Goal: Task Accomplishment & Management: Manage account settings

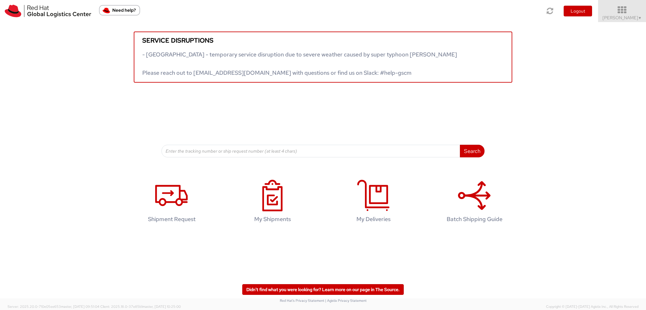
click at [623, 16] on span "Filip Moravec ▼" at bounding box center [621, 18] width 39 height 6
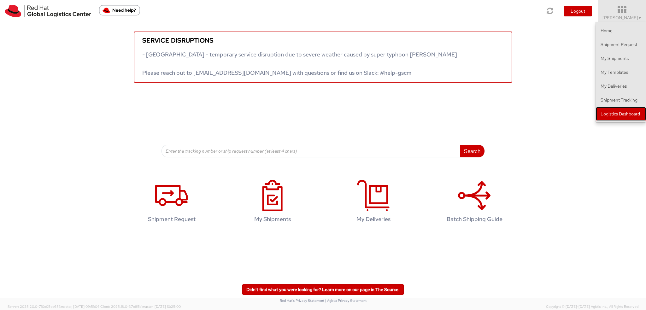
click at [622, 116] on link "Logistics Dashboard" at bounding box center [620, 114] width 50 height 14
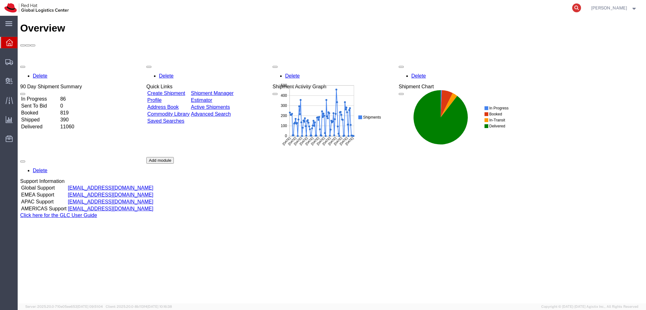
click at [581, 9] on icon at bounding box center [576, 7] width 9 height 9
paste input "393737438350"
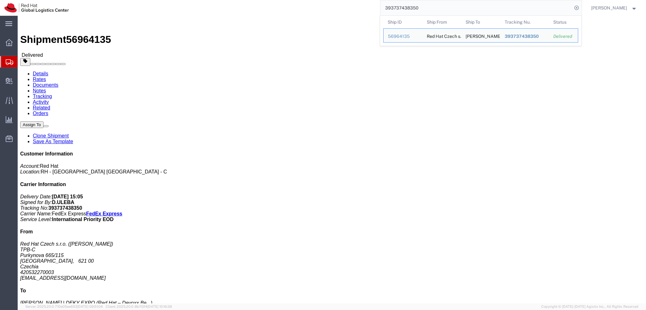
click at [448, 9] on input "393737438350" at bounding box center [476, 7] width 192 height 15
paste input "443407601"
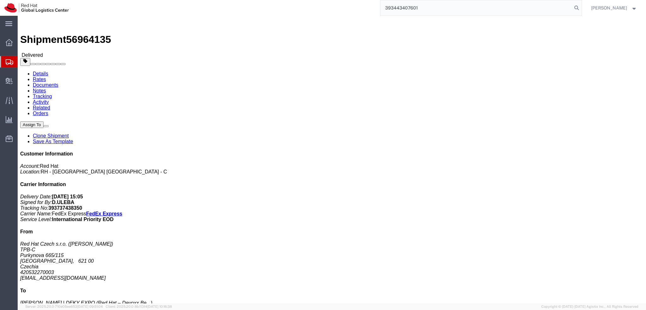
type input "393443407601"
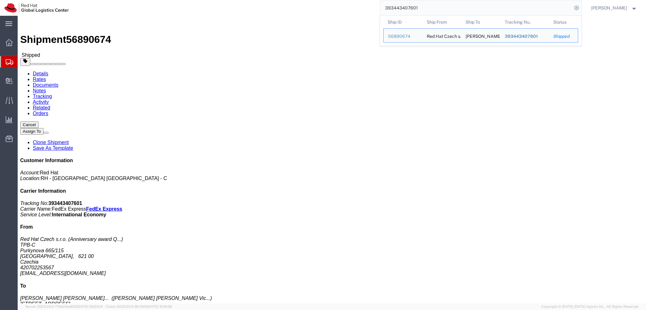
drag, startPoint x: 182, startPoint y: 98, endPoint x: 132, endPoint y: 99, distance: 49.8
click address "Alicia Hortence Victoria Demange (Alicia Hortence Victoria Demange) 26 Knockfre…"
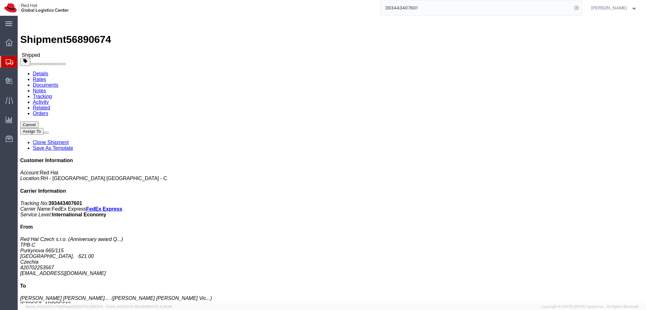
drag, startPoint x: 131, startPoint y: 67, endPoint x: 183, endPoint y: 86, distance: 55.0
click address "Alicia Hortence Victoria Demange (Alicia Hortence Victoria Demange) 26 Knockfre…"
copy address "Alicia Hortence Victoria Demange (Alicia Hortence Victoria Demange) 26 Knockfre…"
click img
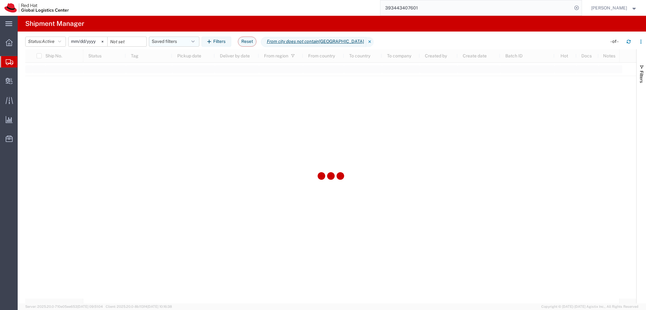
click at [171, 41] on button "Saved filters" at bounding box center [174, 42] width 50 height 10
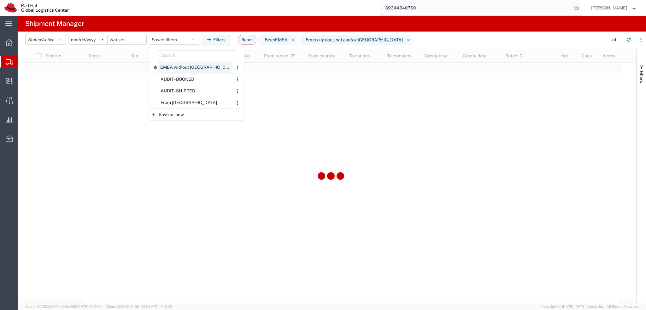
click at [187, 65] on span "EMEA without Brno" at bounding box center [195, 67] width 75 height 12
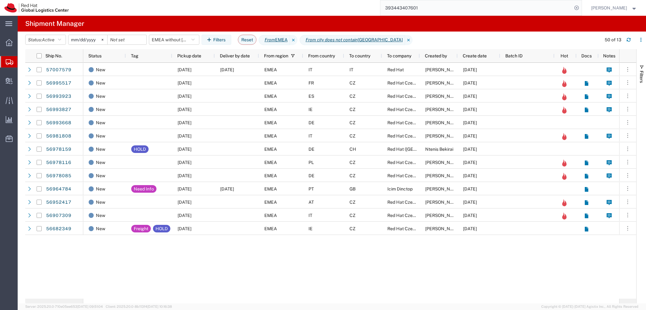
click at [195, 59] on div "Pickup date" at bounding box center [194, 56] width 35 height 10
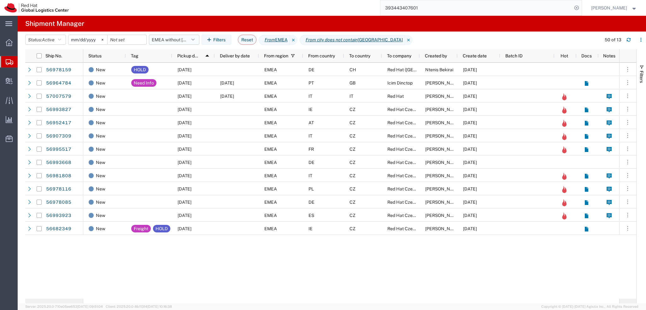
click at [170, 40] on button "EMEA without [GEOGRAPHIC_DATA]" at bounding box center [174, 40] width 50 height 10
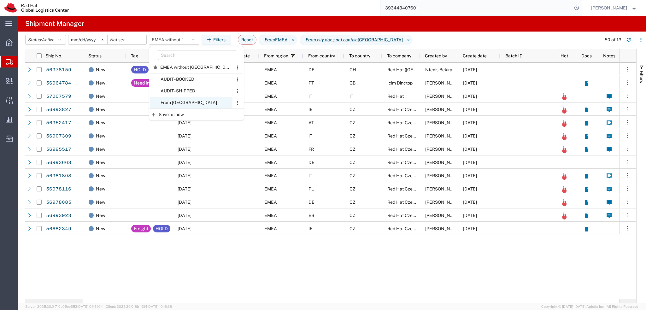
click at [177, 104] on span "From [GEOGRAPHIC_DATA]" at bounding box center [191, 103] width 83 height 12
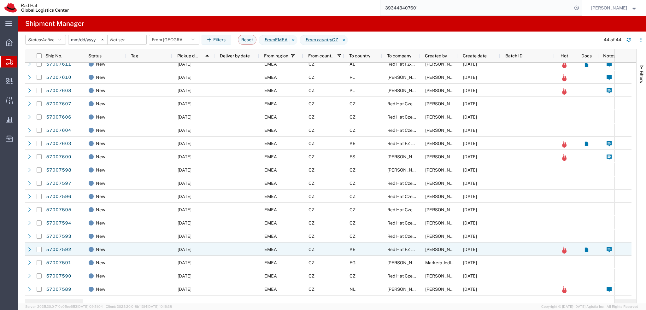
scroll to position [252, 0]
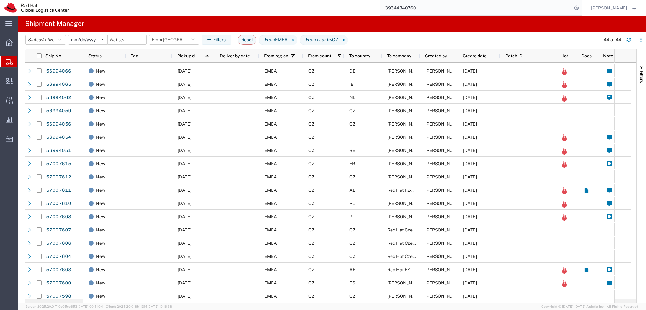
click at [80, 39] on input "2025-01-05" at bounding box center [87, 39] width 39 height 9
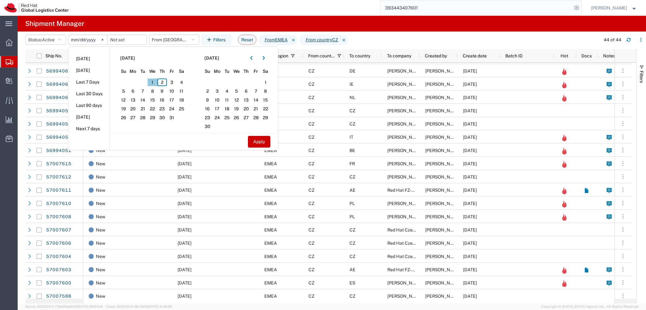
click at [156, 84] on span "1" at bounding box center [153, 82] width 10 height 8
click at [258, 142] on button "Apply" at bounding box center [259, 142] width 22 height 12
type input "2025-10-01"
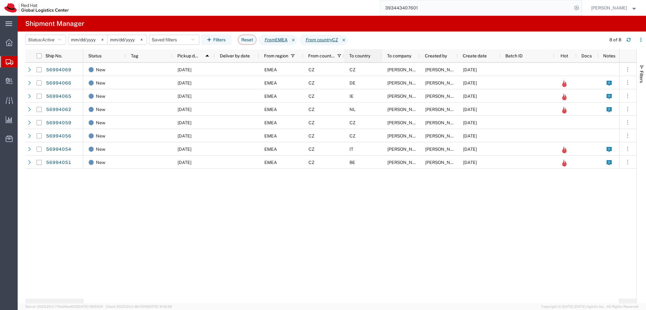
click at [359, 61] on div "To country" at bounding box center [364, 55] width 30 height 13
click at [358, 57] on span "To country" at bounding box center [359, 55] width 21 height 5
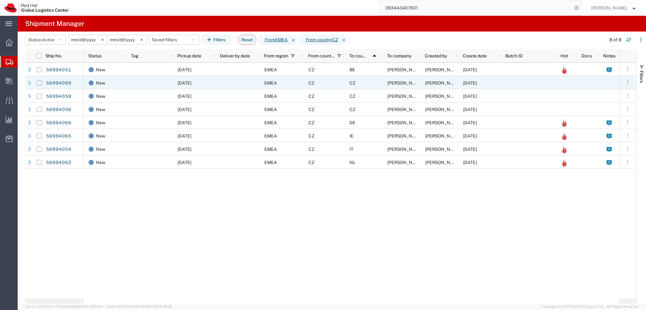
click at [40, 84] on input "Press Space to toggle row selection (unchecked)" at bounding box center [39, 82] width 5 height 5
checkbox input "true"
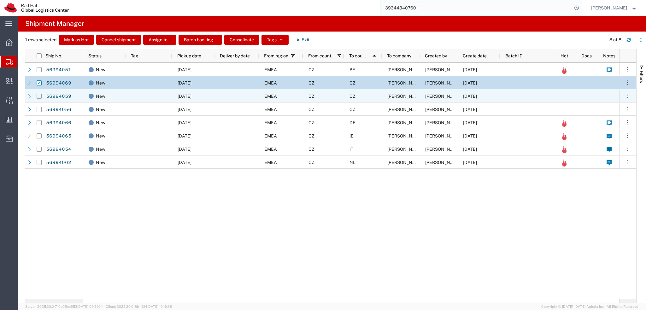
click at [39, 97] on input "Press Space to toggle row selection (unchecked)" at bounding box center [39, 96] width 5 height 5
checkbox input "true"
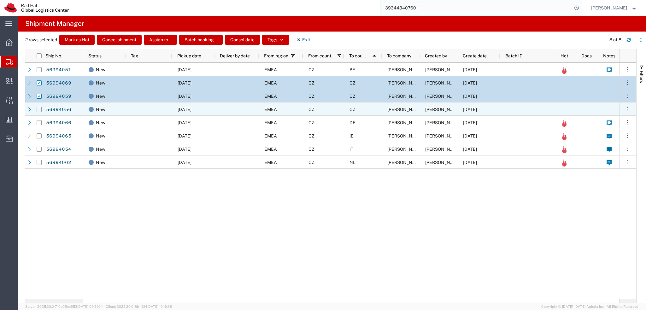
click at [38, 109] on input "Press Space to toggle row selection (unchecked)" at bounding box center [39, 109] width 5 height 5
checkbox input "true"
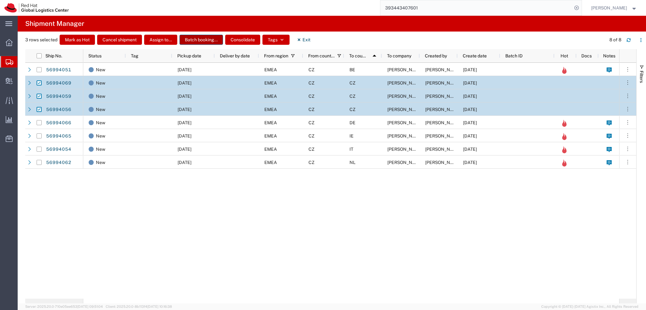
click at [196, 38] on button "Batch booking..." at bounding box center [200, 40] width 43 height 10
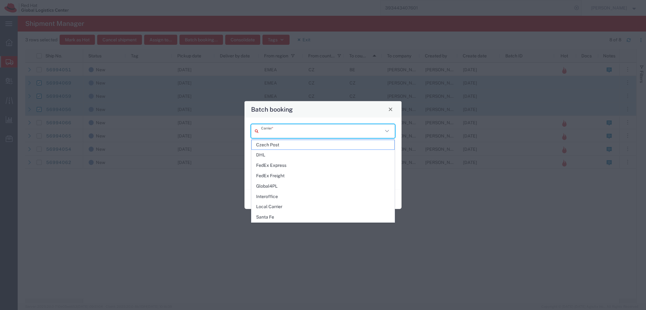
click at [281, 128] on input "text" at bounding box center [322, 130] width 122 height 11
click at [284, 155] on span "DHL" at bounding box center [323, 155] width 142 height 10
type input "DHL"
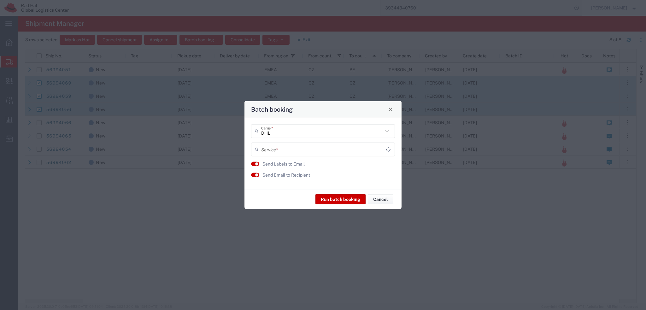
click at [285, 147] on input "text" at bounding box center [323, 149] width 125 height 11
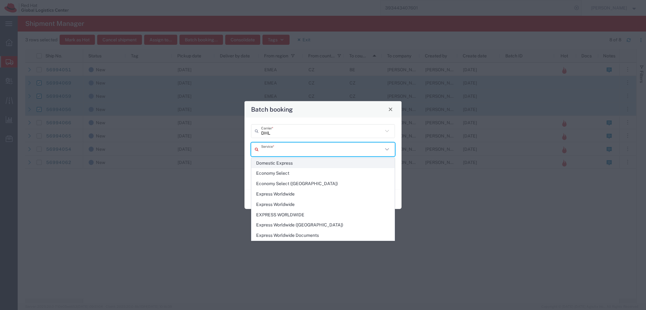
click at [289, 163] on span "Domestic Express" at bounding box center [323, 163] width 142 height 10
type input "Domestic Express"
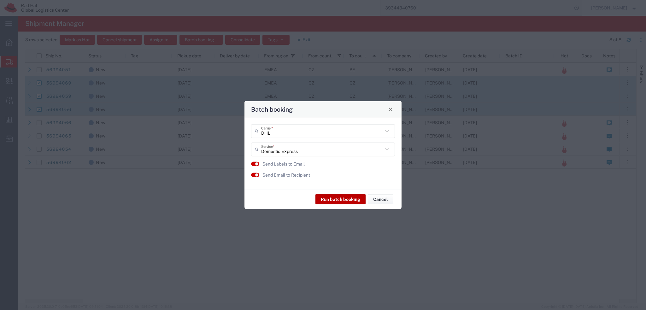
click at [346, 200] on button "Run batch booking" at bounding box center [340, 199] width 50 height 10
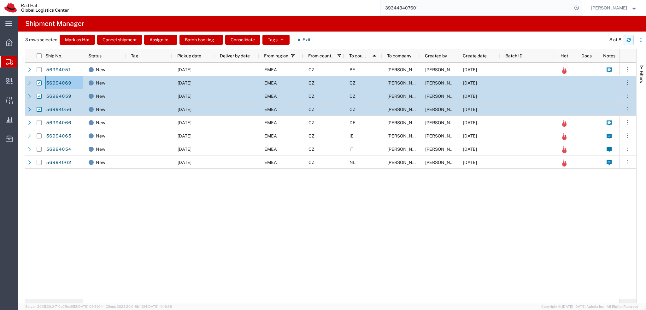
click at [632, 42] on button "button" at bounding box center [628, 40] width 10 height 10
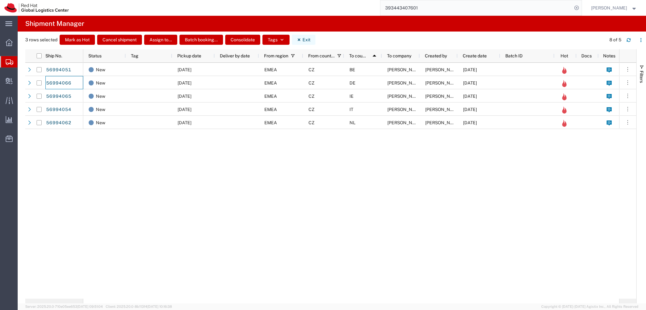
click at [304, 43] on button "Exit" at bounding box center [304, 40] width 24 height 10
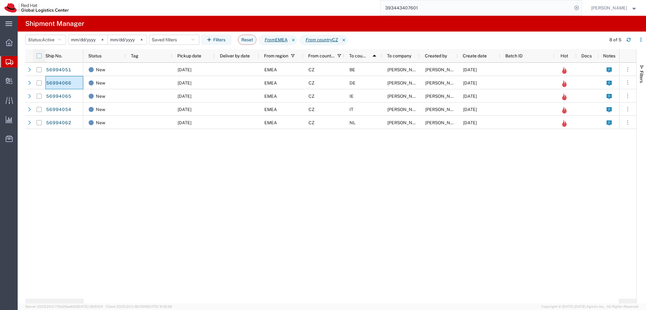
click at [40, 56] on input "checkbox" at bounding box center [39, 55] width 5 height 5
checkbox input "true"
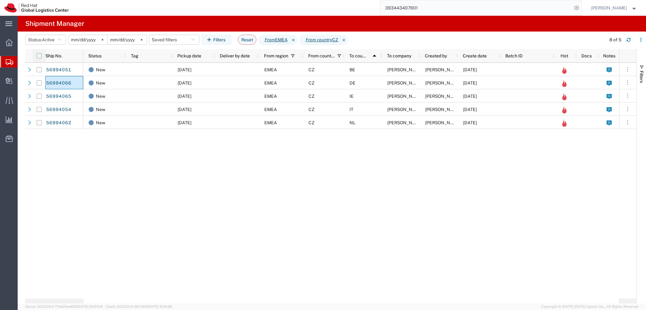
checkbox input "true"
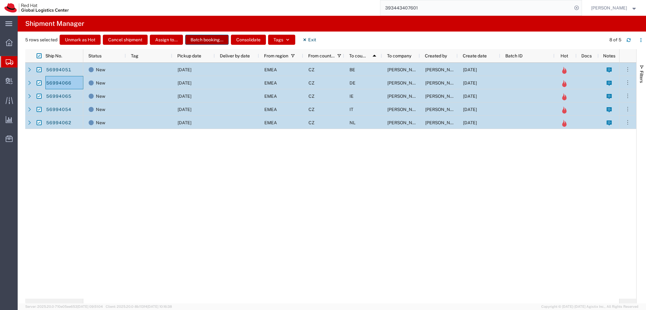
click at [206, 41] on button "Batch booking..." at bounding box center [206, 40] width 43 height 10
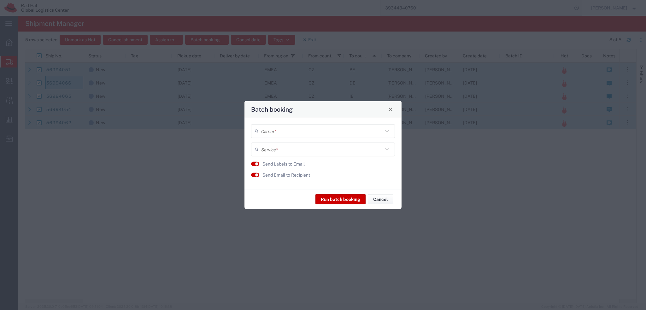
click at [299, 132] on input "text" at bounding box center [322, 130] width 122 height 11
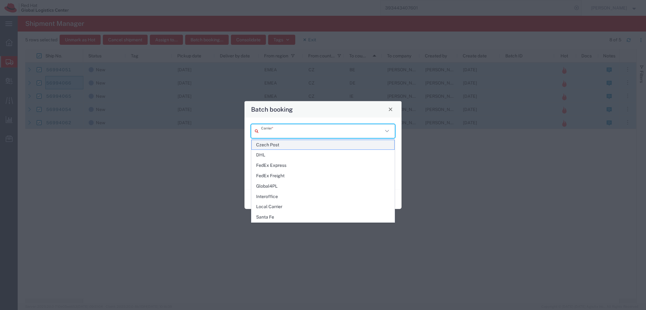
click at [281, 143] on span "Czech Post" at bounding box center [323, 145] width 142 height 10
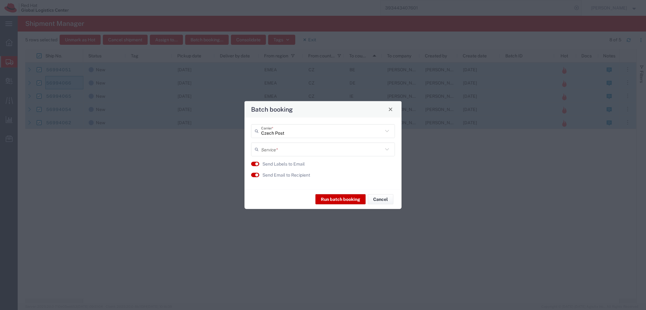
click at [280, 135] on input "Czech Post" at bounding box center [322, 130] width 122 height 11
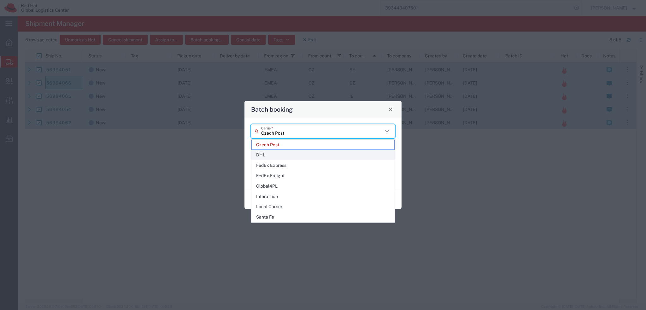
click at [281, 153] on span "DHL" at bounding box center [323, 155] width 142 height 10
type input "DHL"
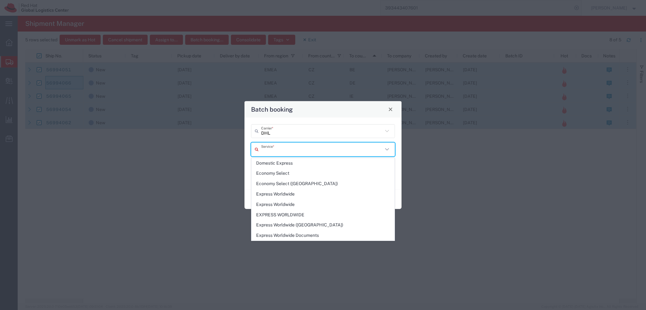
click at [282, 149] on input "text" at bounding box center [322, 149] width 122 height 11
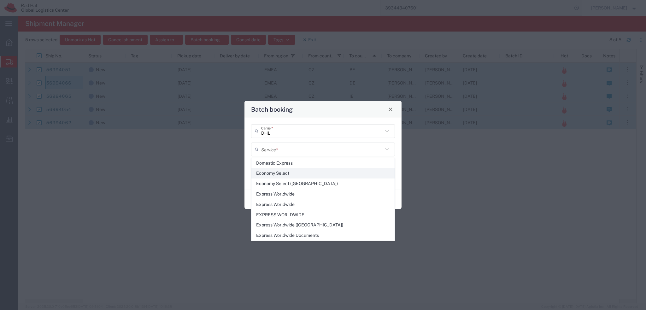
click at [289, 174] on span "Economy Select" at bounding box center [323, 173] width 142 height 10
type input "Economy Select"
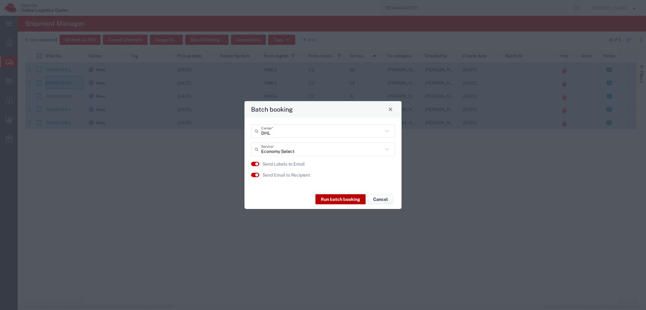
click at [333, 200] on button "Run batch booking" at bounding box center [340, 199] width 50 height 10
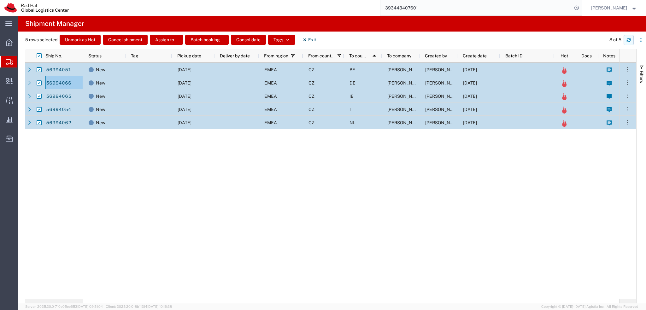
click at [626, 41] on icon "button" at bounding box center [628, 40] width 4 height 4
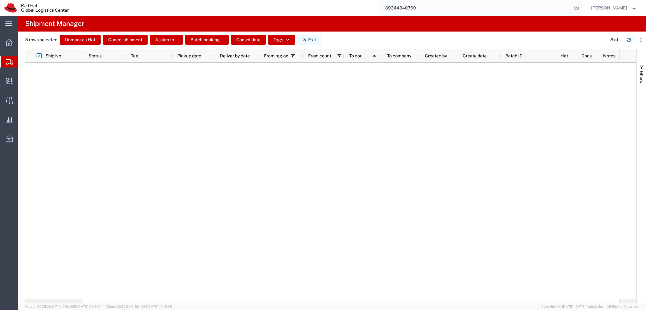
click at [309, 43] on button "Exit" at bounding box center [309, 40] width 24 height 10
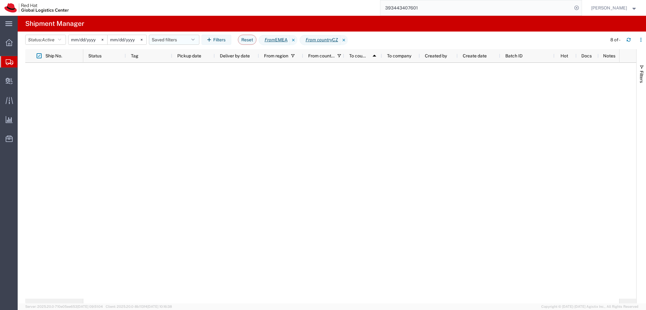
click at [178, 38] on button "Saved filters" at bounding box center [174, 40] width 50 height 10
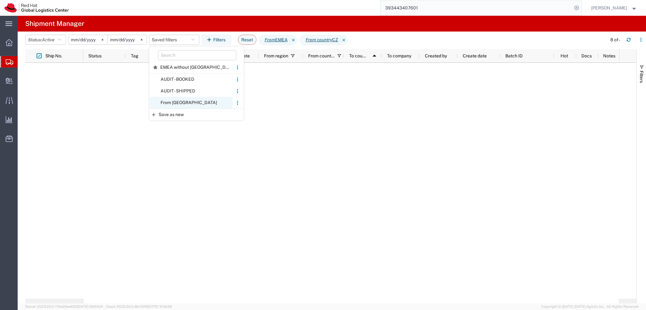
click at [202, 106] on span "From CZ" at bounding box center [191, 103] width 83 height 12
type input "2025-01-05"
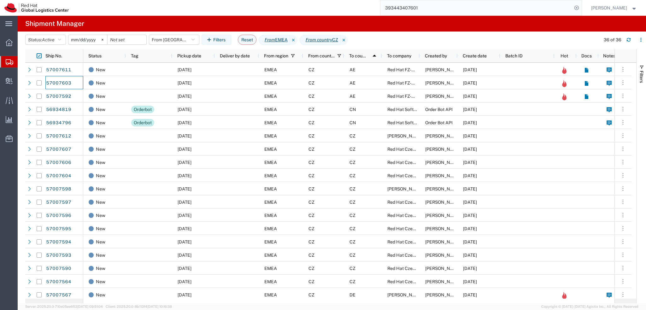
click at [84, 41] on input "2025-01-05" at bounding box center [87, 39] width 39 height 9
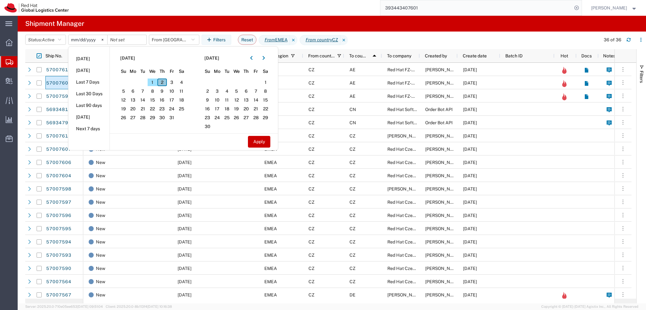
click at [166, 81] on span "2" at bounding box center [162, 82] width 10 height 8
click at [262, 142] on button "Apply" at bounding box center [259, 142] width 22 height 12
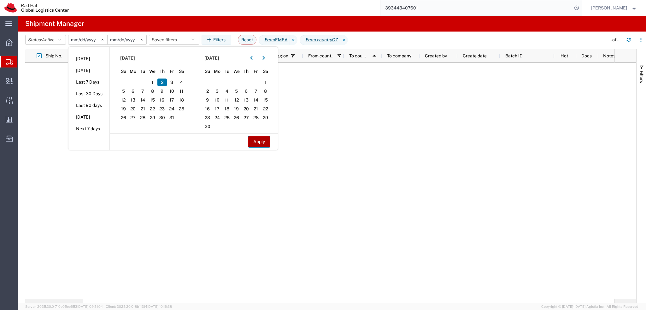
type input "2025-10-02"
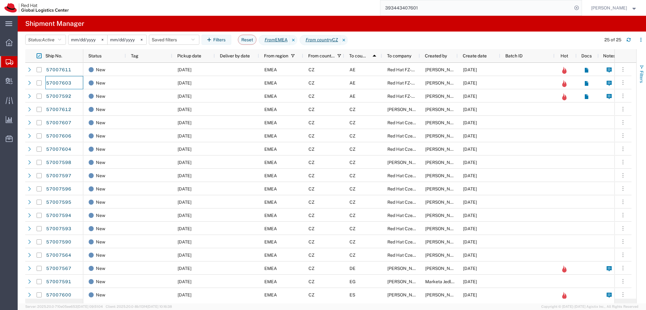
click at [639, 75] on span "Filters" at bounding box center [641, 77] width 5 height 12
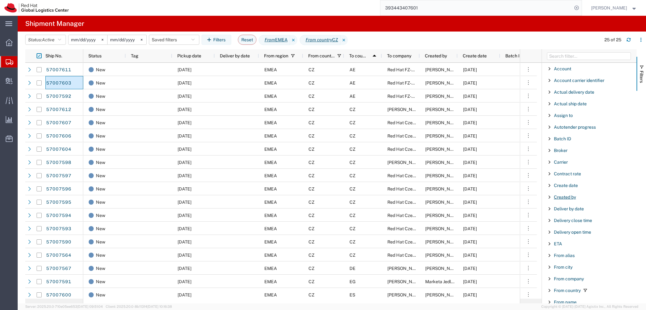
click at [566, 195] on span "Created by" at bounding box center [564, 196] width 22 height 5
click at [564, 197] on span "Created by" at bounding box center [564, 196] width 22 height 5
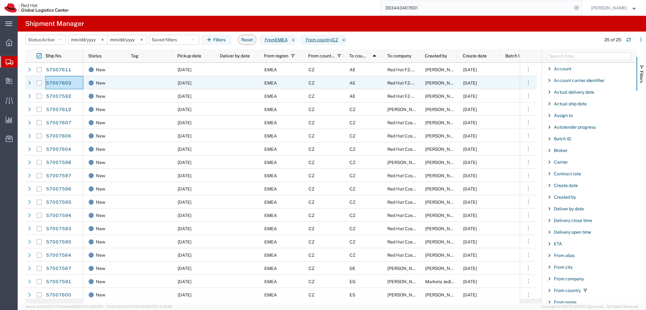
click at [209, 78] on div "[DATE]" at bounding box center [193, 82] width 43 height 13
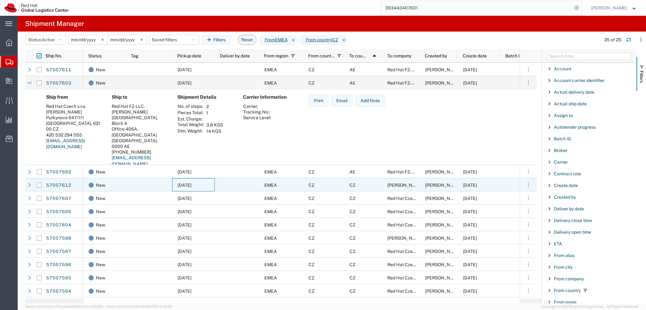
click at [178, 180] on div "[DATE]" at bounding box center [193, 184] width 43 height 13
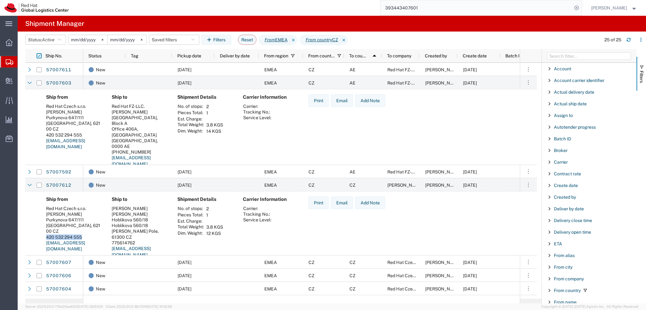
drag, startPoint x: 83, startPoint y: 230, endPoint x: 44, endPoint y: 229, distance: 39.1
click at [44, 229] on div "Ship from Red Hat Czech s.r.o. Mackenzie Smit Purkynova 647/111 BRNO, 621 00 CZ…" at bounding box center [74, 229] width 66 height 66
copy div "420 532 294 555"
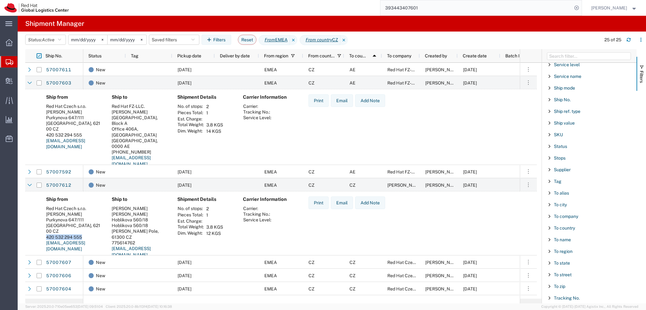
scroll to position [525, 0]
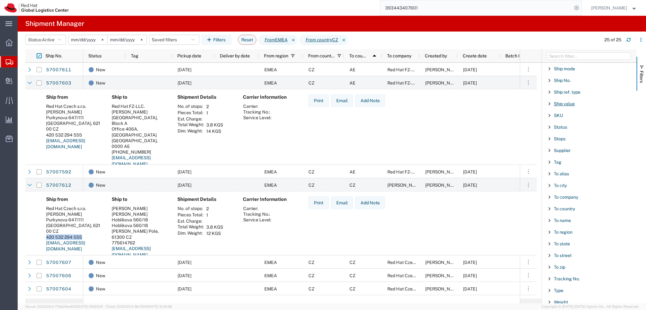
click at [565, 101] on span "Ship value" at bounding box center [563, 103] width 21 height 5
click at [565, 117] on div "equal" at bounding box center [589, 119] width 72 height 5
click at [562, 126] on input "Filter Value" at bounding box center [591, 130] width 83 height 8
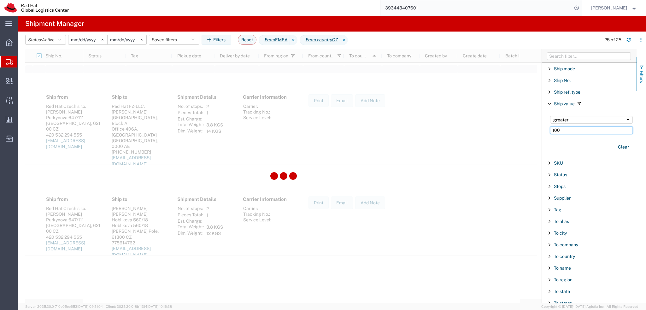
type input "100"
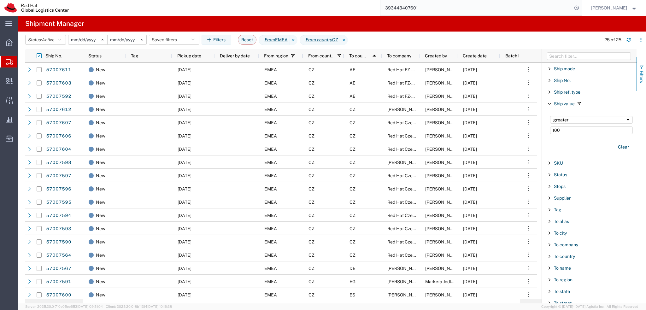
click at [641, 72] on span "Filters" at bounding box center [641, 77] width 5 height 12
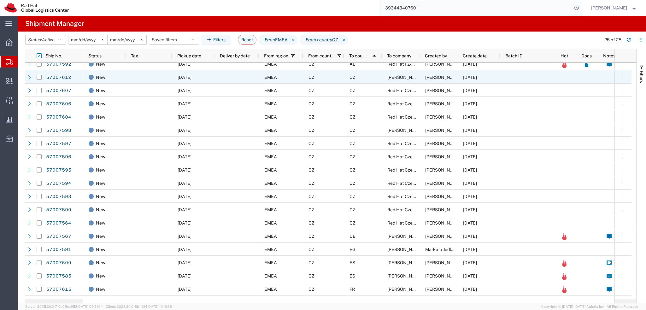
scroll to position [1, 0]
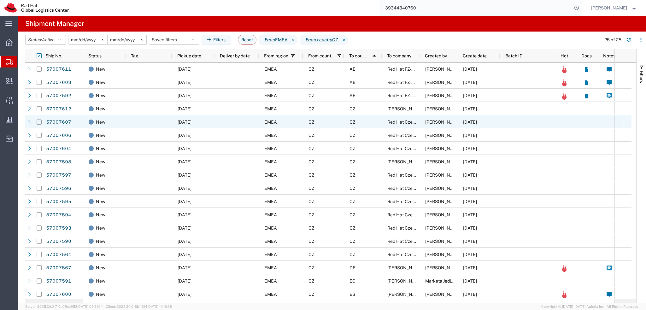
click at [38, 121] on input "Press Space to toggle row selection (unchecked)" at bounding box center [39, 121] width 5 height 5
checkbox input "true"
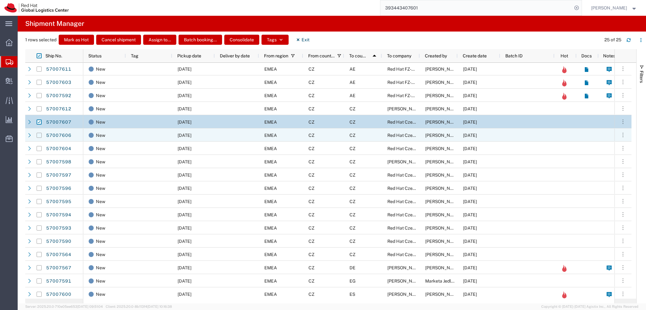
click at [38, 136] on input "Press Space to toggle row selection (unchecked)" at bounding box center [39, 135] width 5 height 5
checkbox input "true"
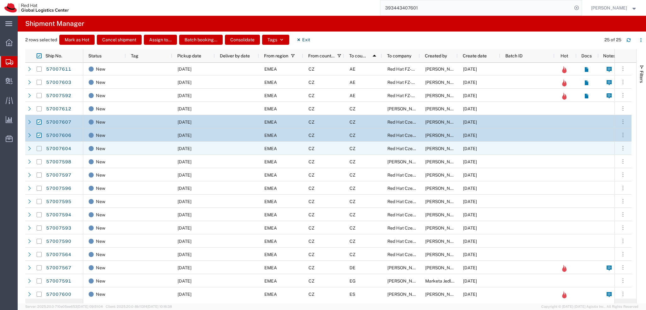
click at [39, 149] on input "Press Space to toggle row selection (unchecked)" at bounding box center [39, 148] width 5 height 5
checkbox input "true"
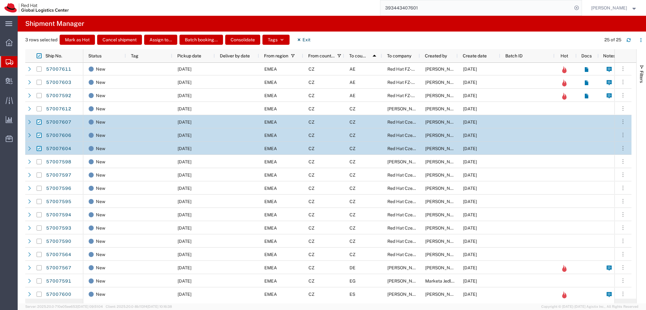
scroll to position [32, 0]
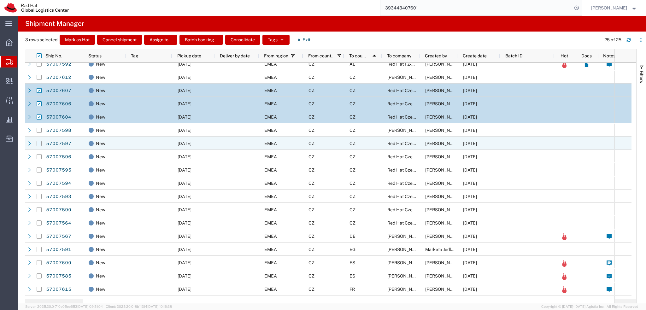
click at [39, 143] on input "Press Space to toggle row selection (unchecked)" at bounding box center [39, 143] width 5 height 5
checkbox input "true"
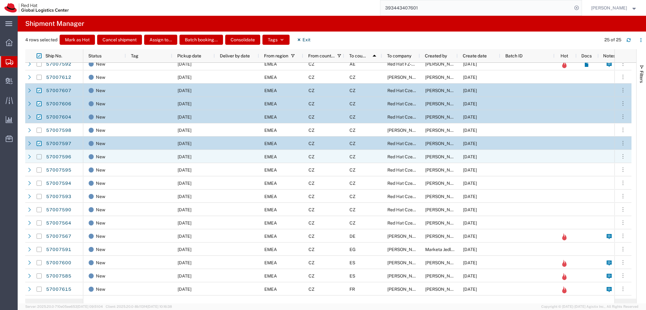
click at [39, 157] on input "Press Space to toggle row selection (unchecked)" at bounding box center [39, 156] width 5 height 5
checkbox input "true"
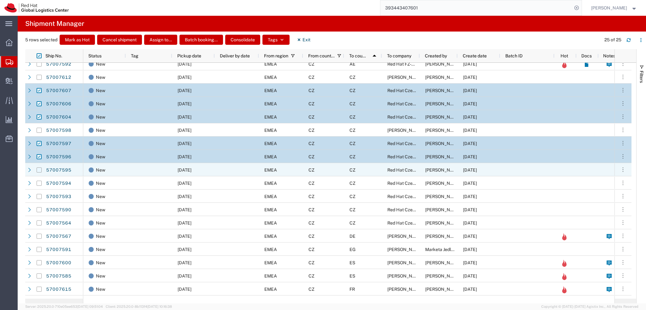
click at [39, 170] on input "Press Space to toggle row selection (unchecked)" at bounding box center [39, 169] width 5 height 5
checkbox input "true"
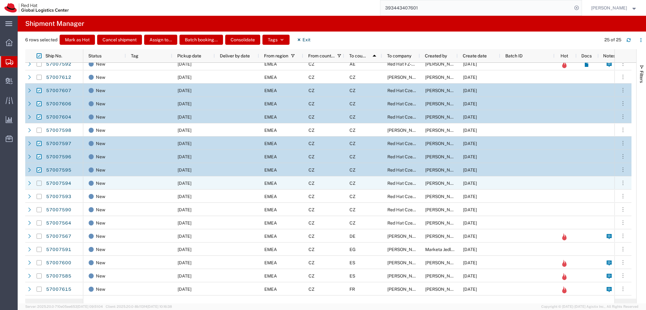
click at [40, 184] on input "Press Space to toggle row selection (unchecked)" at bounding box center [39, 183] width 5 height 5
checkbox input "true"
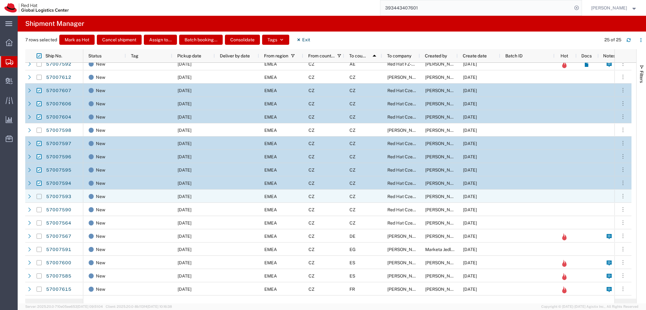
click at [40, 195] on input "Press Space to toggle row selection (unchecked)" at bounding box center [39, 196] width 5 height 5
checkbox input "true"
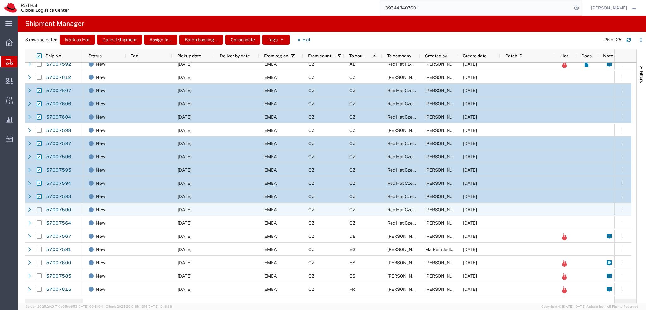
click at [41, 210] on input "Press Space to toggle row selection (unchecked)" at bounding box center [39, 209] width 5 height 5
checkbox input "true"
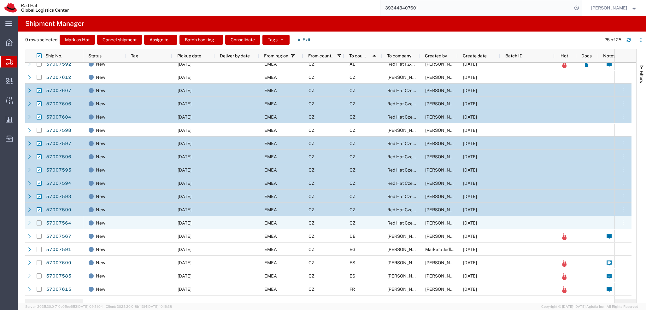
click at [40, 223] on input "Press Space to toggle row selection (unchecked)" at bounding box center [39, 222] width 5 height 5
checkbox input "true"
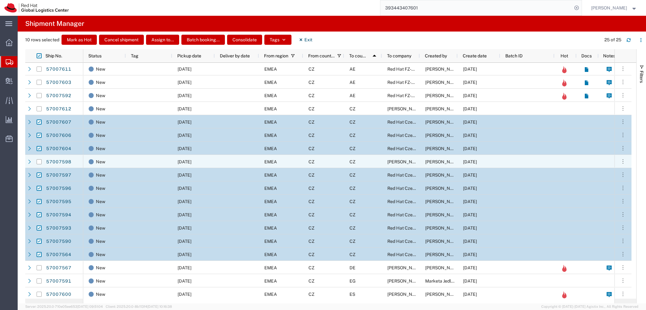
scroll to position [21, 0]
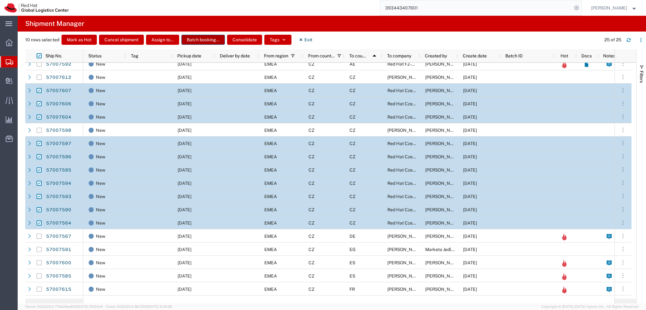
click at [205, 42] on button "Batch booking..." at bounding box center [202, 40] width 43 height 10
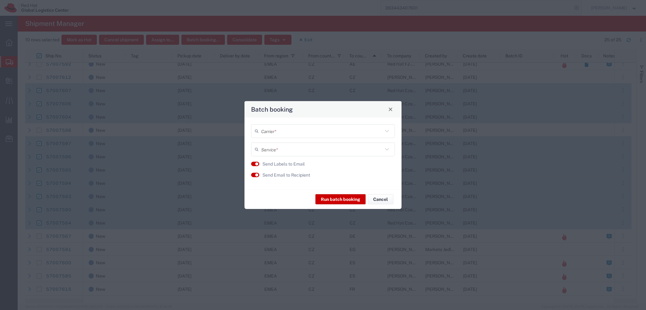
click at [292, 131] on input "text" at bounding box center [322, 130] width 122 height 11
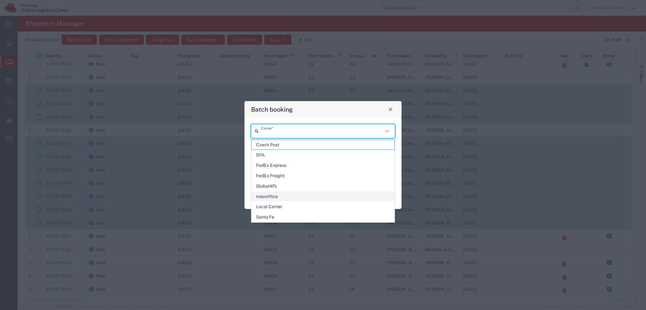
click at [283, 198] on span "Interoffice" at bounding box center [323, 197] width 142 height 10
type input "Interoffice"
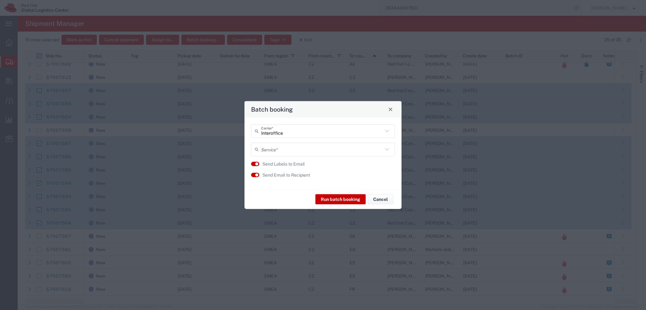
click at [267, 150] on input "text" at bounding box center [322, 149] width 122 height 11
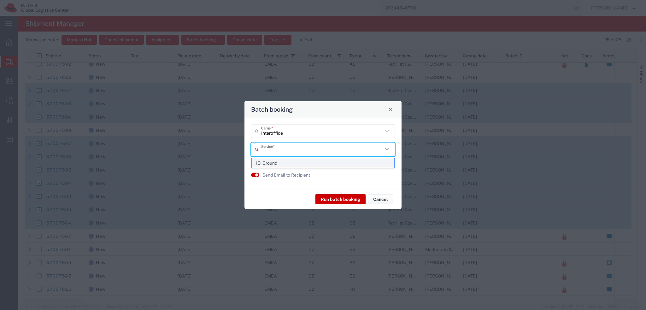
click at [277, 165] on span "IO_Ground" at bounding box center [323, 163] width 142 height 10
type input "IO_Ground"
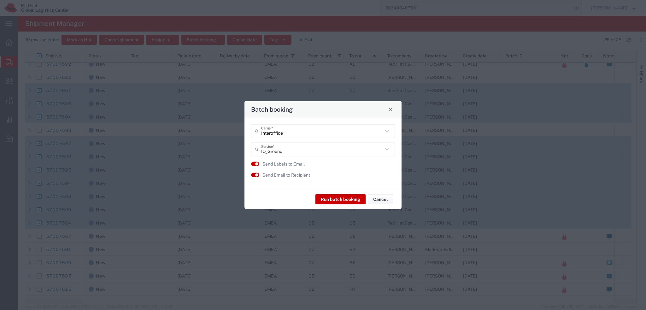
click at [253, 175] on button "button" at bounding box center [255, 175] width 8 height 4
click at [339, 198] on button "Run batch booking" at bounding box center [340, 199] width 50 height 10
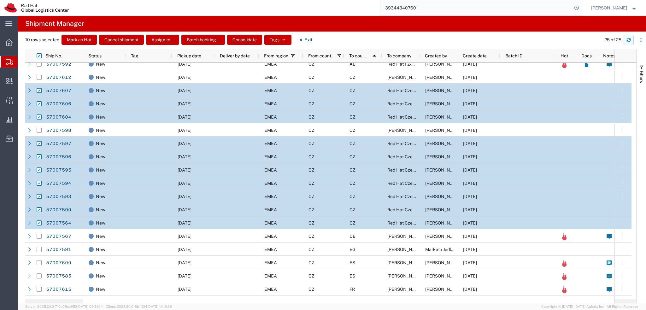
click at [626, 42] on icon "button" at bounding box center [628, 40] width 4 height 4
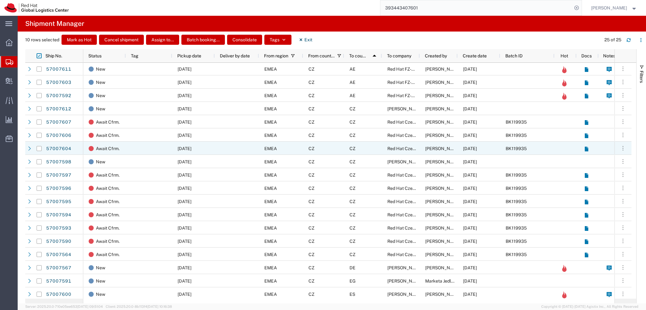
scroll to position [0, 0]
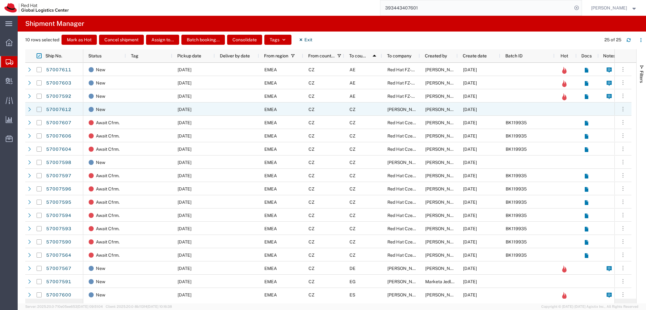
click at [38, 111] on input "Press Space to toggle row selection (unchecked)" at bounding box center [39, 109] width 5 height 5
checkbox input "true"
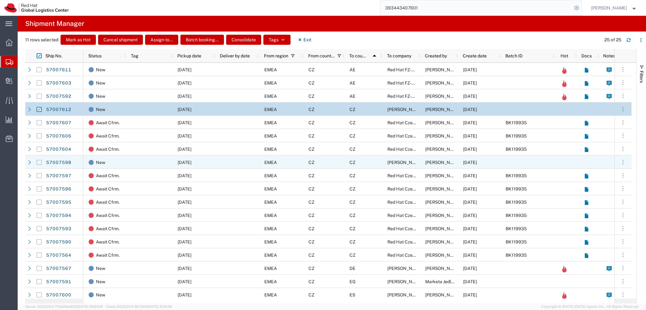
click at [39, 164] on input "Press Space to toggle row selection (unchecked)" at bounding box center [39, 162] width 5 height 5
checkbox input "true"
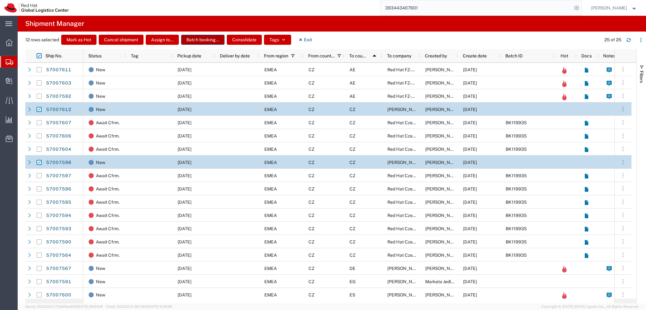
click at [195, 41] on button "Batch booking..." at bounding box center [202, 40] width 43 height 10
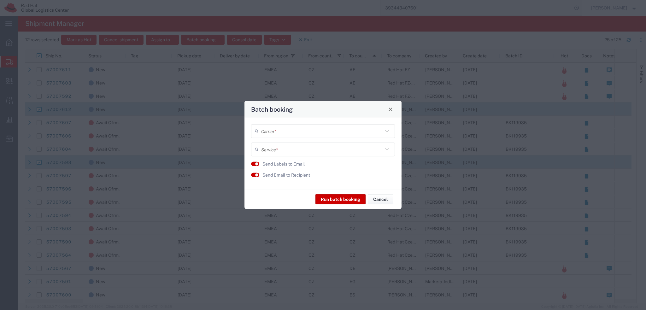
click at [276, 128] on input "text" at bounding box center [322, 130] width 122 height 11
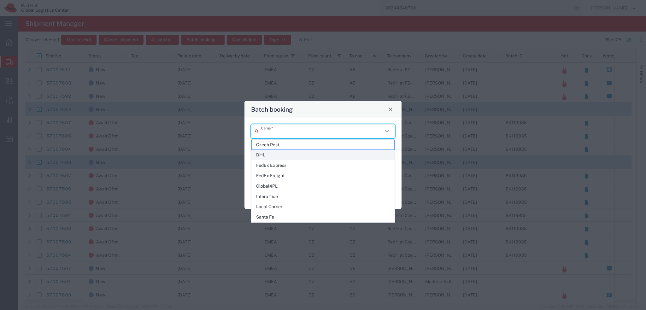
click at [293, 155] on span "DHL" at bounding box center [323, 155] width 142 height 10
type input "DHL"
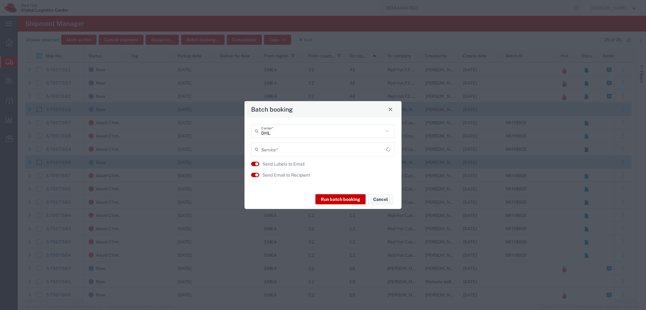
click at [285, 151] on input "text" at bounding box center [323, 149] width 125 height 11
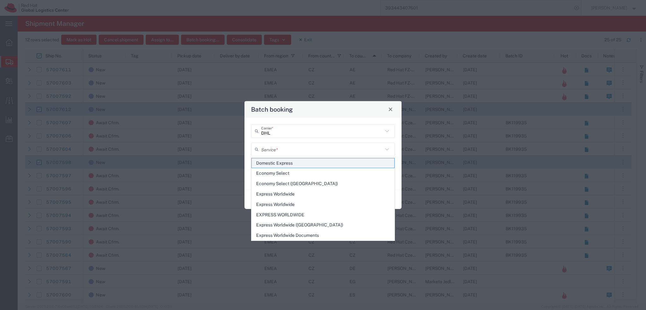
click at [284, 160] on span "Domestic Express" at bounding box center [323, 163] width 142 height 10
type input "Domestic Express"
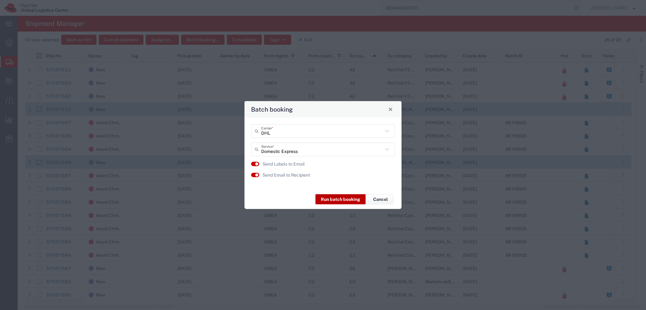
click at [338, 198] on button "Run batch booking" at bounding box center [340, 199] width 50 height 10
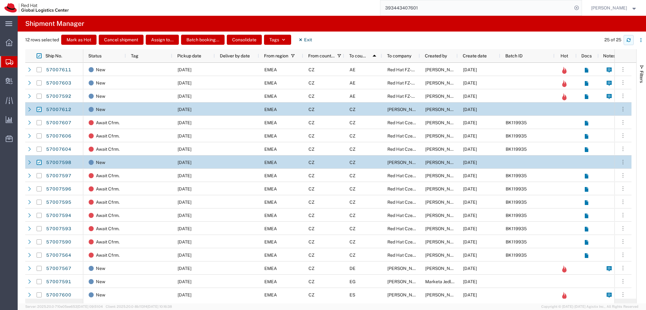
click at [625, 38] on button "button" at bounding box center [628, 40] width 10 height 10
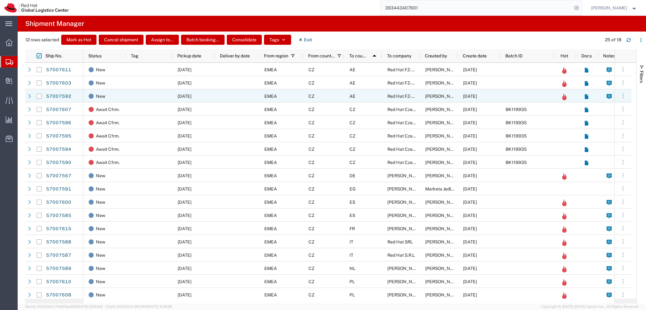
click at [362, 97] on div "AE" at bounding box center [363, 95] width 38 height 13
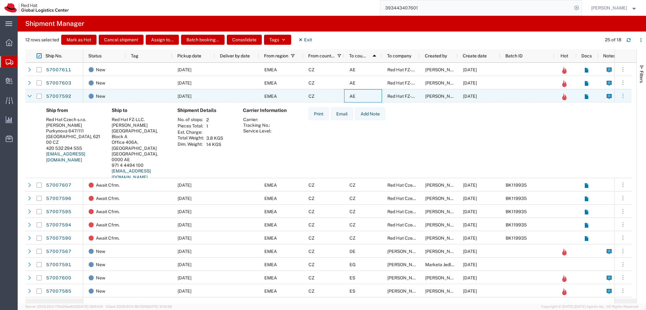
click at [362, 97] on div "AE" at bounding box center [363, 95] width 38 height 13
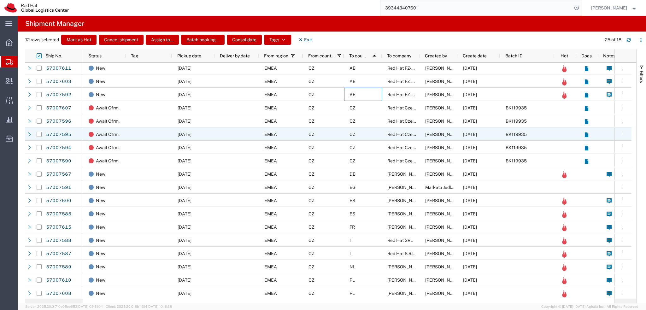
scroll to position [3, 0]
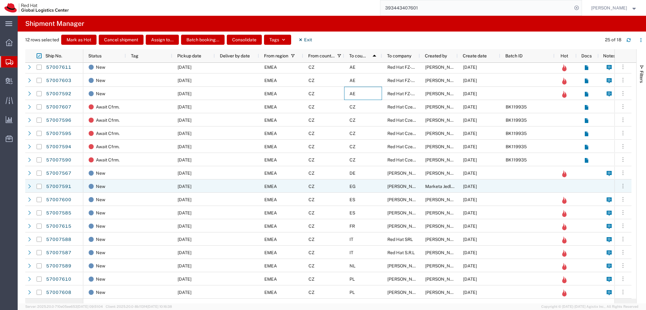
click at [369, 190] on div "EG" at bounding box center [363, 185] width 38 height 13
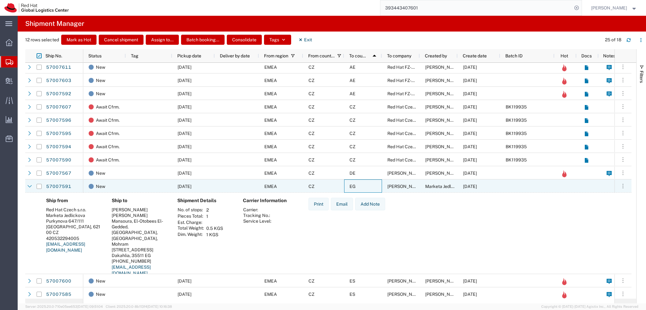
click at [371, 187] on div "EG" at bounding box center [363, 185] width 38 height 13
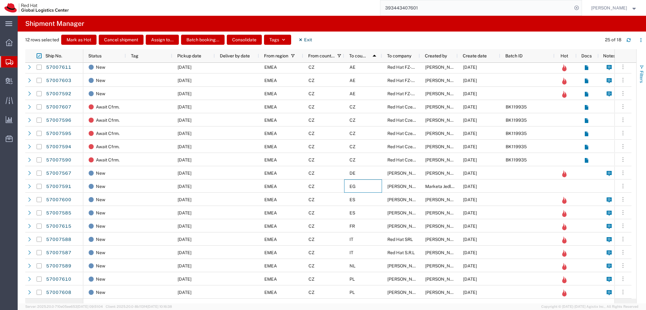
click at [640, 74] on span "Filters" at bounding box center [641, 77] width 5 height 12
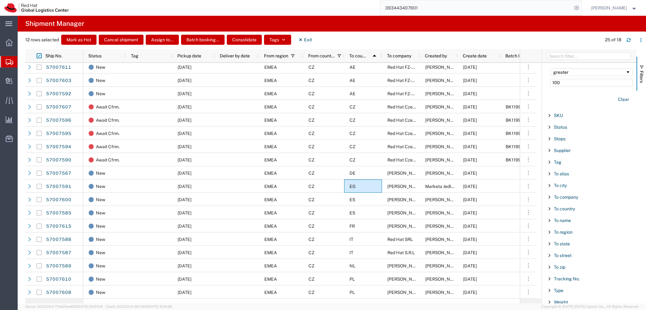
scroll to position [446, 0]
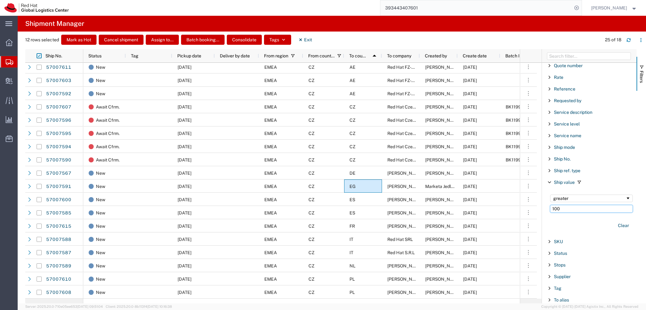
click at [569, 207] on input "100" at bounding box center [591, 209] width 83 height 8
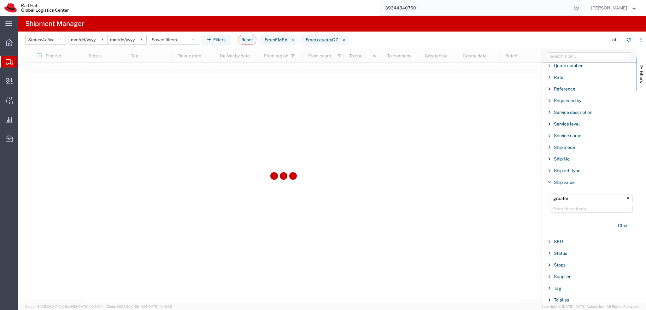
click at [549, 181] on span "Filter List 66 Filters" at bounding box center [549, 182] width 5 height 5
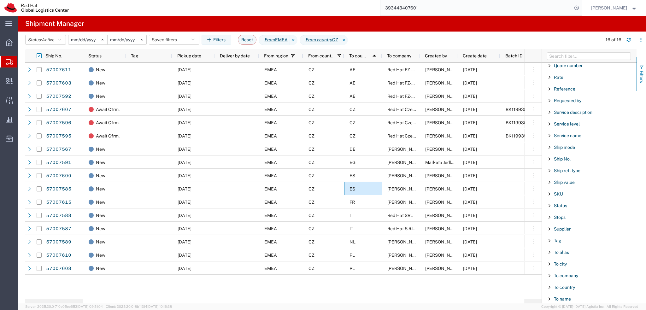
click at [640, 77] on span "Filters" at bounding box center [641, 77] width 5 height 12
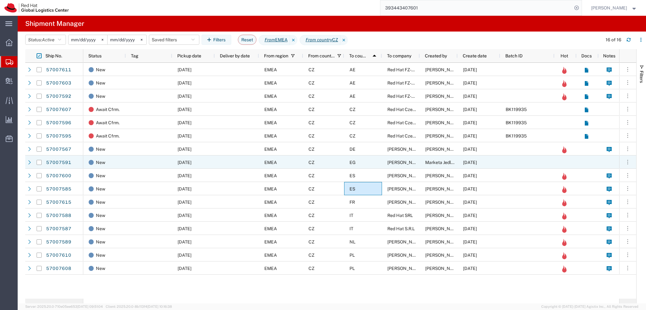
click at [364, 165] on div "EG" at bounding box center [363, 161] width 38 height 13
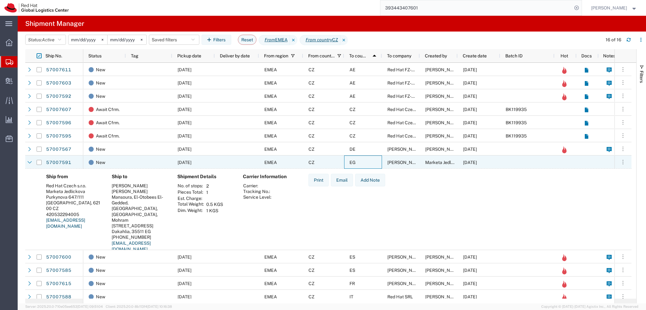
click at [364, 160] on div "EG" at bounding box center [363, 161] width 38 height 13
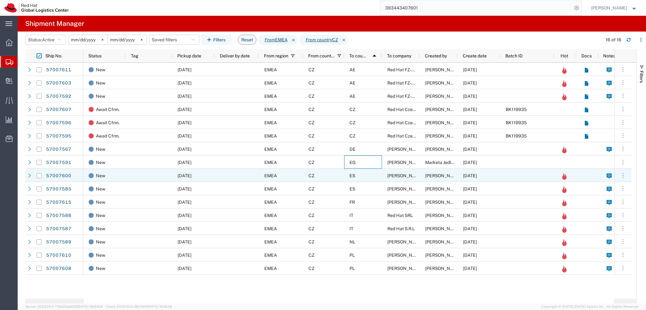
click at [364, 180] on div "ES" at bounding box center [363, 175] width 38 height 13
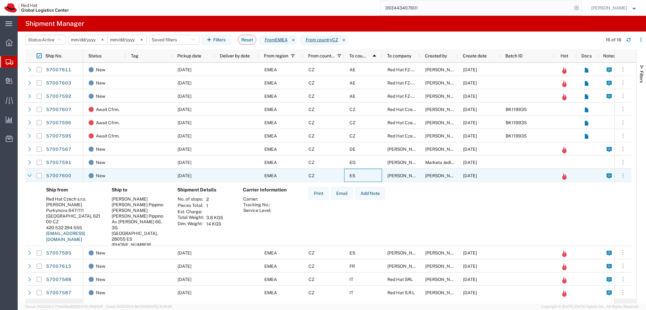
click at [364, 178] on div "ES" at bounding box center [363, 175] width 38 height 13
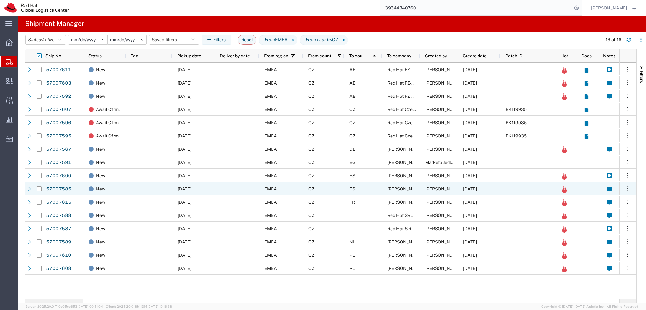
click at [364, 187] on div "ES" at bounding box center [363, 188] width 38 height 13
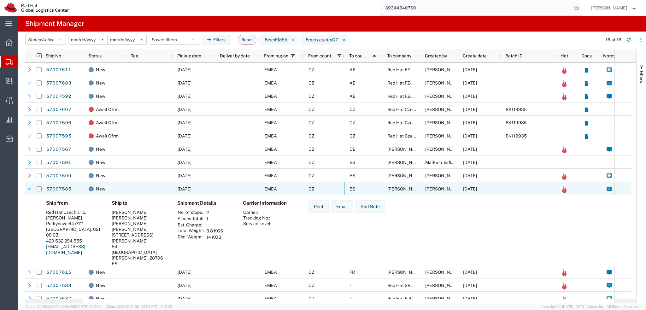
click at [364, 187] on div "ES" at bounding box center [363, 188] width 38 height 13
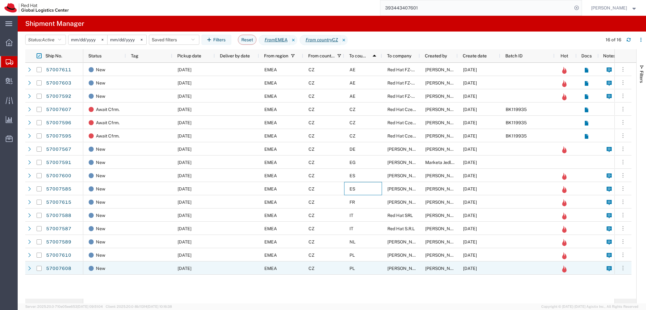
click at [369, 266] on div "PL" at bounding box center [363, 267] width 38 height 13
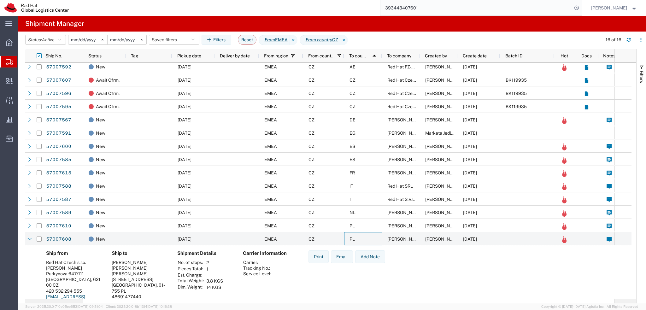
scroll to position [40, 0]
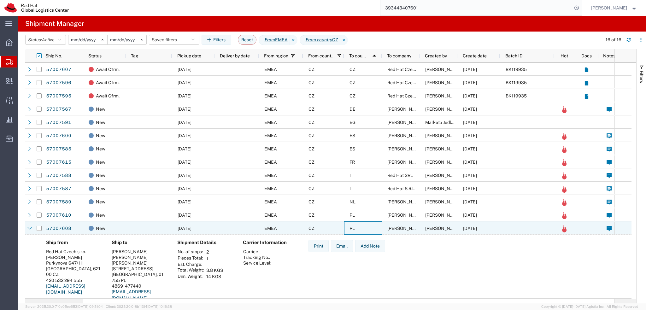
click at [370, 224] on div "PL" at bounding box center [363, 227] width 38 height 13
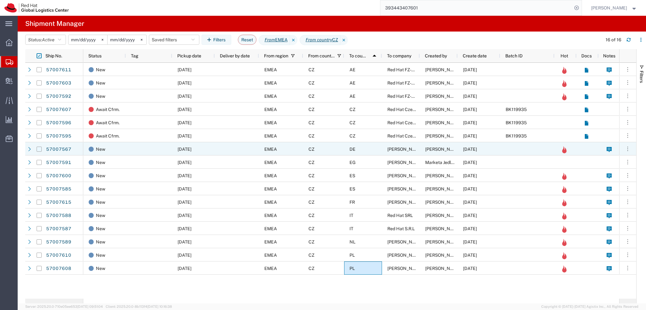
click at [37, 148] on input "Press Space to toggle row selection (unchecked)" at bounding box center [39, 149] width 5 height 5
checkbox input "true"
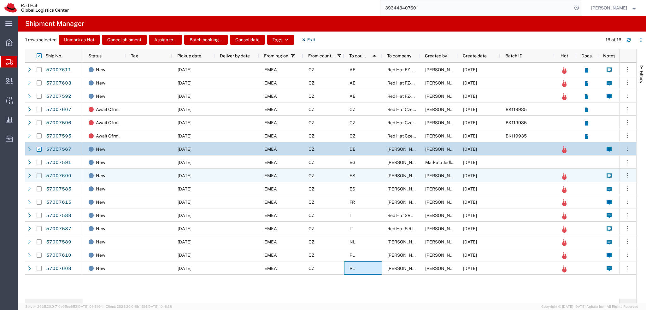
click at [39, 177] on input "Press Space to toggle row selection (unchecked)" at bounding box center [39, 175] width 5 height 5
checkbox input "true"
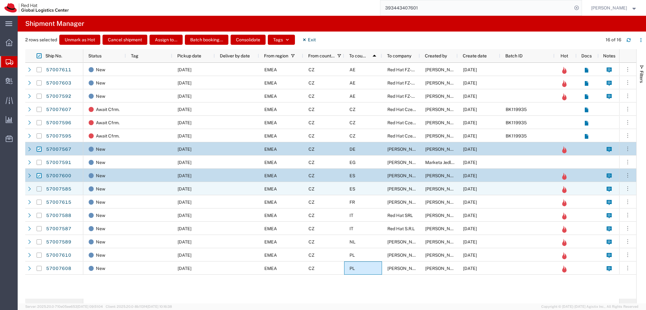
click at [38, 188] on input "Press Space to toggle row selection (unchecked)" at bounding box center [39, 188] width 5 height 5
checkbox input "true"
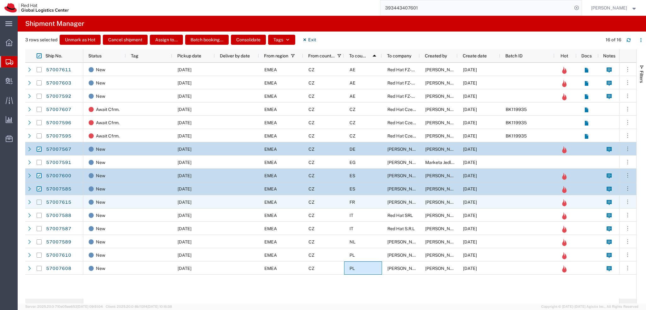
click at [39, 203] on input "Press Space to toggle row selection (unchecked)" at bounding box center [39, 202] width 5 height 5
checkbox input "true"
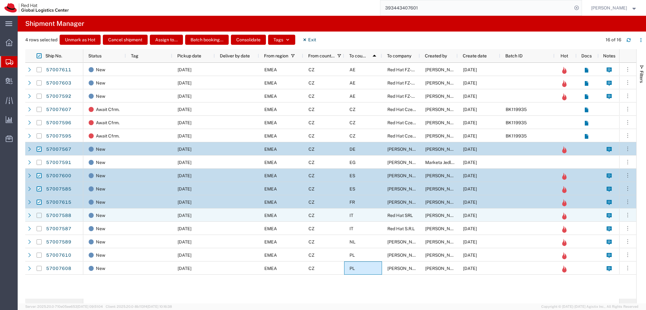
click at [39, 215] on input "Press Space to toggle row selection (unchecked)" at bounding box center [39, 215] width 5 height 5
checkbox input "true"
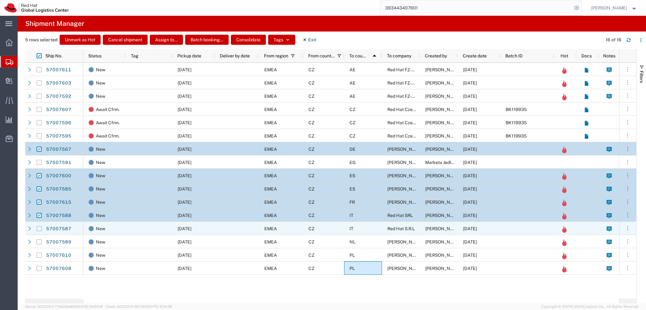
click at [39, 229] on input "Press Space to toggle row selection (unchecked)" at bounding box center [39, 228] width 5 height 5
checkbox input "true"
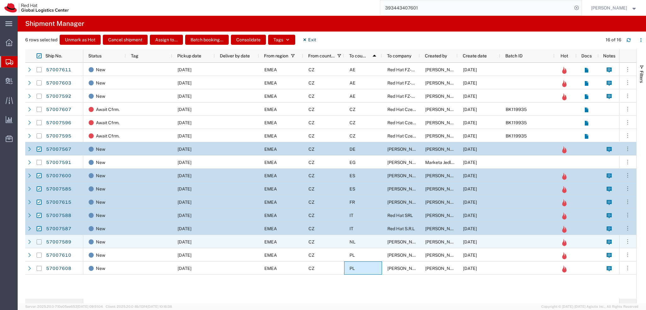
click at [39, 241] on input "Press Space to toggle row selection (unchecked)" at bounding box center [39, 241] width 5 height 5
checkbox input "true"
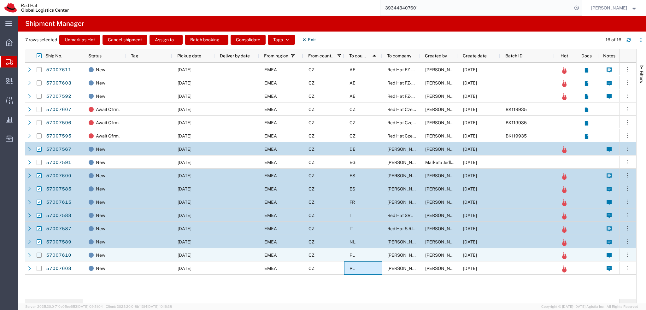
click at [39, 257] on input "Press Space to toggle row selection (unchecked)" at bounding box center [39, 254] width 5 height 5
checkbox input "true"
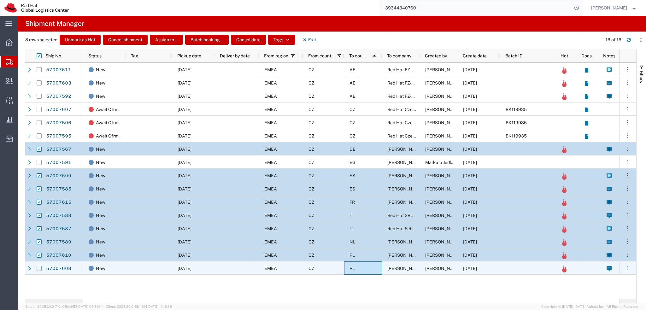
click at [40, 267] on input "Press Space to toggle row selection (unchecked)" at bounding box center [39, 268] width 5 height 5
checkbox input "true"
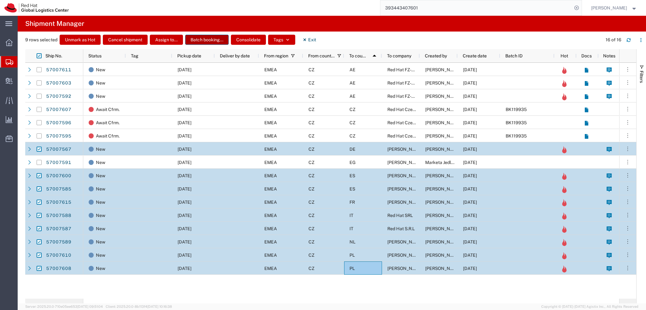
click at [200, 41] on button "Batch booking..." at bounding box center [206, 40] width 43 height 10
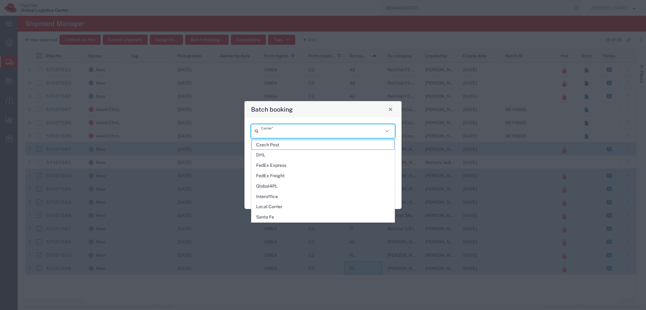
click at [296, 128] on input "text" at bounding box center [322, 130] width 122 height 11
click at [278, 151] on span "DHL" at bounding box center [323, 155] width 142 height 10
type input "DHL"
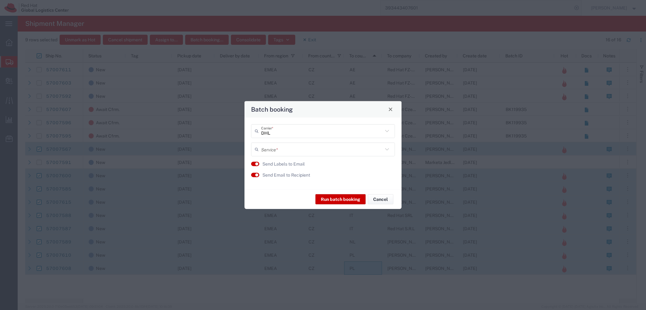
click at [285, 153] on input "text" at bounding box center [322, 149] width 122 height 11
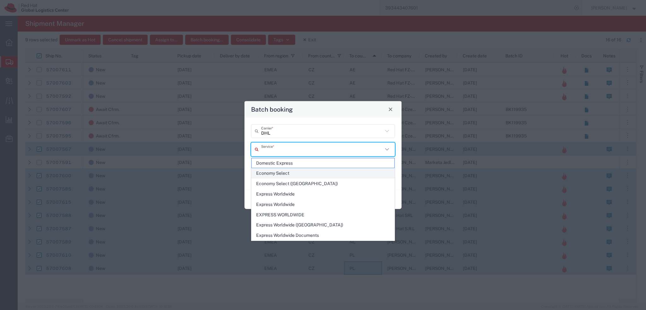
click at [287, 174] on span "Economy Select" at bounding box center [323, 173] width 142 height 10
type input "Economy Select"
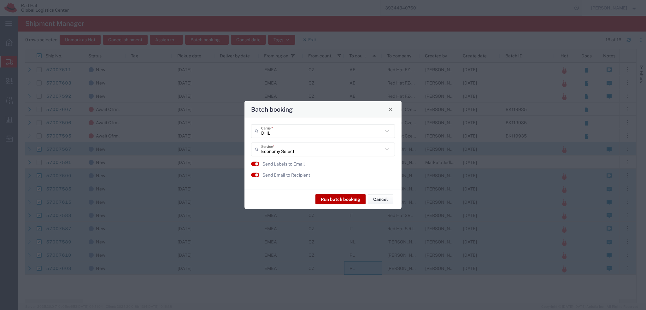
click at [336, 199] on button "Run batch booking" at bounding box center [340, 199] width 50 height 10
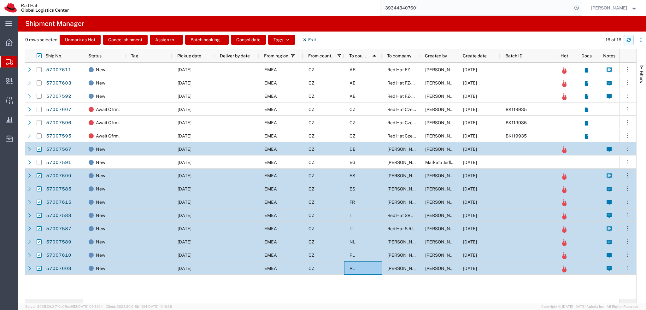
click at [627, 41] on icon "button" at bounding box center [628, 40] width 4 height 4
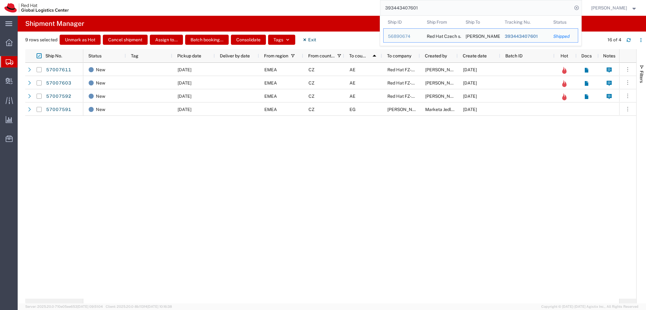
click at [459, 7] on input "393443407601" at bounding box center [476, 7] width 192 height 15
paste input "search"
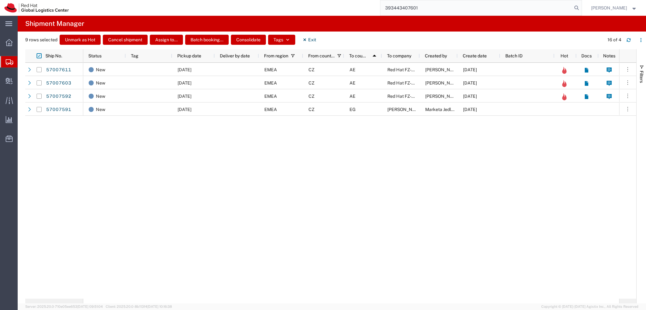
type input "393443407601"
click at [451, 9] on input "393443407601" at bounding box center [476, 7] width 192 height 15
click at [303, 39] on icon "button" at bounding box center [304, 39] width 3 height 3
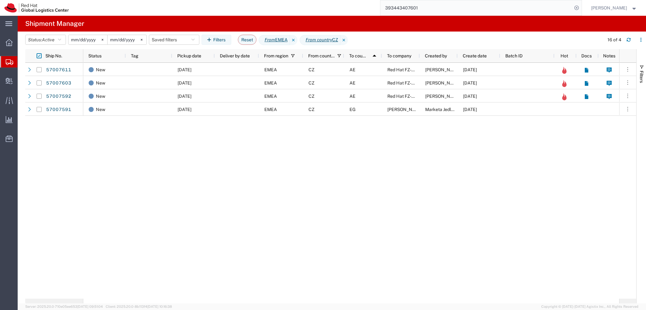
click at [450, 10] on input "393443407601" at bounding box center [476, 7] width 192 height 15
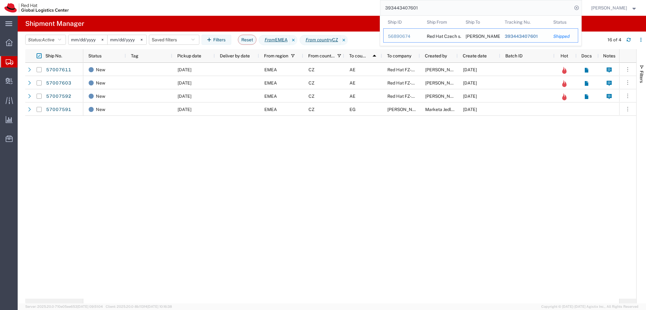
click at [411, 36] on div "56890674" at bounding box center [403, 36] width 30 height 7
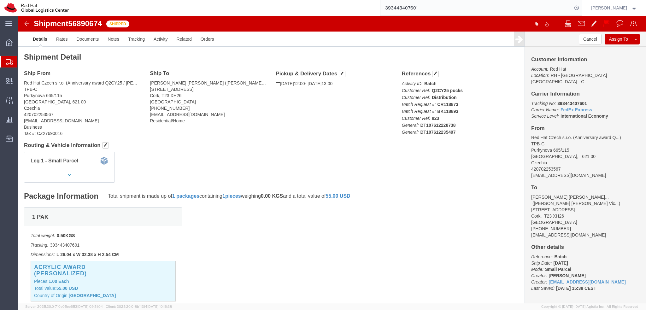
click address "Alicia Hortence Victoria Demange (Alicia Hortence Victoria Demange) 26 Knockfre…"
copy address "ademange@redhat.com"
click address "Alicia Hortence Victoria Demange (Alicia Hortence Victoria Demange) 26 Knockfre…"
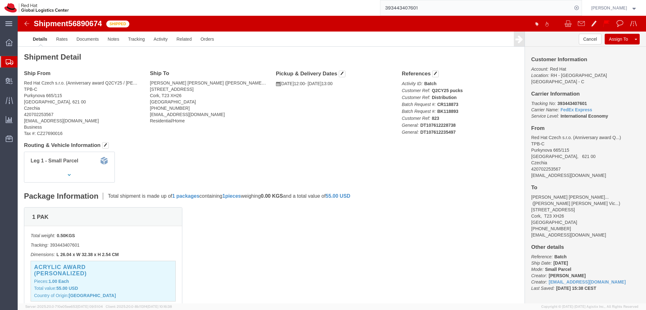
click img
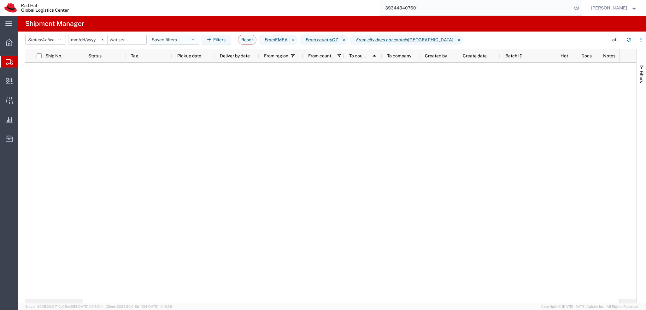
click at [180, 38] on button "Saved filters" at bounding box center [174, 40] width 50 height 10
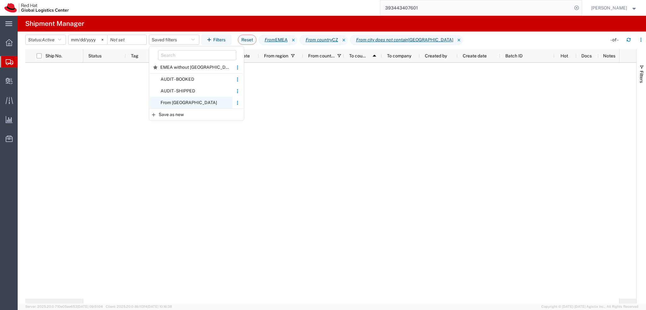
click at [197, 101] on span "From CZ" at bounding box center [191, 103] width 83 height 12
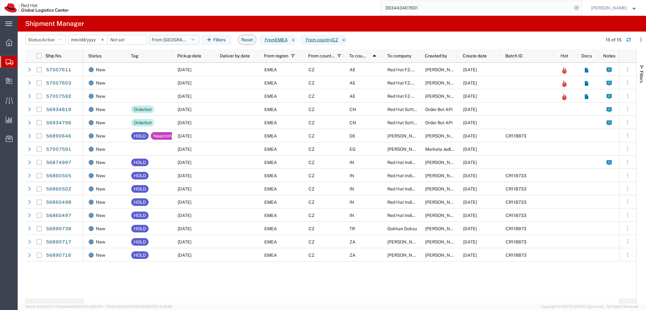
click at [187, 42] on button "From CZ" at bounding box center [174, 40] width 50 height 10
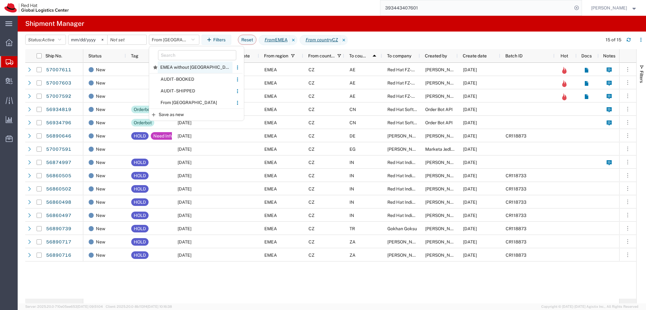
click at [190, 70] on span "EMEA without Brno" at bounding box center [195, 67] width 75 height 12
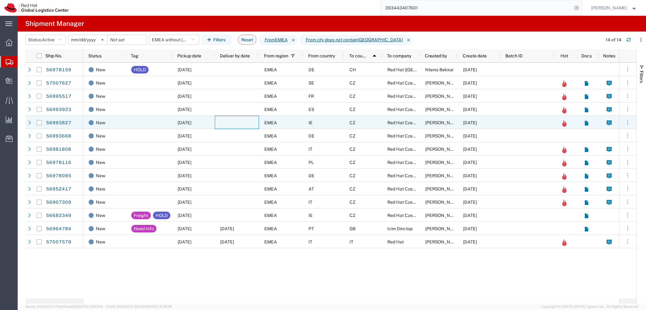
click at [239, 122] on div at bounding box center [237, 122] width 44 height 13
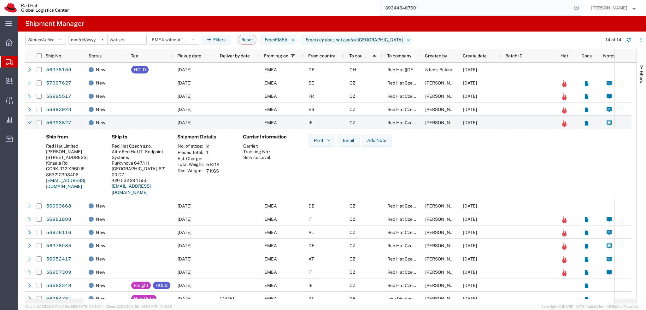
drag, startPoint x: 46, startPoint y: 157, endPoint x: 83, endPoint y: 159, distance: 37.6
click at [83, 159] on div "6700 Cork Airport Business Park" at bounding box center [73, 157] width 55 height 6
click at [58, 152] on div "Tony Deloughrey" at bounding box center [73, 152] width 55 height 6
drag, startPoint x: 46, startPoint y: 145, endPoint x: 91, endPoint y: 173, distance: 52.9
click at [91, 173] on address "Red Hat Limited Tony Deloughrey 6700 Cork Airport Business Park Kinsale Rd CORK…" at bounding box center [73, 166] width 55 height 47
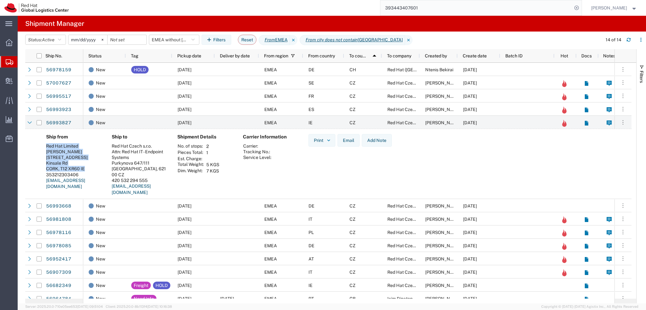
copy address "Red Hat Limited Tony Deloughrey 6700 Cork Airport Business Park Kinsale Rd CORK…"
click at [237, 123] on div at bounding box center [237, 122] width 44 height 13
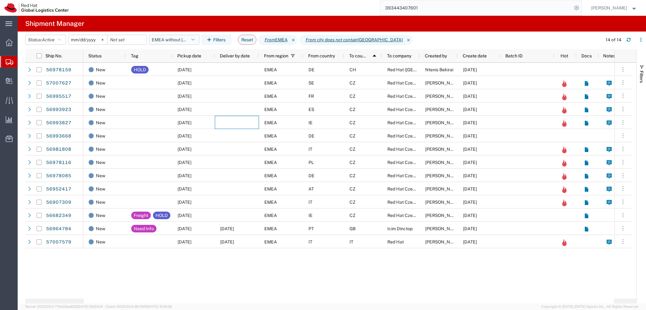
click at [173, 38] on button "EMEA without Brno" at bounding box center [174, 40] width 50 height 10
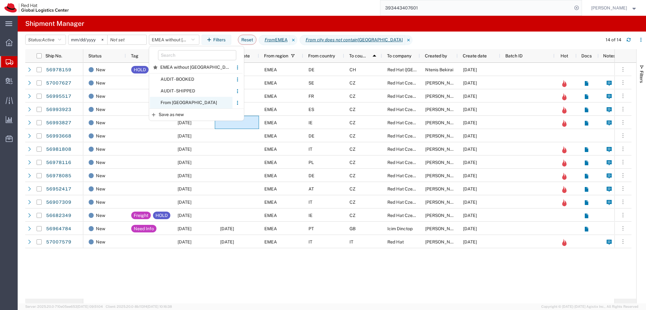
click at [182, 101] on span "From CZ" at bounding box center [191, 103] width 83 height 12
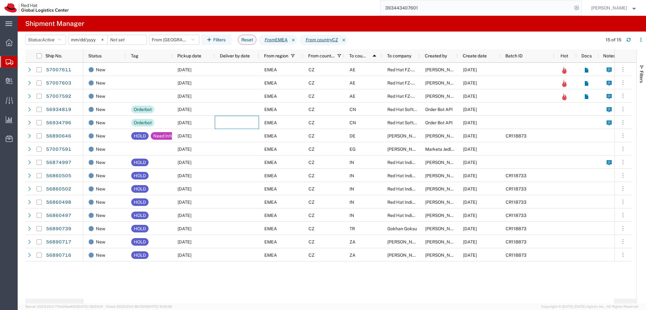
click at [166, 45] on agx-table-filter-chips "Status: Active Active All Approved Booked Canceled Delivered Denied New On Hold…" at bounding box center [311, 42] width 573 height 14
click at [172, 41] on button "From CZ" at bounding box center [174, 40] width 50 height 10
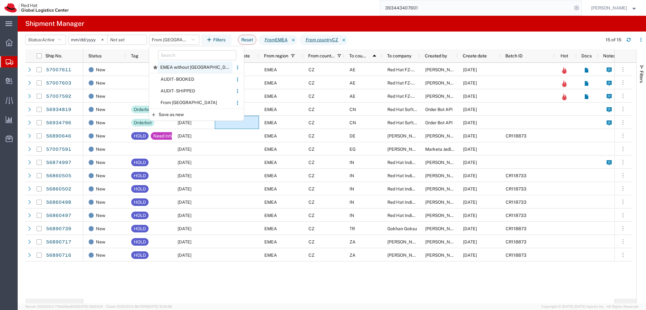
click at [187, 70] on span "EMEA without Brno" at bounding box center [195, 67] width 75 height 12
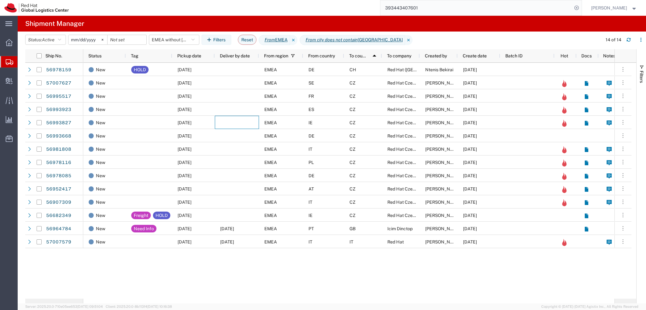
click at [198, 58] on span "Pickup date" at bounding box center [189, 55] width 24 height 5
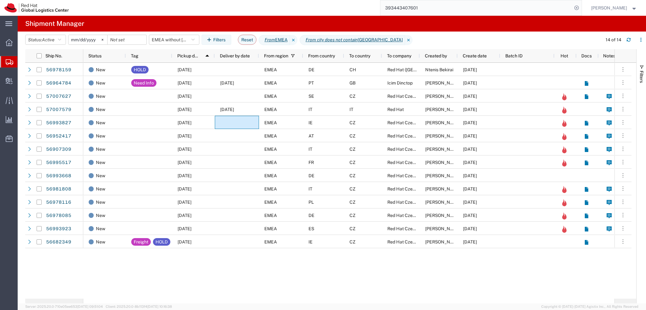
click at [561, 9] on input "393443407601" at bounding box center [476, 7] width 192 height 15
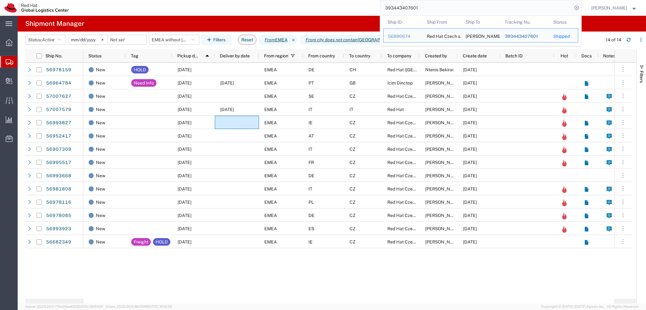
click at [561, 9] on input "393443407601" at bounding box center [476, 7] width 192 height 15
paste input "56907309"
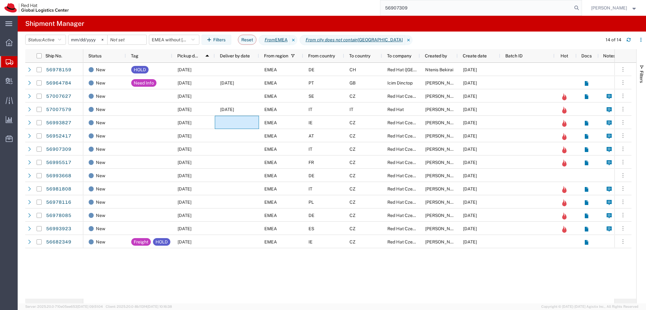
type input "56907309"
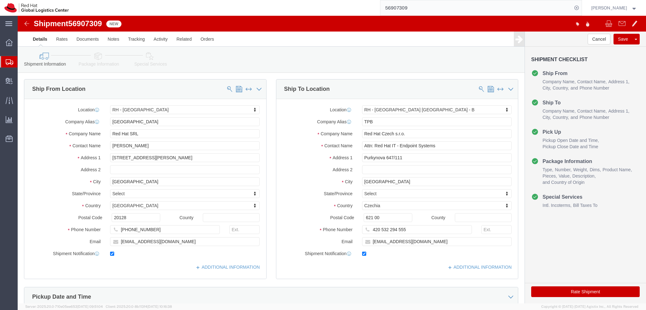
select select "37982"
select select "38036"
click link "Package Information"
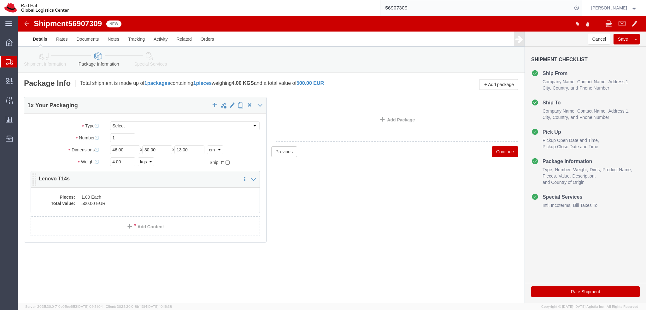
click dd "500.00 EUR"
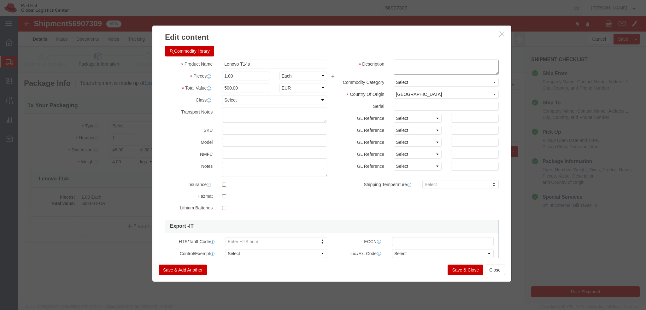
click textarea
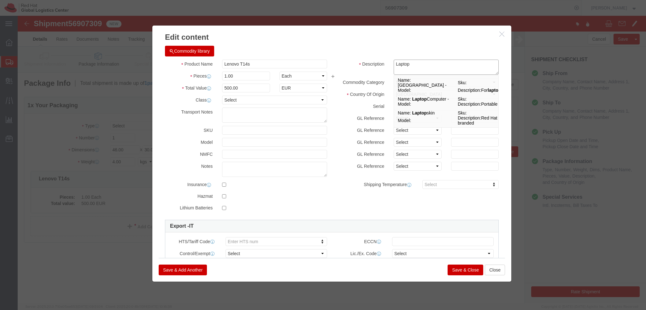
type textarea "Laptop"
click button "Save & Close"
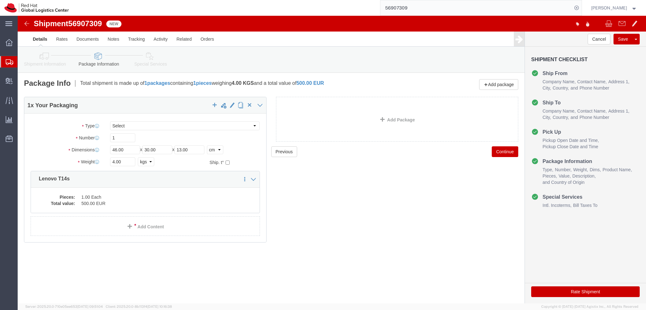
click icon
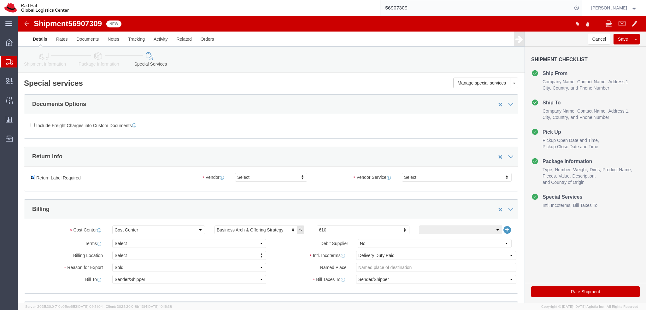
click input "Return Label Required"
checkbox input "false"
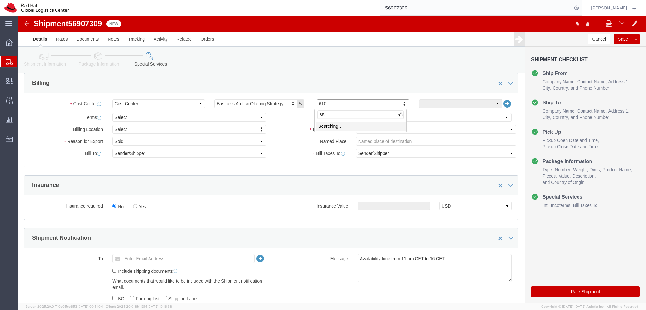
type input "850"
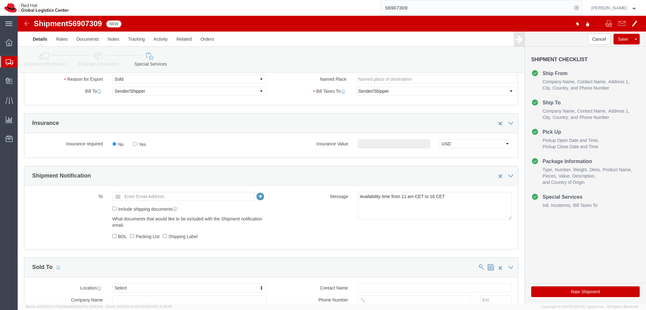
scroll to position [189, 0]
drag, startPoint x: 426, startPoint y: 179, endPoint x: 339, endPoint y: 184, distance: 86.8
click textarea "Availability time from 11 am CET to 16 CET"
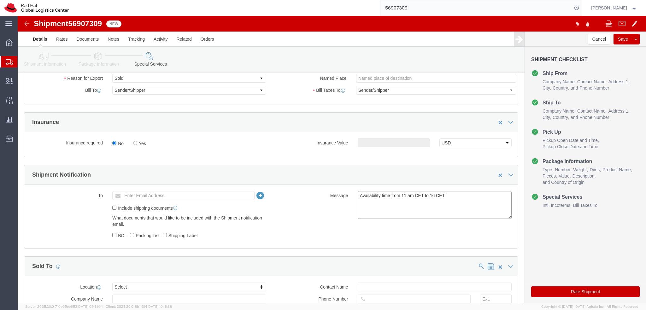
scroll to position [0, 0]
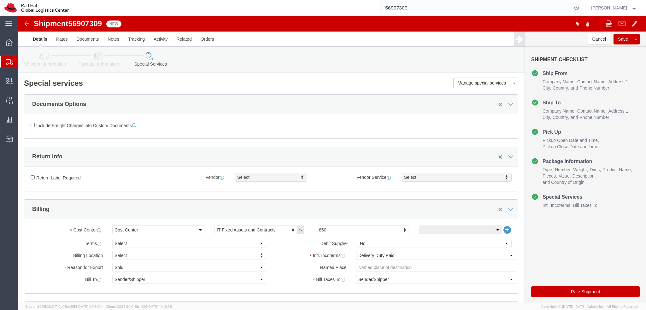
click icon
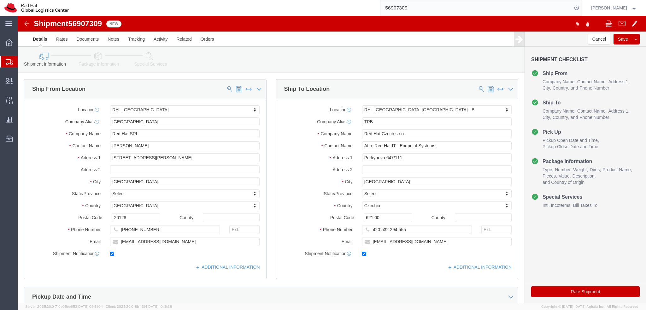
click icon
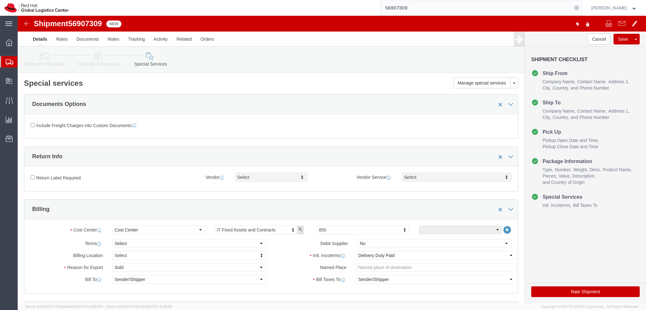
click link "Shipment Information"
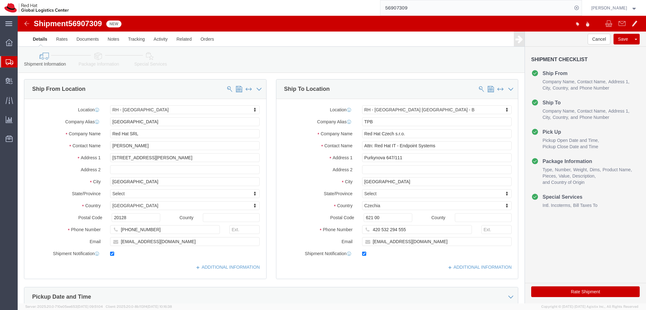
click icon
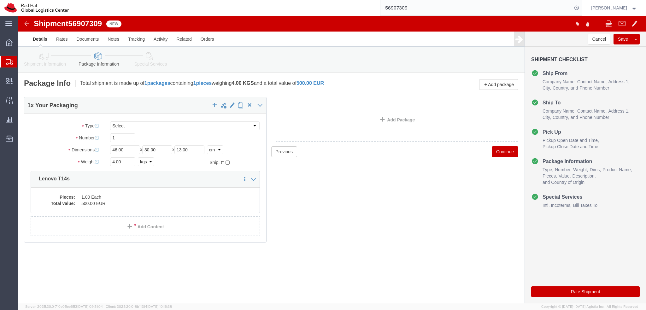
click icon
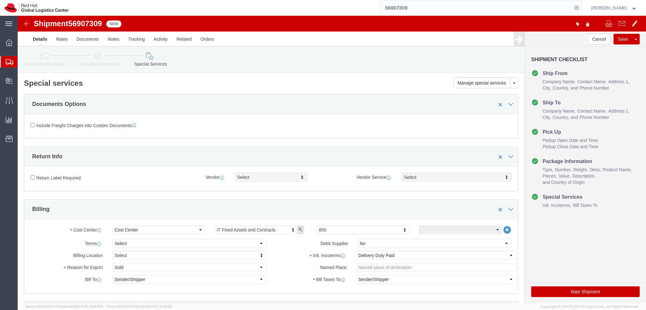
click icon
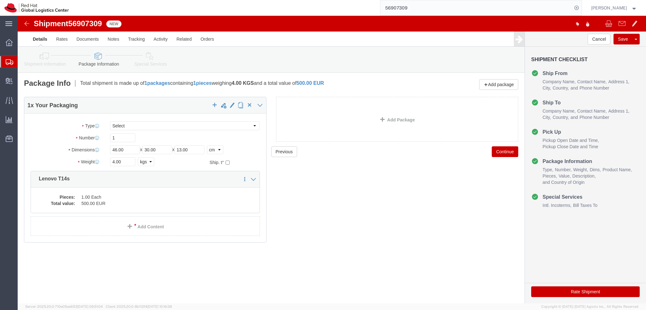
click icon
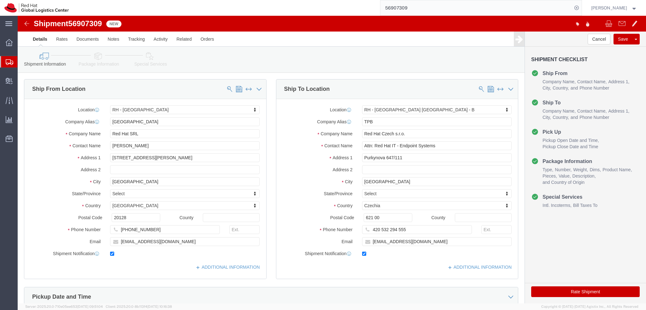
click icon
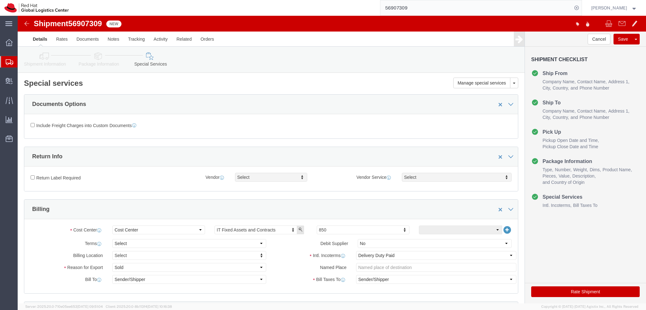
click icon
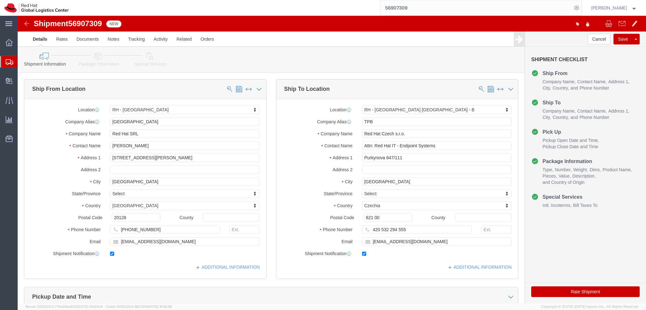
click icon
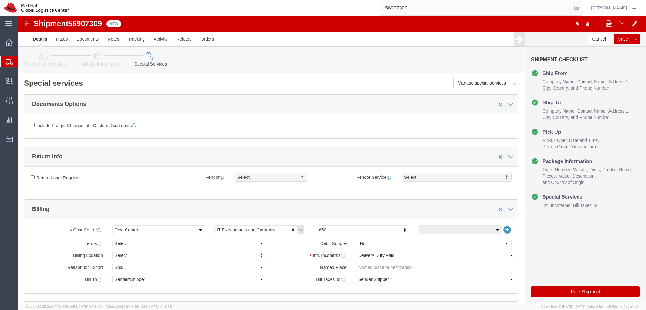
click button "Rate Shipment"
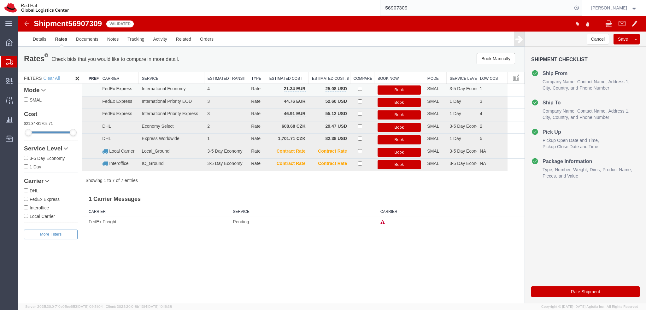
click at [390, 89] on button "Book" at bounding box center [398, 89] width 43 height 9
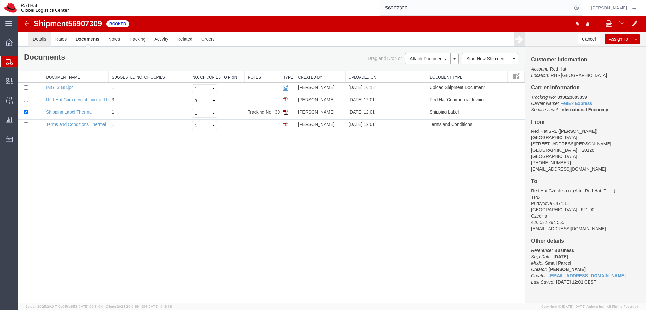
click at [40, 44] on link "Details" at bounding box center [39, 39] width 22 height 15
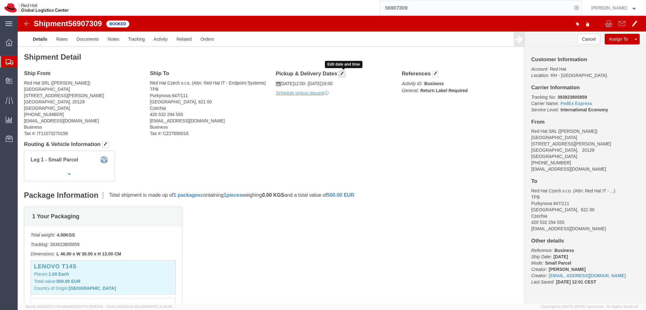
click button "button"
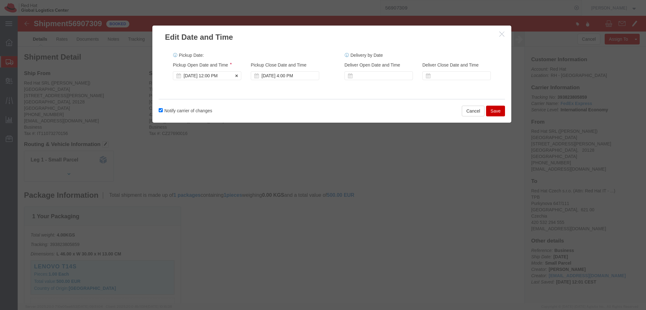
click div "Oct 03 2025 12:00 PM"
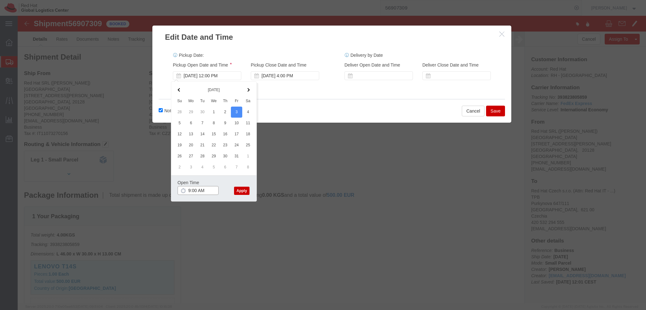
type input "9:00 AM"
click button "Apply"
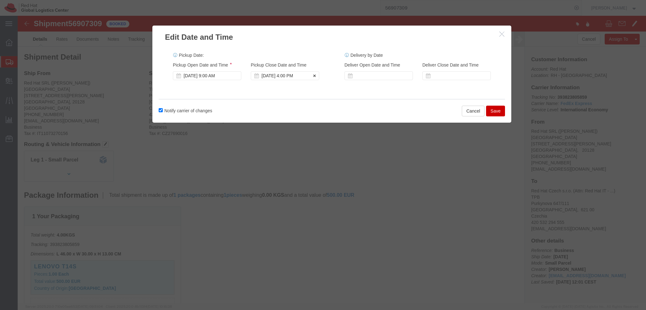
click div "Oct 03 2025 4:00 PM"
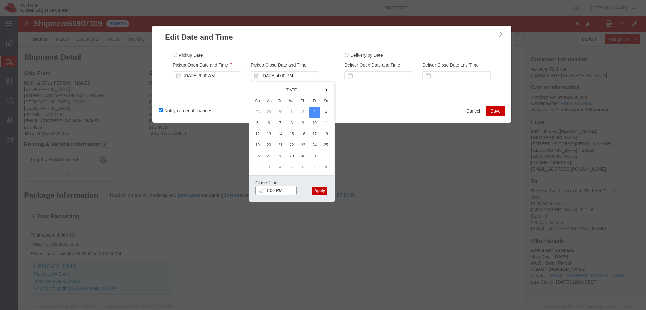
type input "12:00 PM"
click button "Apply"
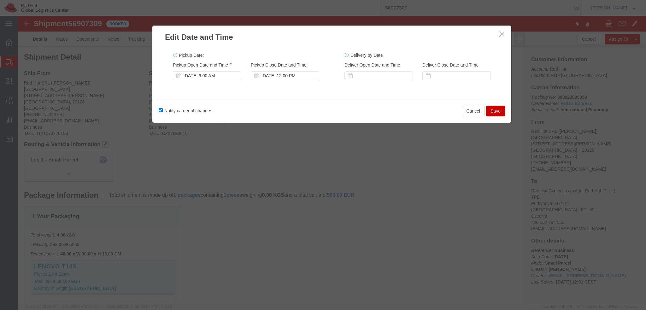
click button "Save"
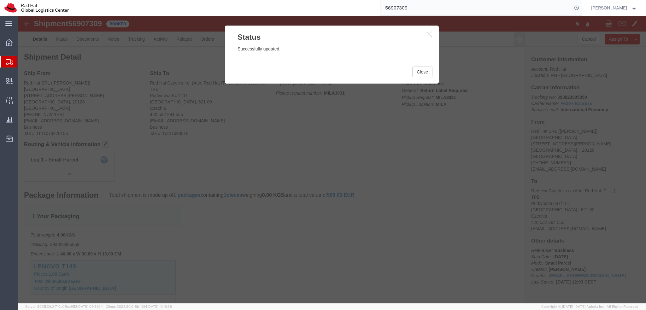
click div "Close"
click button "Close"
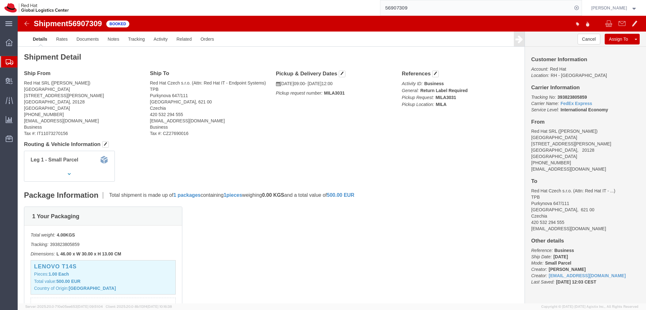
click address "Red Hat SRL (Roberta Dalla Libera) MILAN Via Gustavo Fara 26 MILAN, 20128 Italy…"
copy div "rdallali@redhat.com"
click link "Documents"
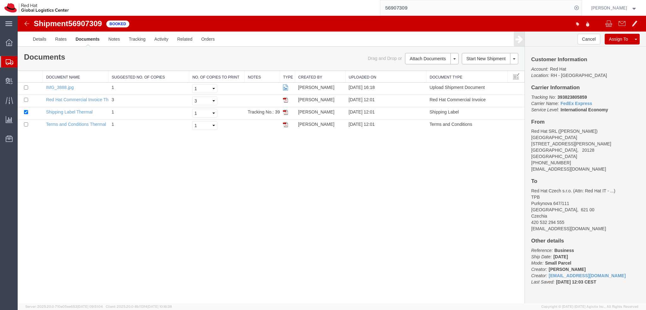
click at [554, 168] on address "Red Hat SRL (Roberta Dalla Libera) MILAN Via Gustavo Fara 26 MILAN, 20128 Italy…" at bounding box center [585, 150] width 108 height 44
copy div "rdallali@redhat.com"
click at [422, 80] on link "Email Documents" at bounding box center [430, 78] width 55 height 9
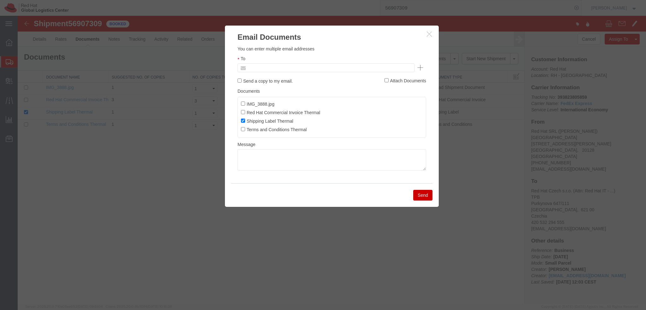
click at [293, 66] on input "text" at bounding box center [283, 68] width 74 height 8
paste input "rdallali@redhat.com"
type input "rdallali@redhat.com"
click at [325, 163] on textarea at bounding box center [331, 159] width 188 height 21
paste textarea "Hi A, please find the label for your shipment to B attached to this email. Plea…"
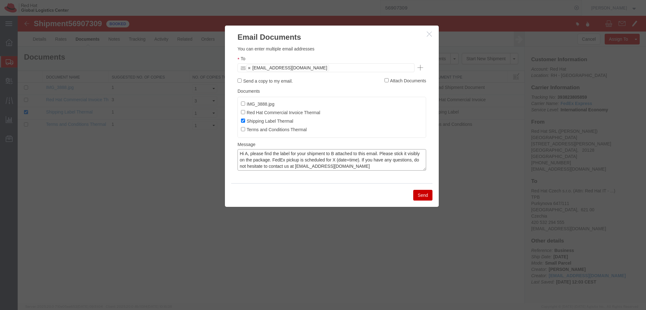
click at [248, 154] on textarea "Hi A, please find the label for your shipment to B attached to this email. Plea…" at bounding box center [331, 159] width 188 height 21
click at [345, 153] on textarea "Hi Roberta, please find the label for your shipment to B attached to this email…" at bounding box center [331, 159] width 188 height 21
click at [275, 165] on textarea "Hi Roberta, please find the label for your shipment to Brno attached to this em…" at bounding box center [331, 159] width 188 height 21
type textarea "Hi Roberta, please find the label for your shipment to Brno attached to this em…"
click at [417, 196] on button "Send" at bounding box center [422, 195] width 19 height 11
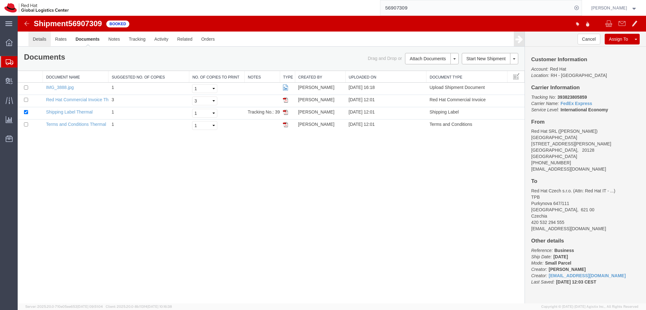
click at [39, 40] on link "Details" at bounding box center [39, 39] width 22 height 15
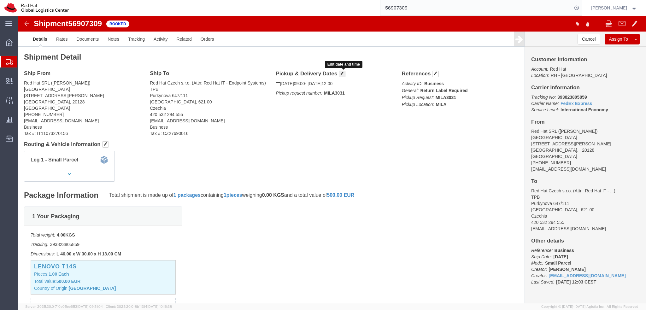
click span "button"
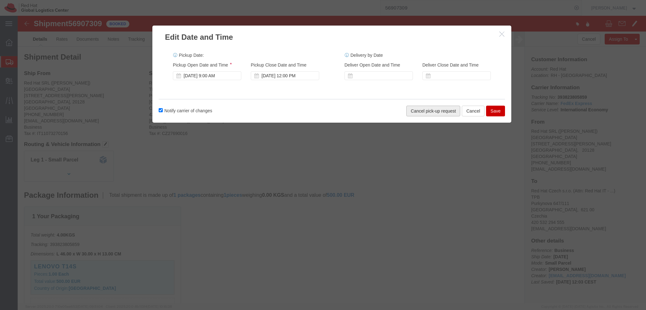
click button "Cancel pick-up request"
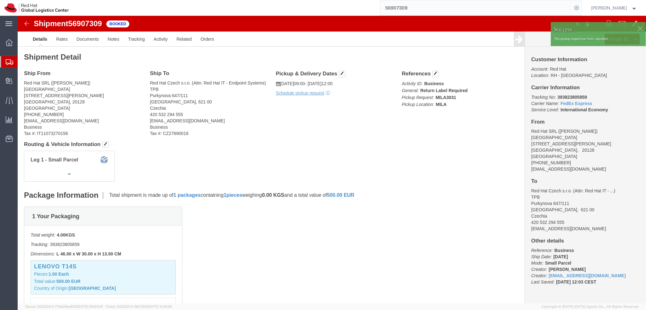
click div
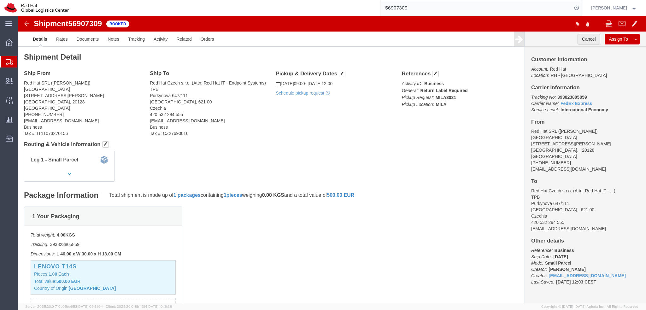
click button "Cancel"
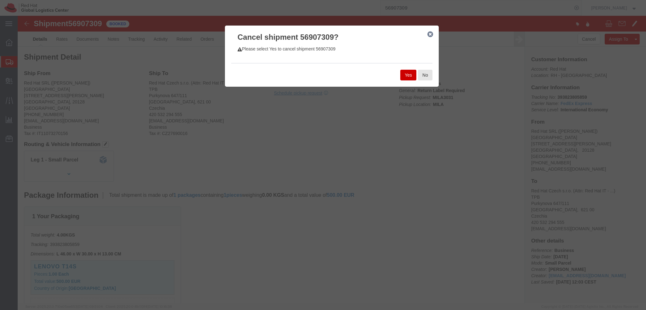
click button "Yes"
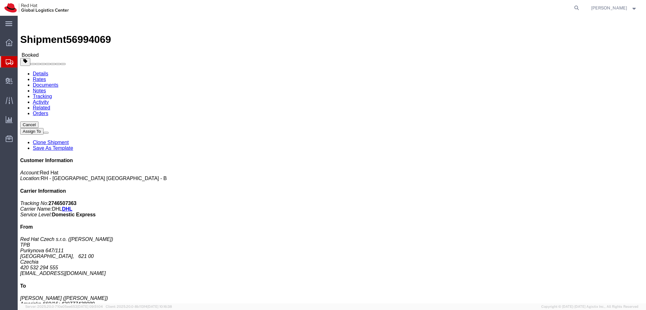
click span "button"
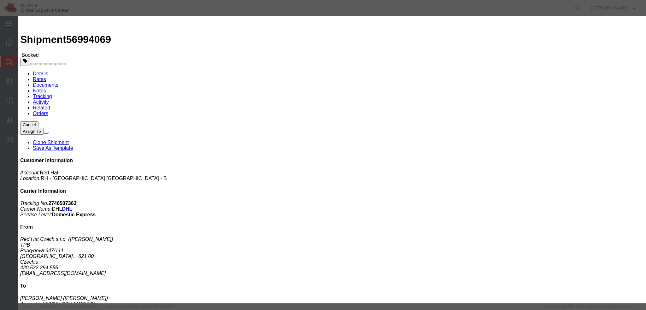
click div "[DATE] 2:45 AM"
type input "12:00 PM"
click button "Apply"
click div "Oct 02 2025 1:00 PM"
type input "4:00 PM"
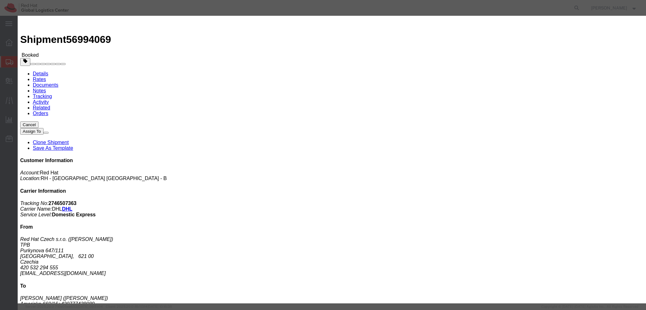
click button "Apply"
click button "Save"
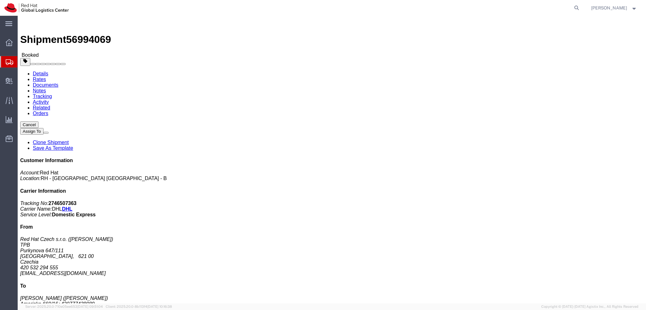
click button "Close"
click link "Schedule pickup request"
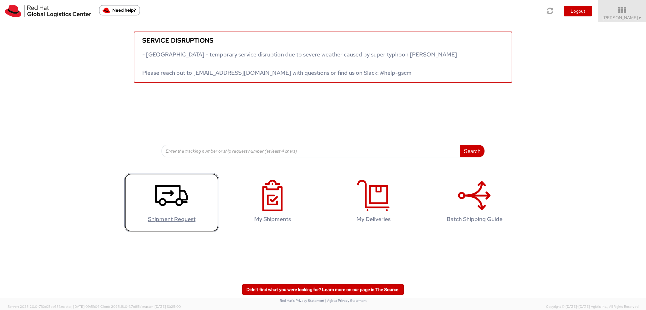
click at [185, 198] on use at bounding box center [171, 195] width 32 height 21
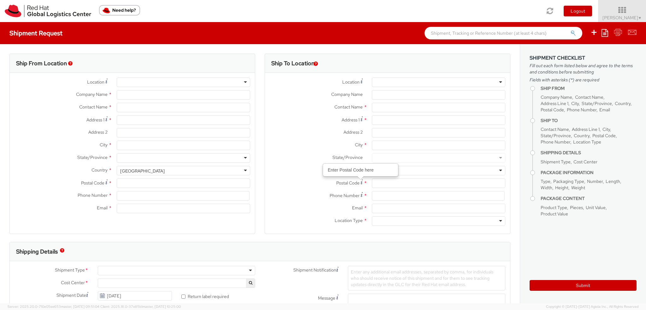
select select
select select "901"
type input "Red Hat Czech s.r.o."
type input "[PERSON_NAME]"
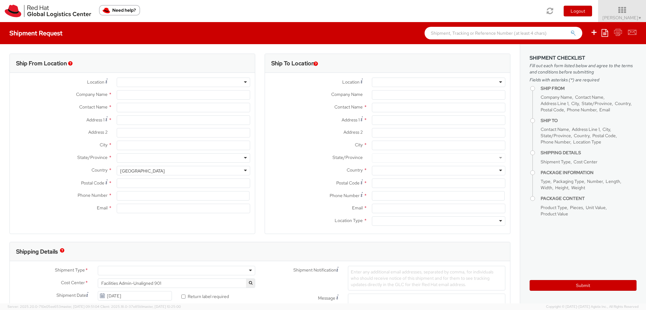
type input "Purkynova 665/115"
type input "[GEOGRAPHIC_DATA]"
type input "621 00"
type input "420 532 294 555"
type input "fmoravec@redhat.com"
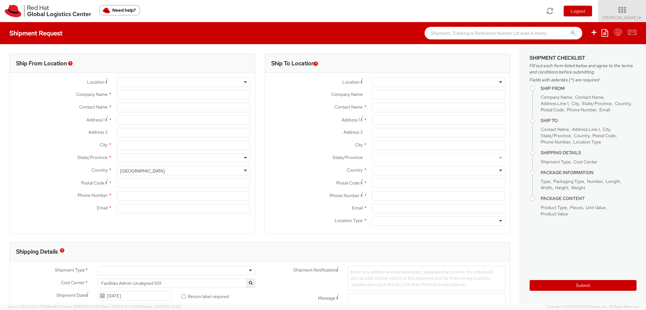
select select "CM"
select select "KGS"
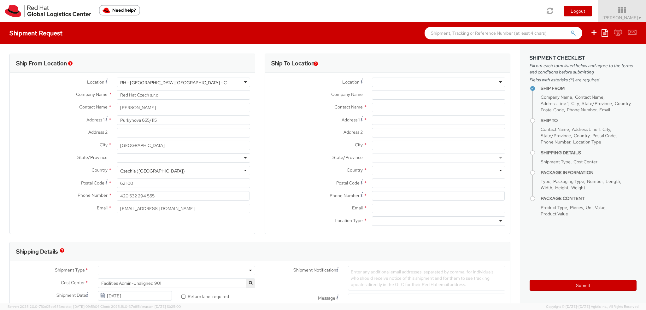
click at [389, 82] on div at bounding box center [438, 82] width 133 height 9
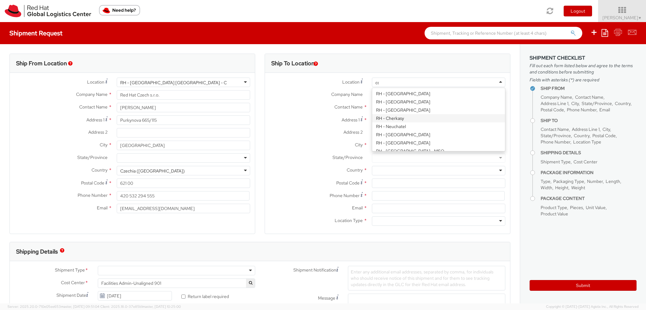
type input "cork"
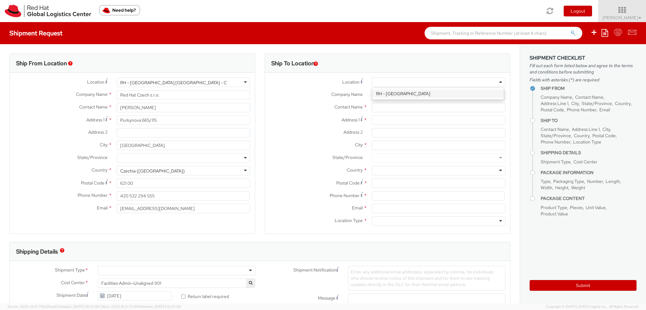
type input "Red Hat Limited"
type input "6700 Cork Airport Business Park"
type input "Kinsale Rd"
type input "CORK"
type input "T12 XR60"
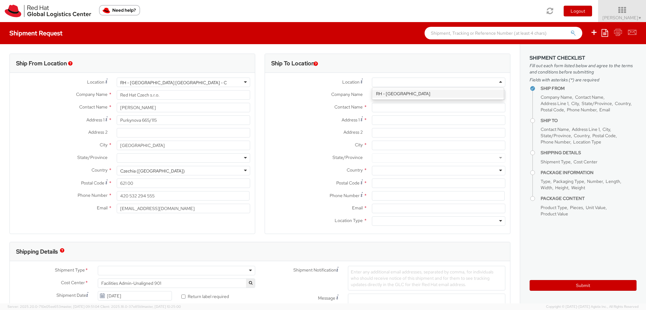
type input "353 21 2303400"
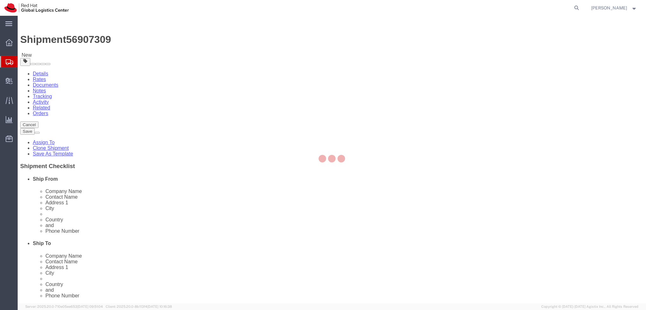
click at [27, 24] on div at bounding box center [332, 159] width 628 height 287
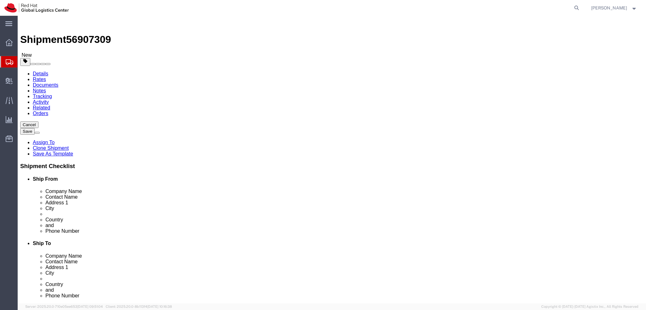
select select "37982"
select select "38036"
click img
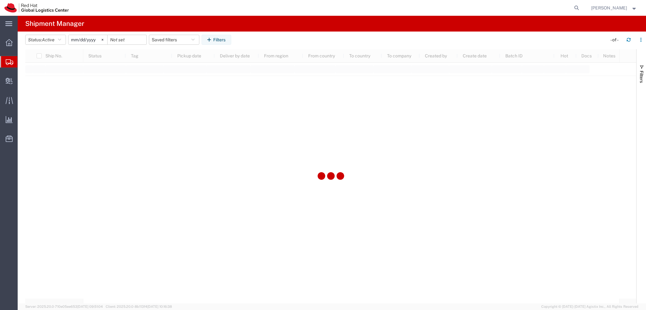
type input "[DATE]"
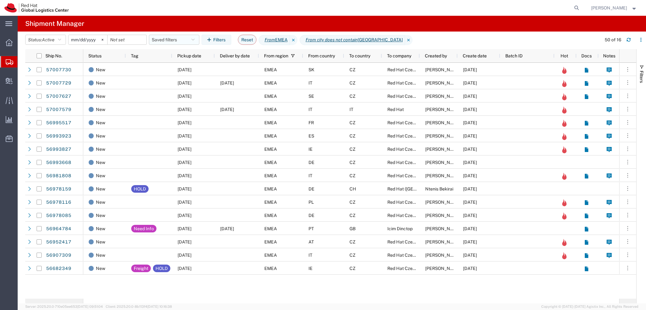
click at [183, 42] on button "Saved filters" at bounding box center [174, 40] width 50 height 10
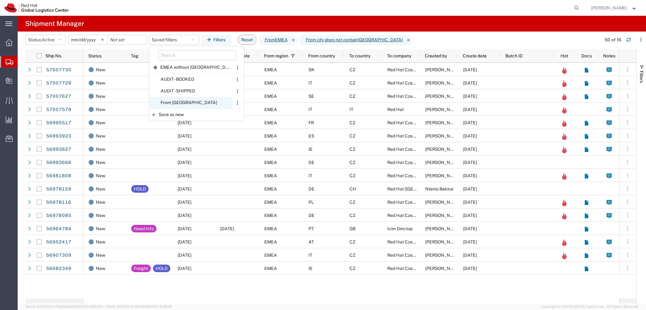
click at [189, 100] on span "From [GEOGRAPHIC_DATA]" at bounding box center [191, 103] width 83 height 12
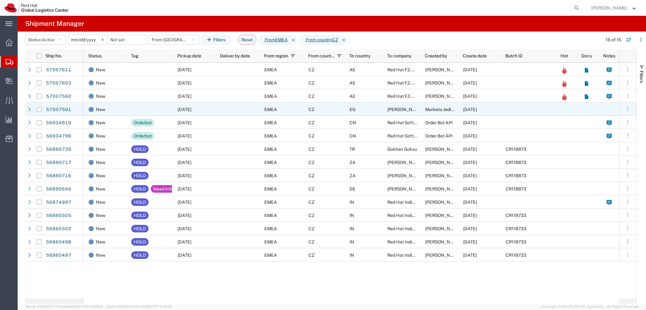
click at [303, 112] on div "EMEA" at bounding box center [281, 108] width 44 height 13
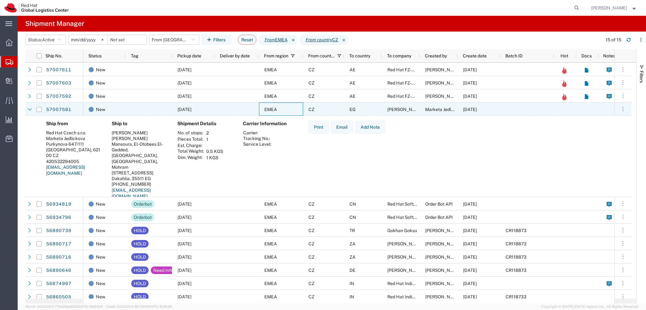
click at [294, 110] on div "EMEA" at bounding box center [281, 108] width 44 height 13
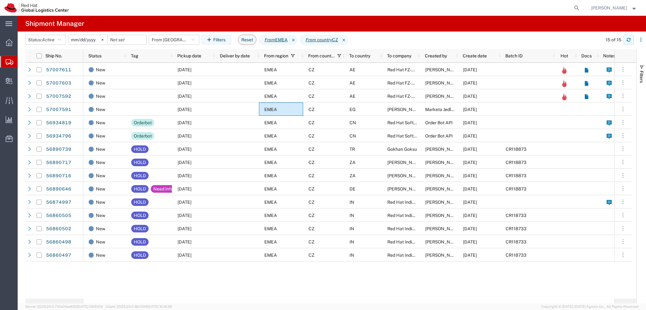
click at [627, 39] on icon "button" at bounding box center [628, 39] width 4 height 2
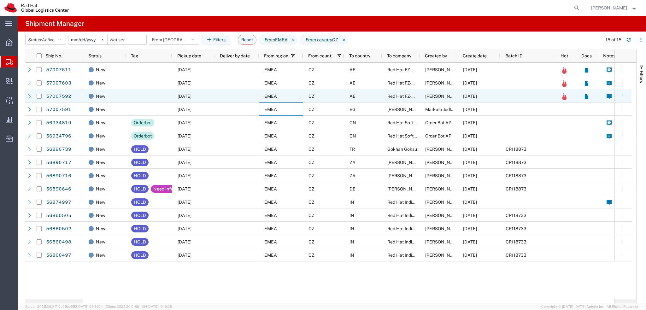
click at [240, 93] on div at bounding box center [237, 95] width 44 height 13
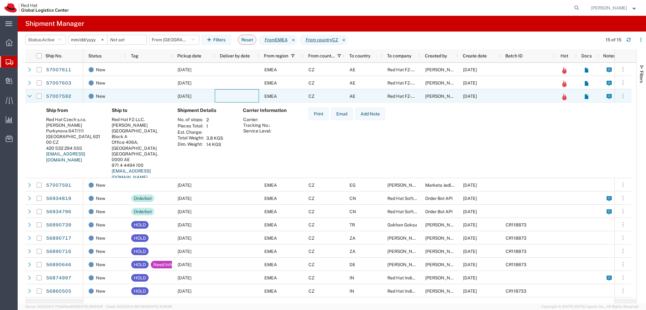
click at [234, 94] on div at bounding box center [237, 95] width 44 height 13
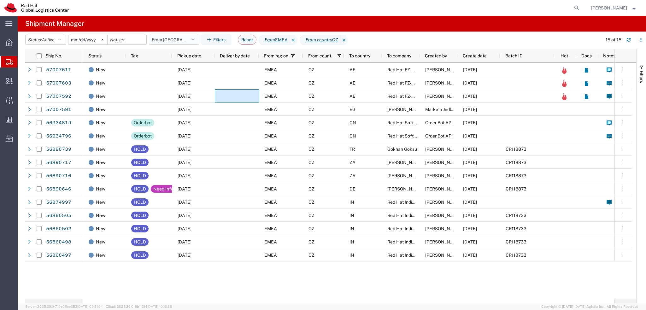
click at [165, 41] on button "From CZ" at bounding box center [174, 40] width 50 height 10
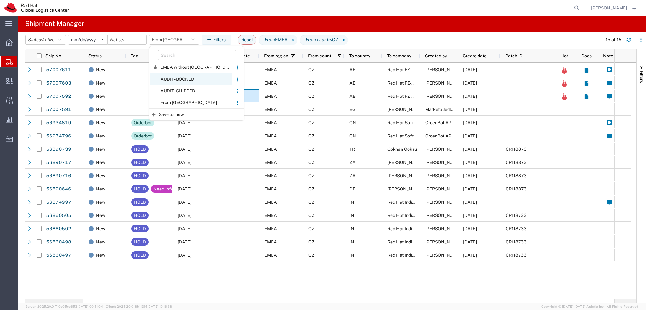
click at [218, 84] on span "AUDIT - BOOKED" at bounding box center [191, 79] width 83 height 12
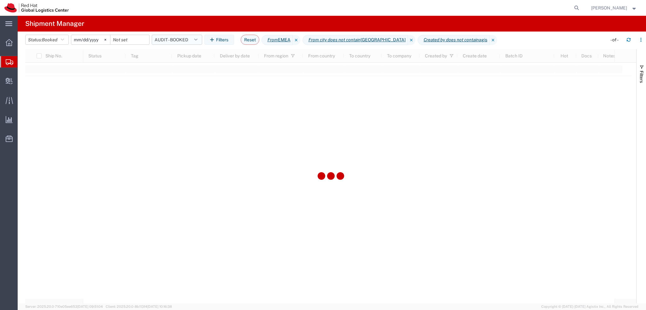
click at [180, 40] on button "AUDIT - BOOKED" at bounding box center [177, 40] width 50 height 10
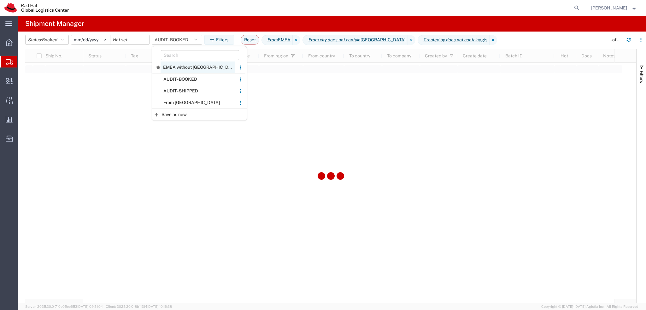
click at [197, 68] on span "EMEA without Brno" at bounding box center [197, 67] width 75 height 12
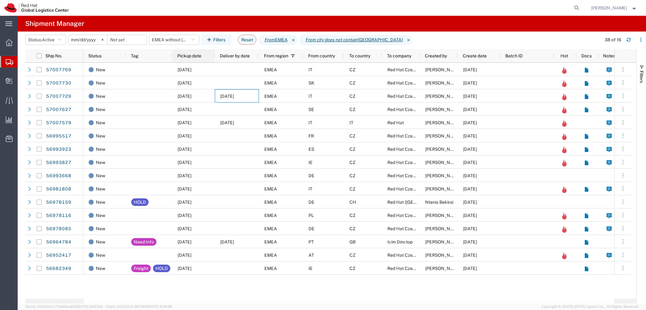
click at [198, 54] on span "Pickup date" at bounding box center [189, 55] width 24 height 5
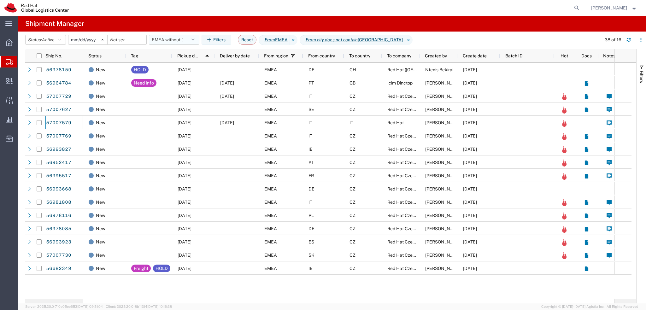
click at [171, 40] on button "EMEA without Brno" at bounding box center [174, 40] width 50 height 10
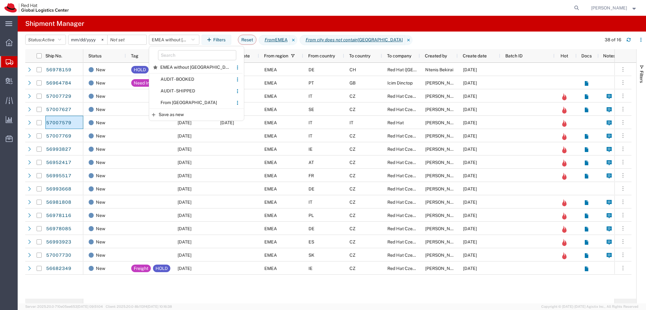
click at [188, 102] on span "From CZ" at bounding box center [191, 103] width 83 height 12
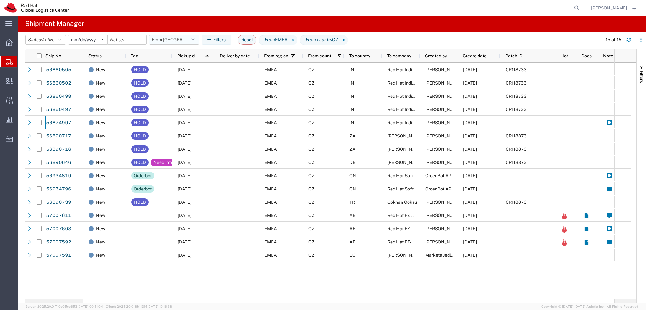
click at [177, 43] on button "From CZ" at bounding box center [174, 40] width 50 height 10
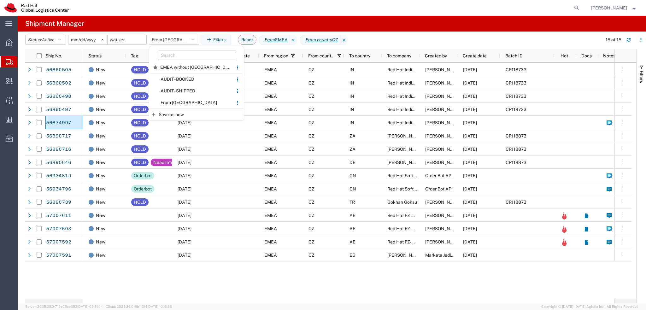
click at [413, 277] on div "New HOLD 09/18/2025 EMEA CZ IN Red Hat India Private Limited Filip Lizuch 09/18…" at bounding box center [348, 181] width 531 height 236
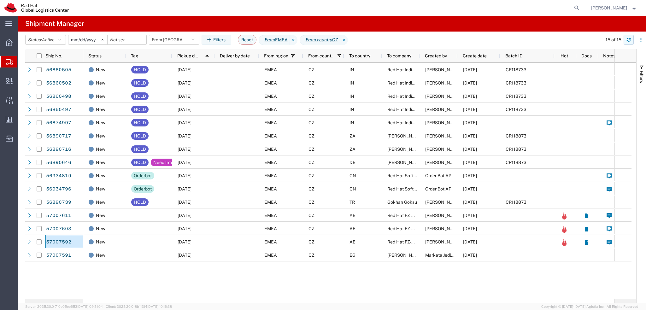
click at [626, 41] on icon "button" at bounding box center [628, 40] width 4 height 4
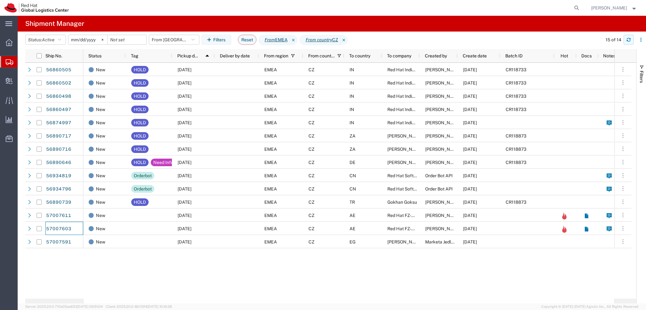
click at [628, 41] on icon "button" at bounding box center [628, 41] width 4 height 2
click at [631, 41] on button "button" at bounding box center [628, 40] width 10 height 10
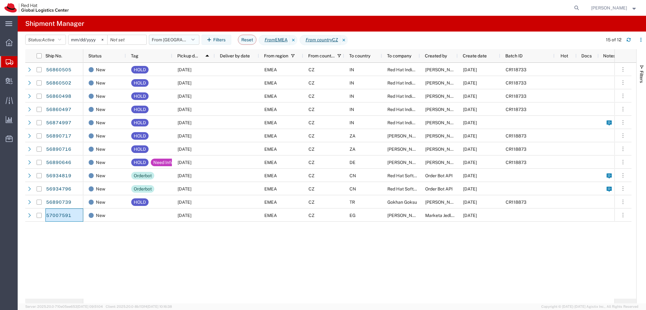
click at [168, 45] on agx-table-filter-chips "Status: Active Active All Approved Booked Canceled Delivered Denied New On Hold…" at bounding box center [312, 42] width 574 height 14
click at [170, 40] on button "From CZ" at bounding box center [174, 40] width 50 height 10
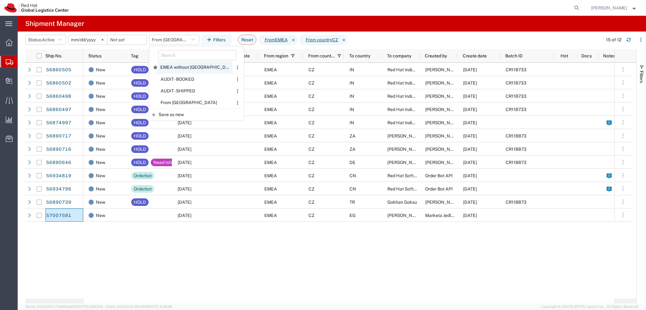
click at [187, 66] on span "EMEA without Brno" at bounding box center [195, 67] width 75 height 12
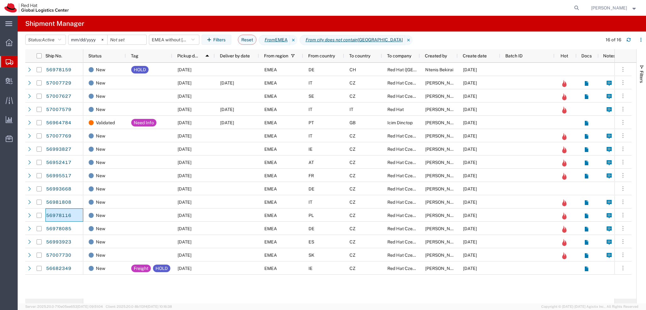
drag, startPoint x: 586, startPoint y: 6, endPoint x: 580, endPoint y: 10, distance: 7.6
click at [581, 6] on icon at bounding box center [576, 7] width 9 height 9
paste input "57007769"
type input "57007769"
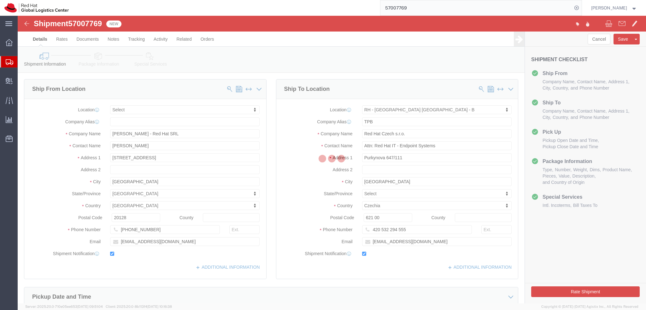
select select
select select "38036"
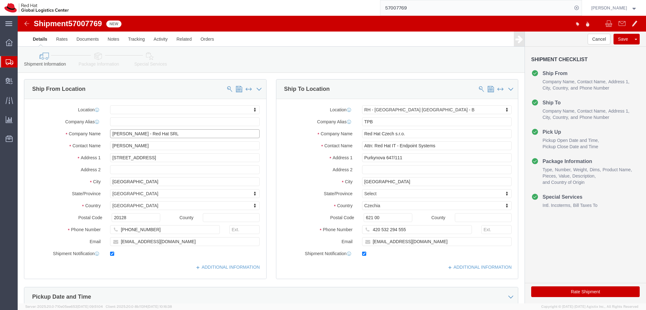
drag, startPoint x: 146, startPoint y: 124, endPoint x: 134, endPoint y: 126, distance: 12.1
click div "Location My Profile Location RH - Amsterdam - MSO RH - Amsterdam Data Center RH…"
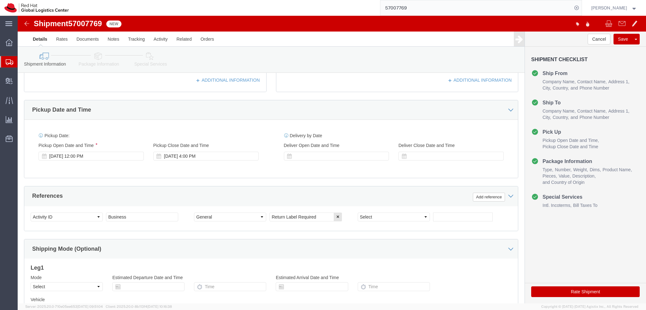
scroll to position [189, 0]
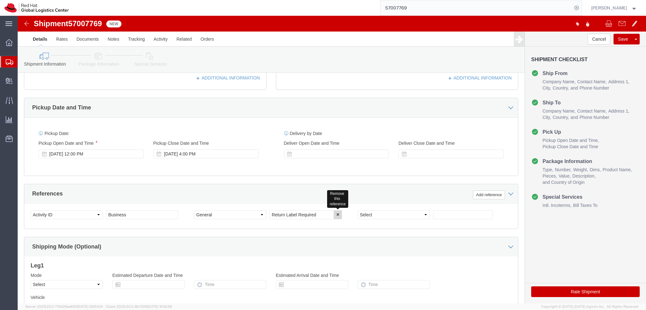
type input "Roberta Dalla Libera"
click icon "button"
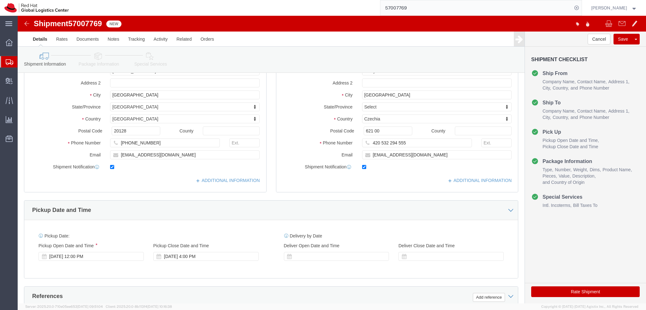
scroll to position [0, 0]
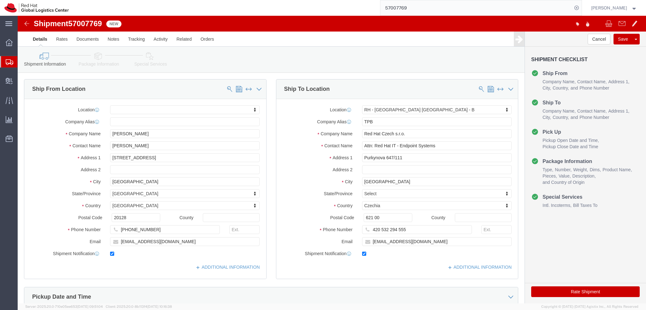
click link "Package Information"
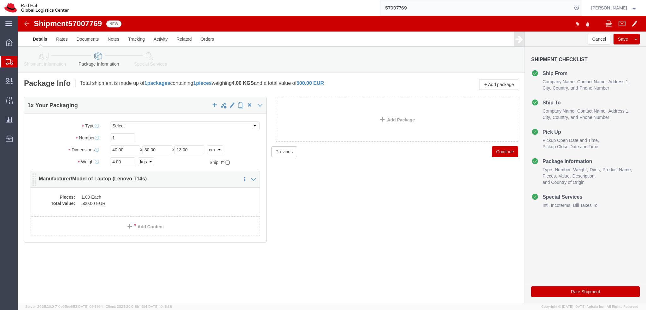
click dd "500.00 EUR"
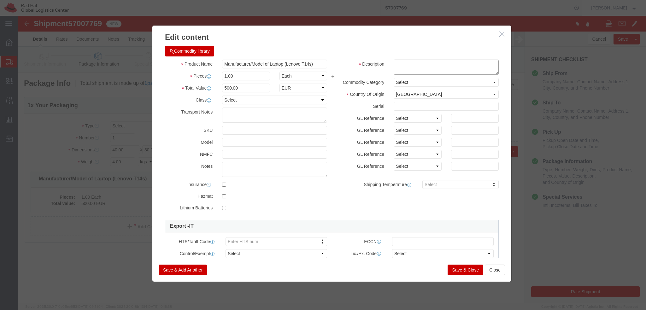
click textarea
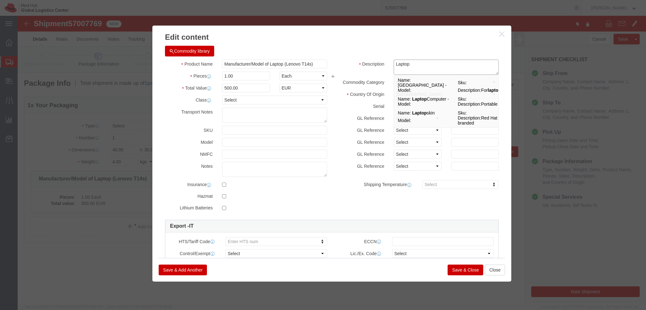
type textarea "Laptop"
click div "Product Name Manufacturer/Model of Laptop (Lenovo T14s) Pieces 1.00 Select Bag …"
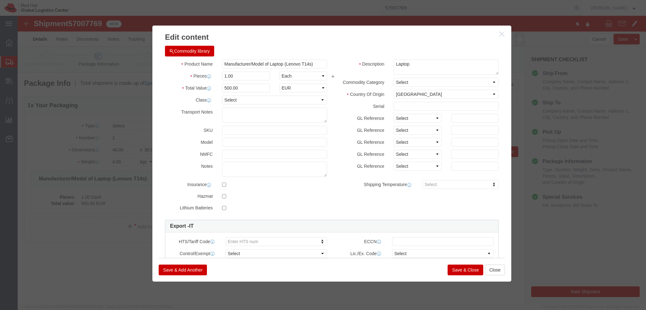
click button "Save & Close"
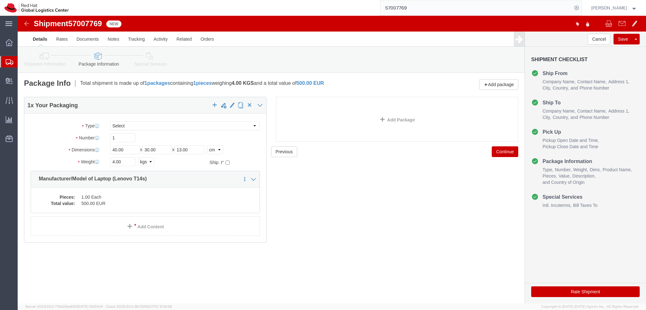
click icon
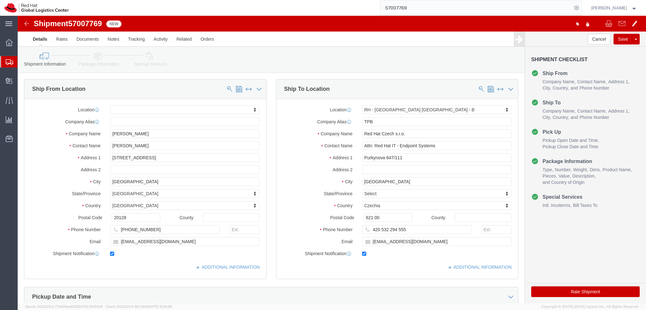
click icon
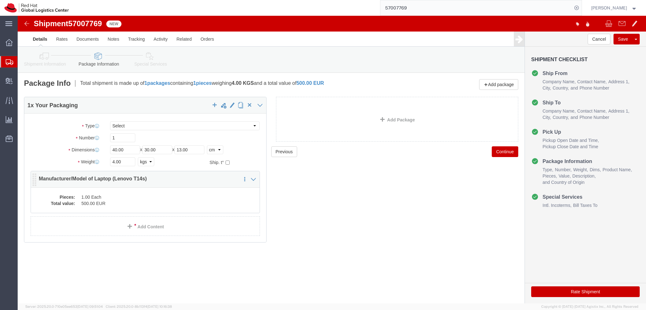
click dd "1.00 Each"
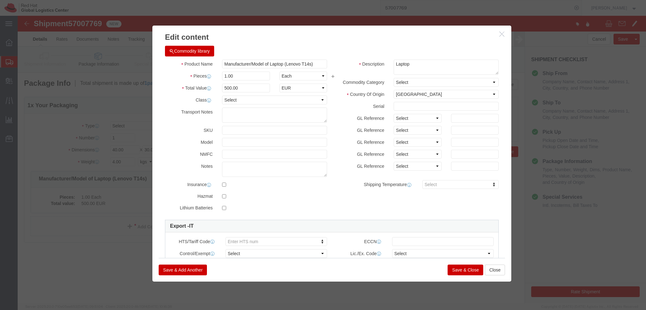
click button "Save & Close"
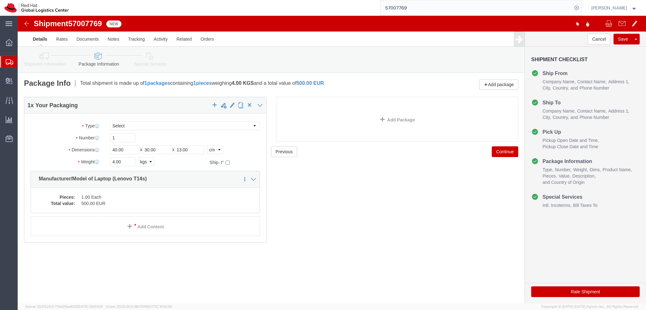
click icon
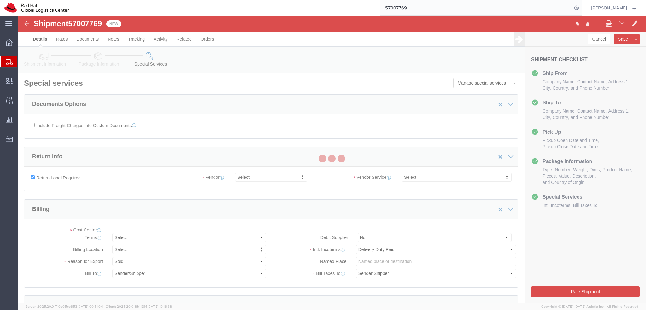
select select "COSTCENTER"
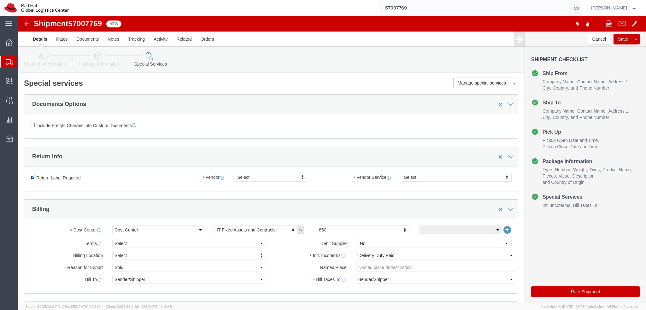
drag, startPoint x: 15, startPoint y: 162, endPoint x: 25, endPoint y: 162, distance: 9.8
click input "Return Label Required"
checkbox input "false"
click icon
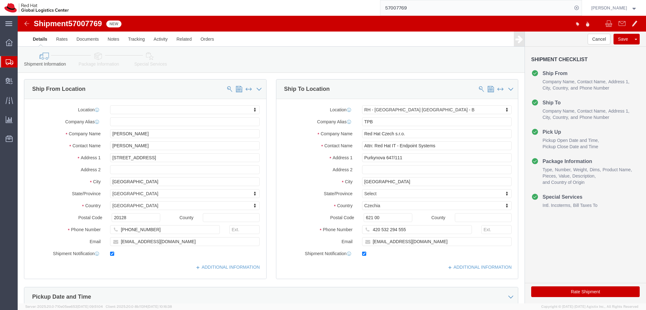
click icon
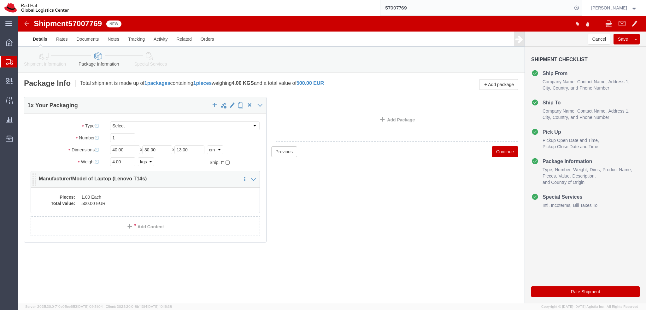
click dd "500.00 EUR"
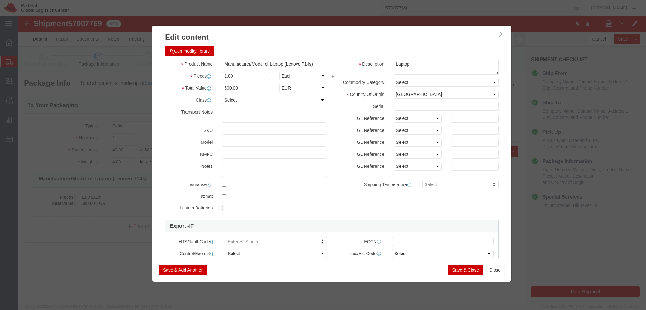
click button "Save & Close"
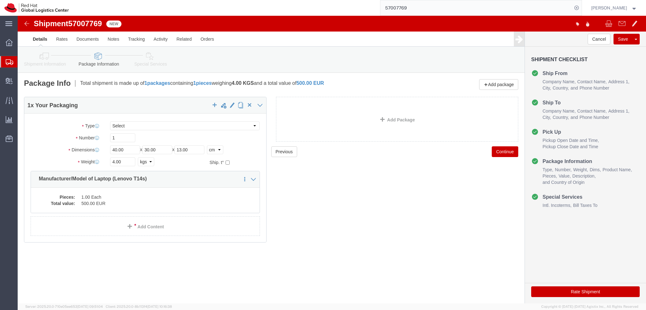
click link "Special Services"
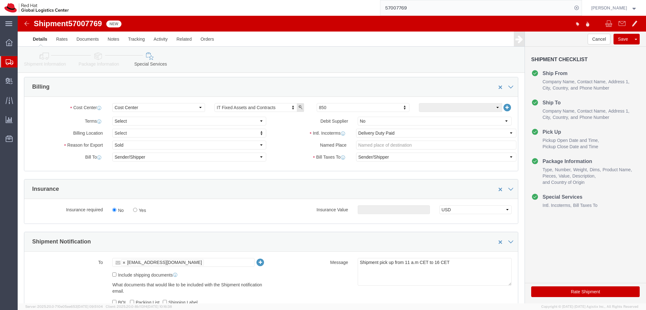
scroll to position [126, 0]
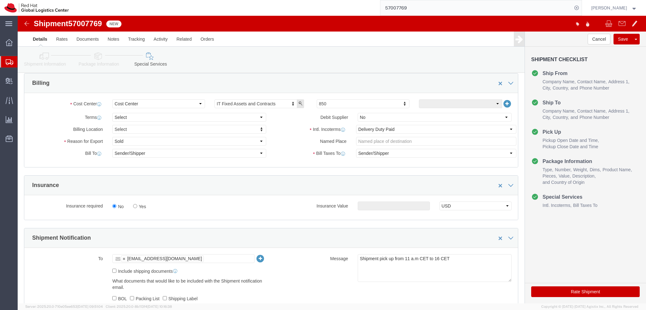
click button "Rate Shipment"
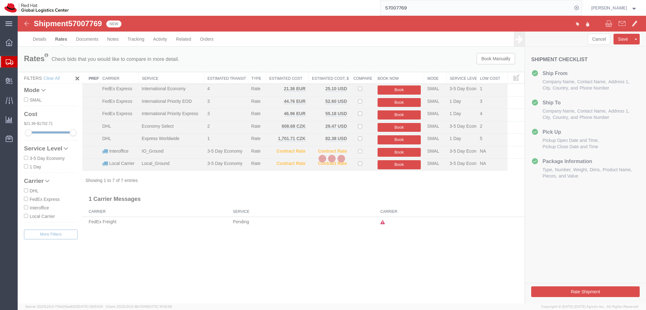
scroll to position [0, 0]
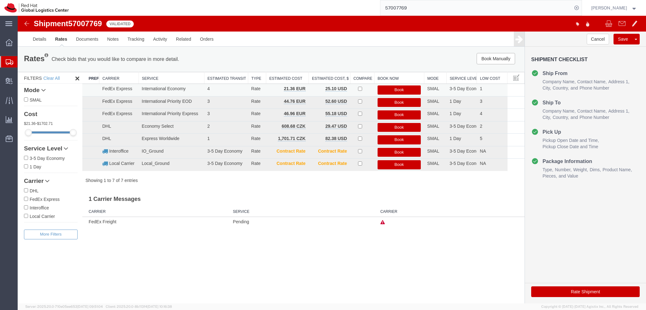
click at [407, 91] on button "Book" at bounding box center [398, 89] width 43 height 9
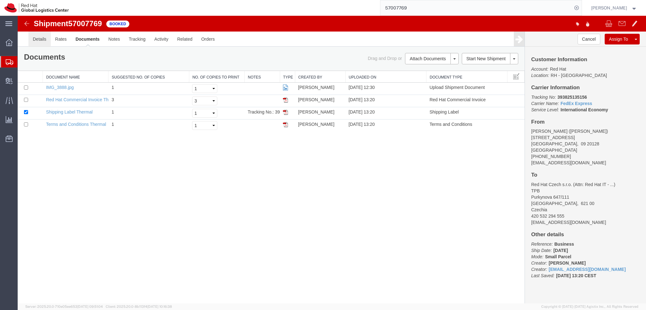
click at [42, 43] on link "Details" at bounding box center [39, 39] width 22 height 15
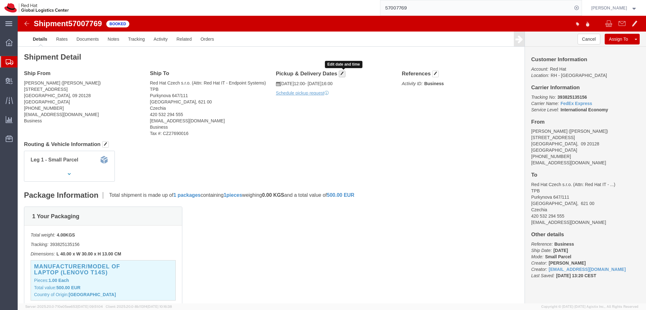
click span "button"
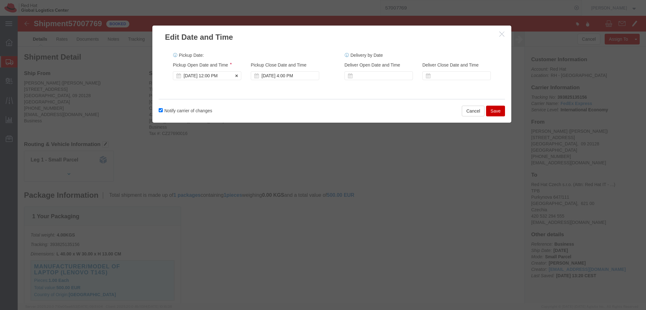
click div "Oct 03 2025 12:00 PM"
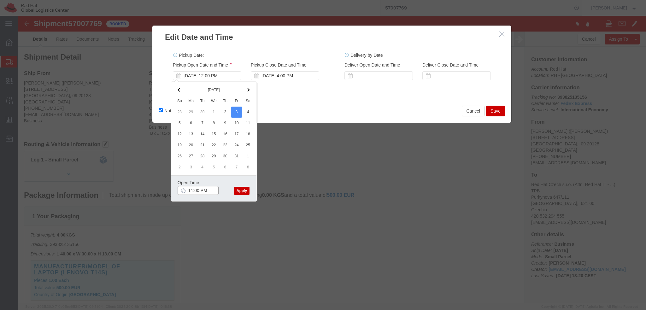
type input "11:00 AM"
click button "Apply"
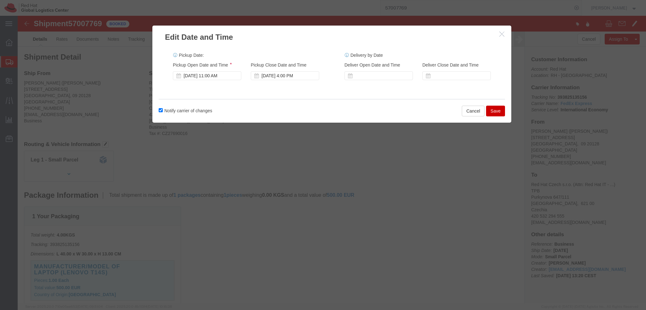
click button "Save"
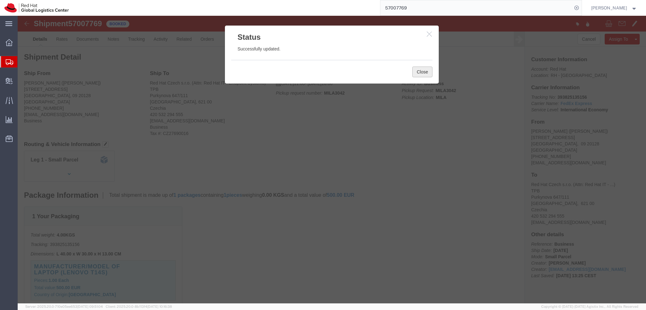
click button "Close"
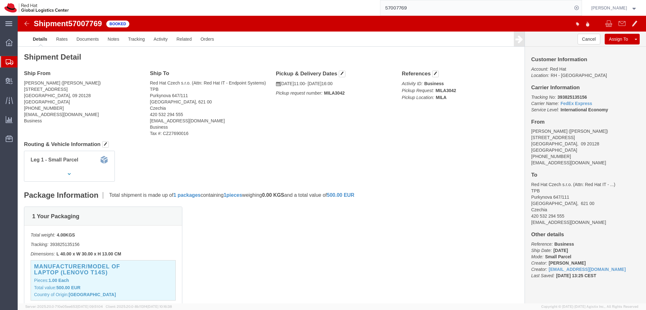
click address "Roberta Dalla Libera (Roberta Dalla Libera) Via Iglesias 29/a MILAN, 09 20128 I…"
copy div "rdallali@redhat.com"
click link "Documents"
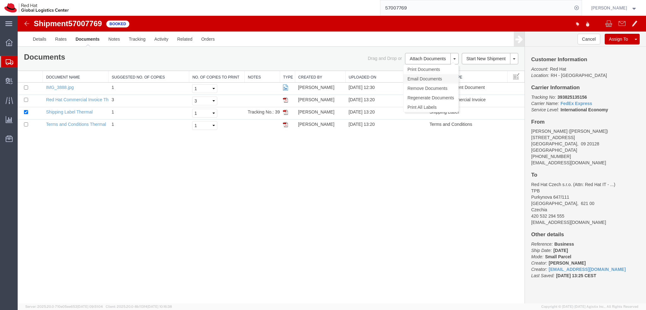
click at [422, 77] on link "Email Documents" at bounding box center [430, 78] width 55 height 9
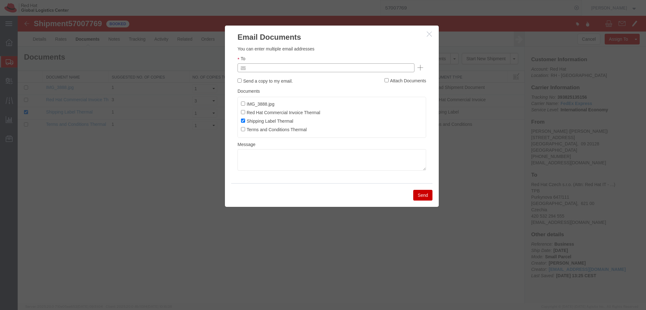
click at [276, 69] on input "text" at bounding box center [283, 68] width 74 height 8
paste input "rdallali@redhat.com"
type input "rdallali@redhat.com"
click at [267, 157] on textarea at bounding box center [331, 159] width 188 height 21
click at [302, 163] on textarea at bounding box center [331, 159] width 188 height 21
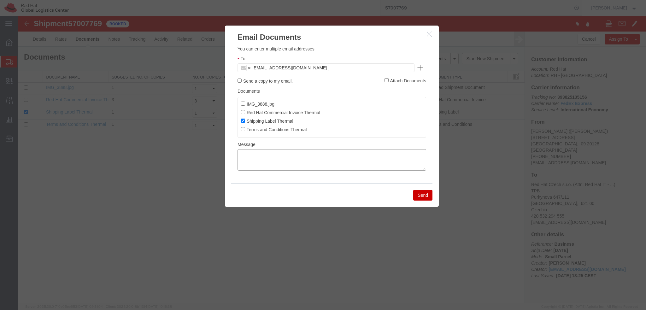
paste textarea "Hi A, please find the label for your shipment to B attached to this email. Plea…"
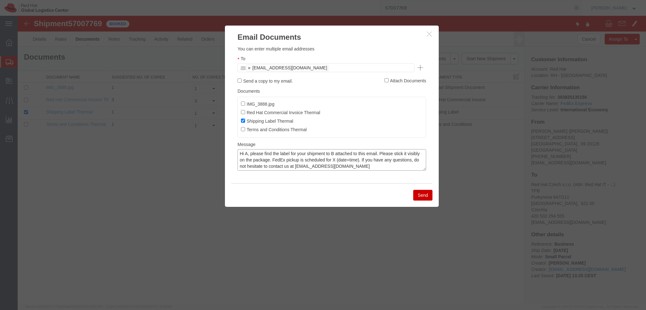
click at [247, 152] on textarea "Hi A, please find the label for your shipment to B attached to this email. Plea…" at bounding box center [331, 159] width 188 height 21
click at [346, 154] on textarea "Hi Roberta, please find the label for your shipment to B attached to this email…" at bounding box center [331, 159] width 188 height 21
click at [289, 157] on textarea "Hi Roberta, please find the label for your shipment to Brno attached to this em…" at bounding box center [331, 159] width 188 height 21
click at [348, 166] on textarea "Hi Roberta, please find the label for your shipment to Brno attached to this em…" at bounding box center [331, 159] width 188 height 21
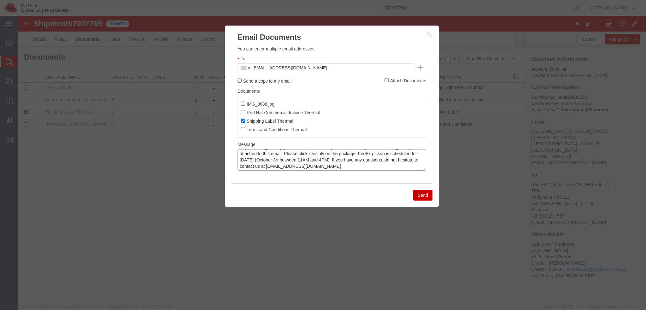
click at [401, 154] on textarea "Hi Roberta, please find the label for your shipment to Brno attached to this em…" at bounding box center [331, 159] width 188 height 21
click at [321, 159] on textarea "Hi Roberta, please find the label for your shipment to Brno attached to this em…" at bounding box center [331, 159] width 188 height 21
click at [320, 165] on textarea "Hi Roberta, please find the label for your shipment to Brno attached to this em…" at bounding box center [331, 159] width 188 height 21
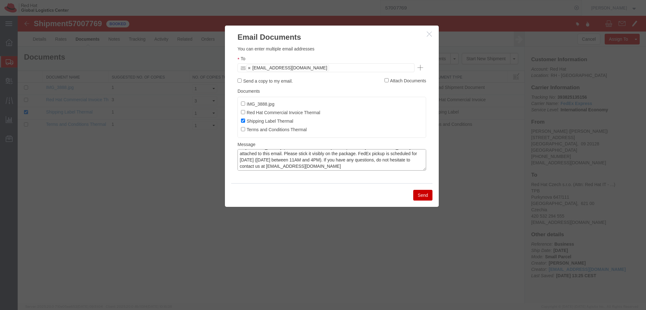
type textarea "Hi Roberta, please find the label for your shipment to Brno attached to this em…"
click at [426, 194] on button "Send" at bounding box center [422, 195] width 19 height 11
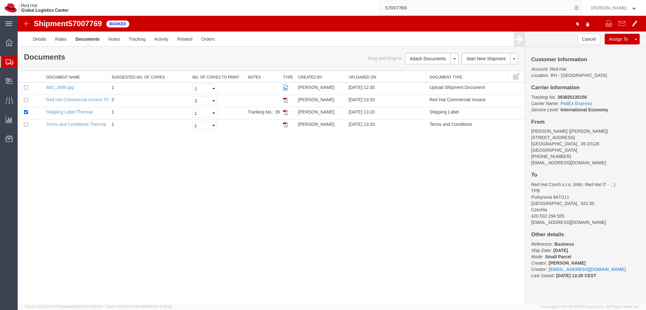
click at [255, 167] on div "Shipment 57007769 4 of 4 Booked Details Rates Documents Notes Tracking Activity…" at bounding box center [332, 159] width 628 height 287
click at [28, 22] on img at bounding box center [27, 24] width 8 height 8
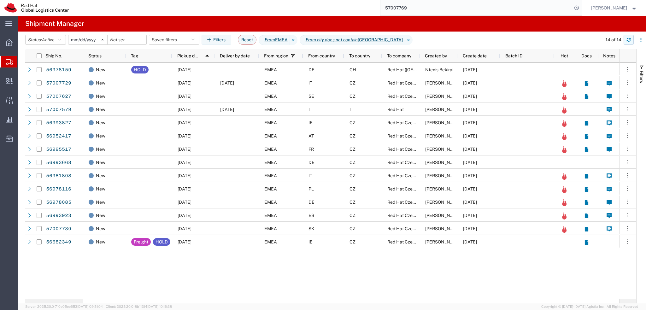
click at [629, 40] on icon "button" at bounding box center [628, 40] width 4 height 4
click at [177, 41] on button "Saved filters" at bounding box center [174, 40] width 50 height 10
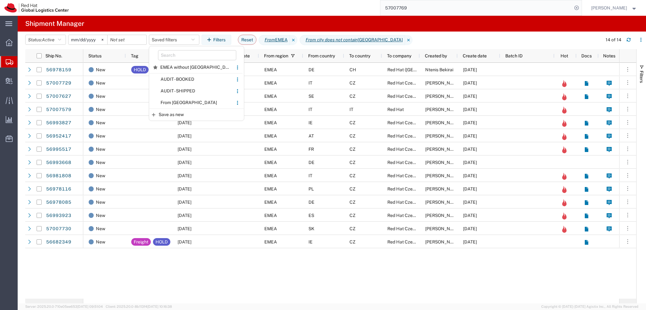
click at [271, 279] on div "New HOLD 09/30/2025 EMEA DE CH Red Hat (Switzerland) SARL Ntenis Bekirai 09/30/…" at bounding box center [351, 181] width 536 height 236
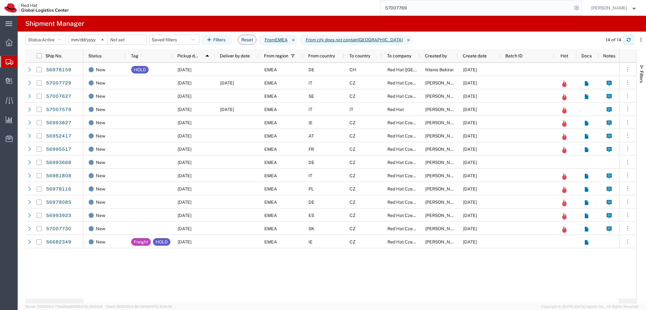
click at [629, 43] on button "button" at bounding box center [628, 40] width 10 height 10
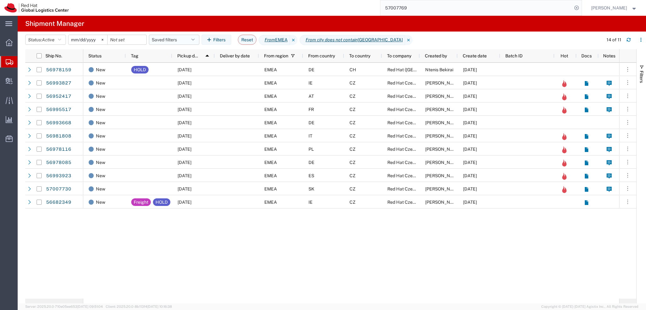
click at [179, 37] on button "Saved filters" at bounding box center [174, 40] width 50 height 10
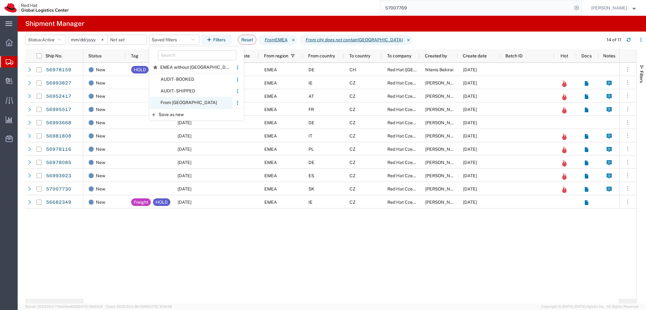
click at [185, 104] on span "From CZ" at bounding box center [191, 103] width 83 height 12
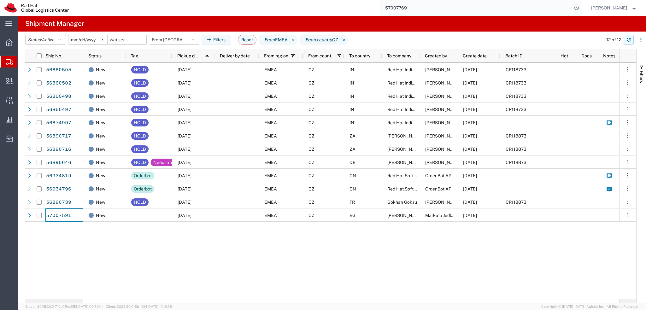
click at [628, 41] on icon "button" at bounding box center [628, 40] width 4 height 4
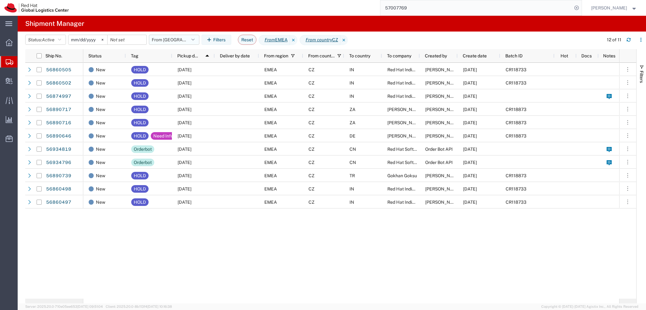
click at [194, 39] on icon "button" at bounding box center [192, 40] width 3 height 4
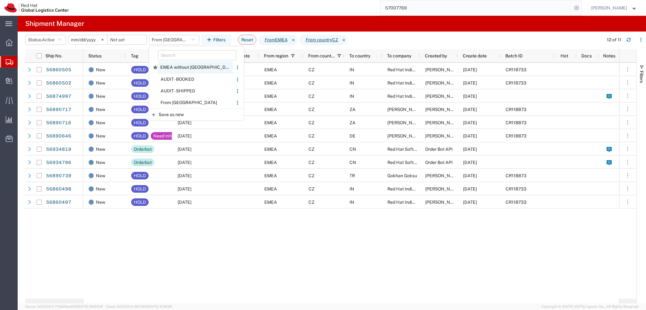
click at [198, 67] on span "EMEA without Brno" at bounding box center [195, 67] width 75 height 12
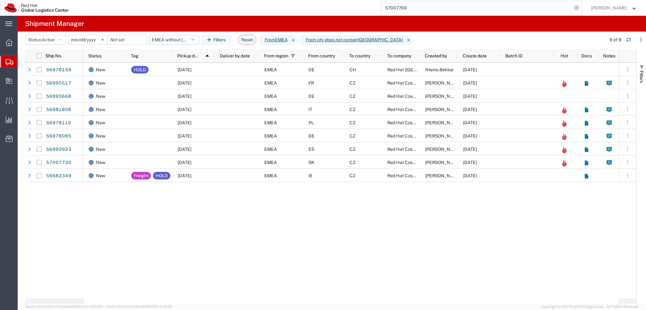
click at [188, 42] on button "EMEA without Brno" at bounding box center [174, 40] width 50 height 10
click at [438, 7] on input "57007769" at bounding box center [476, 7] width 192 height 15
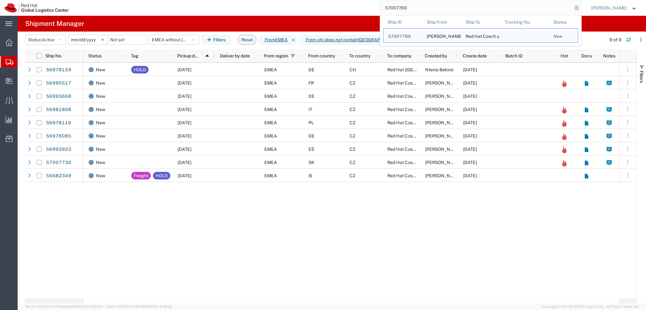
click at [438, 8] on input "57007769" at bounding box center [476, 7] width 192 height 15
paste input "154631672"
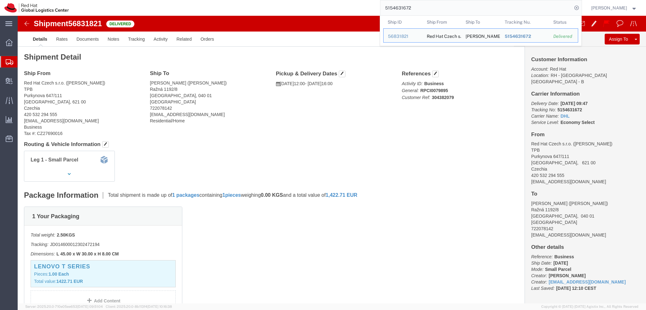
click at [430, 9] on input "5154631672" at bounding box center [476, 7] width 192 height 15
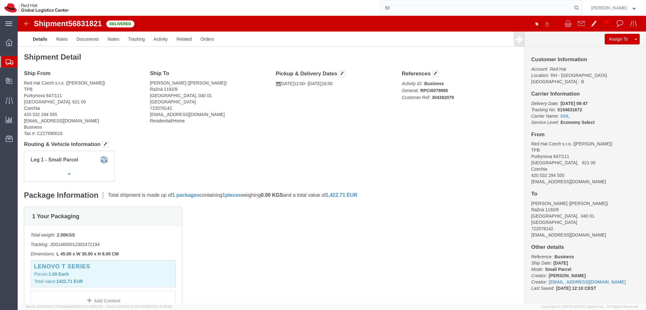
type input "5"
type input "56818926"
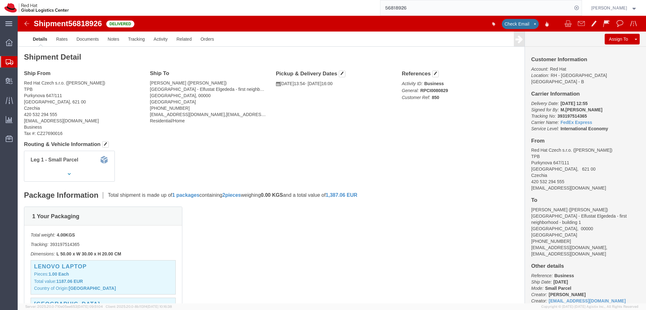
click img
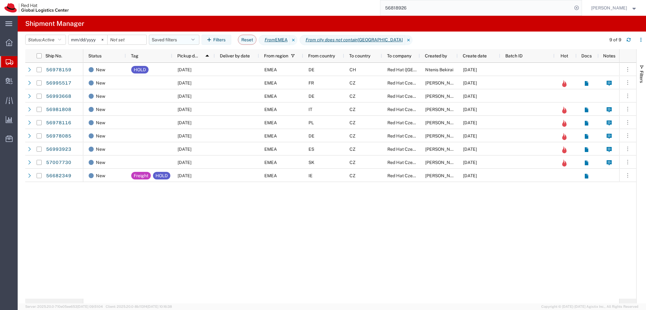
click at [182, 39] on button "Saved filters" at bounding box center [174, 40] width 50 height 10
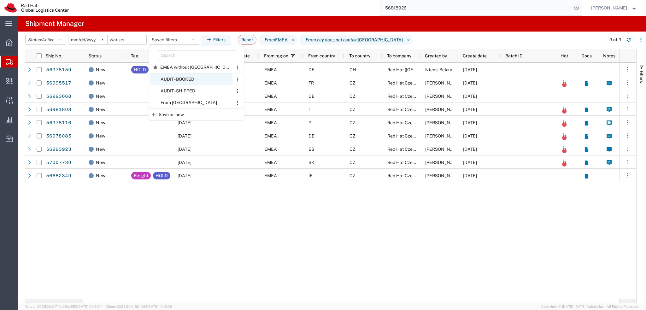
click at [195, 78] on span "AUDIT - BOOKED" at bounding box center [191, 79] width 83 height 12
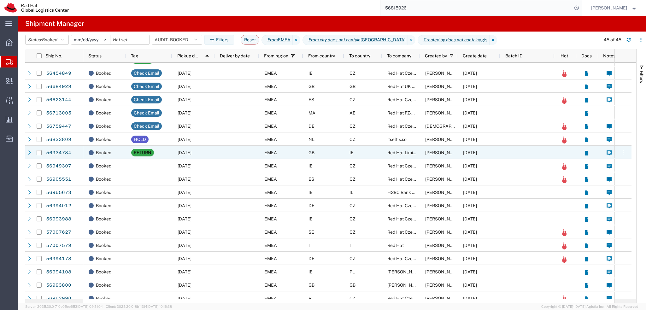
scroll to position [221, 0]
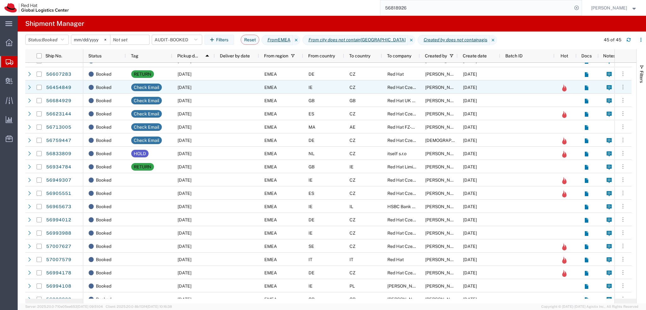
click at [246, 85] on div at bounding box center [237, 86] width 44 height 13
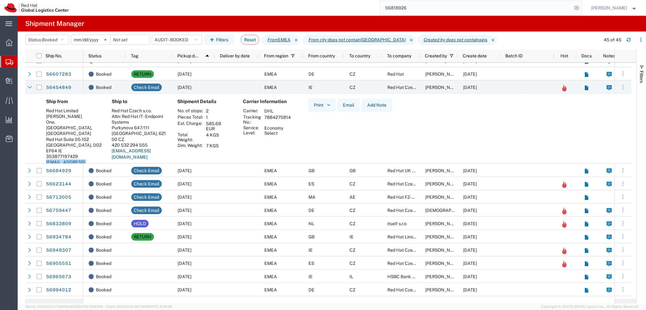
drag, startPoint x: 91, startPoint y: 152, endPoint x: 43, endPoint y: 151, distance: 47.6
click at [43, 151] on div "Ship from Red Hat Limited Ivan Jennings One, Central Plaza, Dame Street Red Hat…" at bounding box center [74, 138] width 66 height 78
copy link "ijenning@redhat.com"
click at [229, 90] on div at bounding box center [237, 86] width 44 height 13
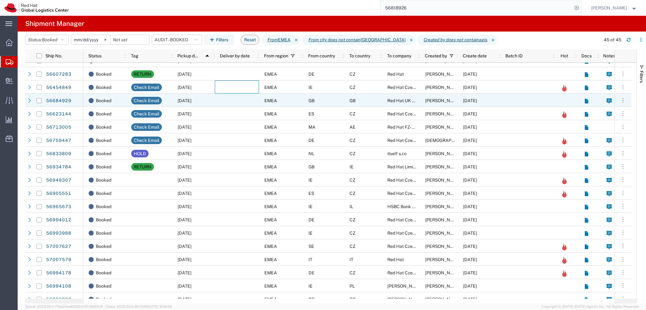
click at [181, 104] on div "09/03/2025" at bounding box center [193, 100] width 43 height 13
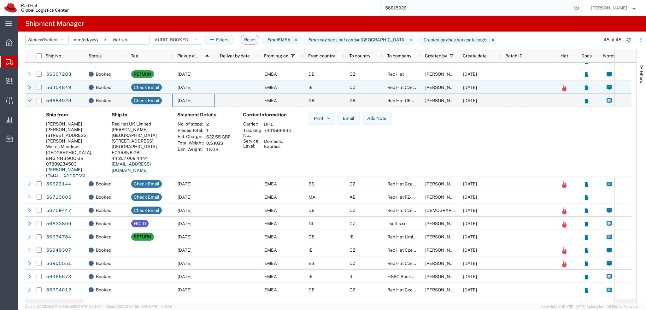
click at [217, 88] on div at bounding box center [237, 86] width 44 height 13
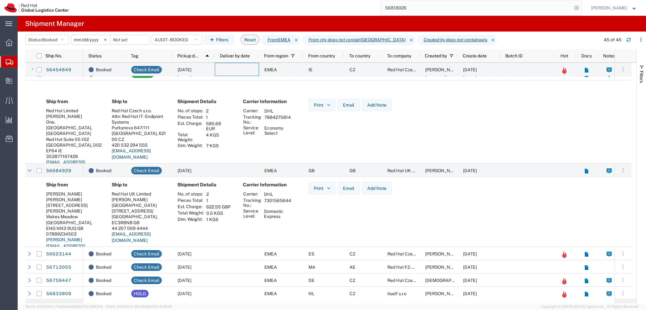
scroll to position [284, 0]
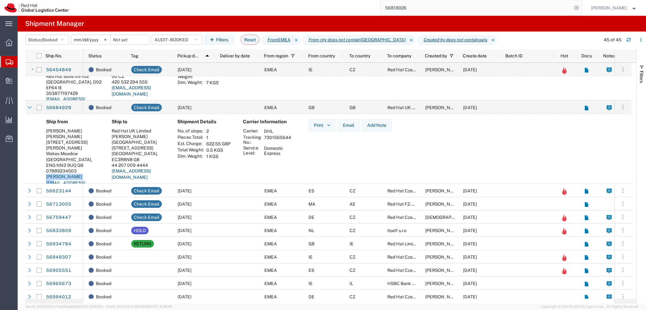
drag, startPoint x: 87, startPoint y: 172, endPoint x: 42, endPoint y: 174, distance: 45.7
click at [42, 174] on div "Ship from Jason Hird Jason Hird 3 Wilford Avenue Wakes Meadow Northampton, ENG …" at bounding box center [74, 158] width 66 height 78
copy link "jason@magweb.net"
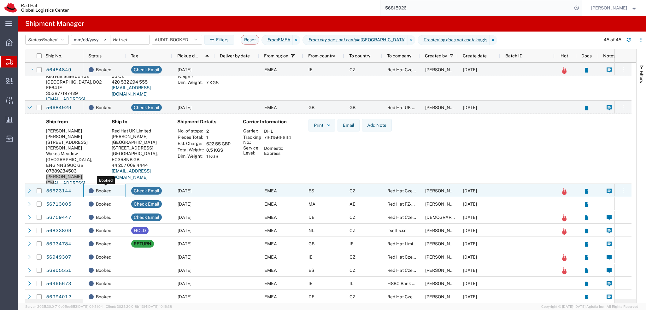
click at [120, 189] on div "Booked" at bounding box center [106, 190] width 34 height 13
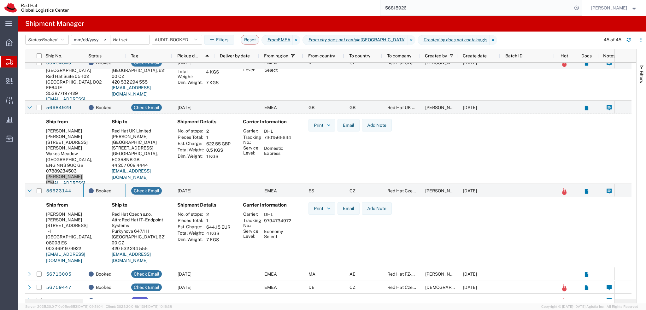
scroll to position [315, 0]
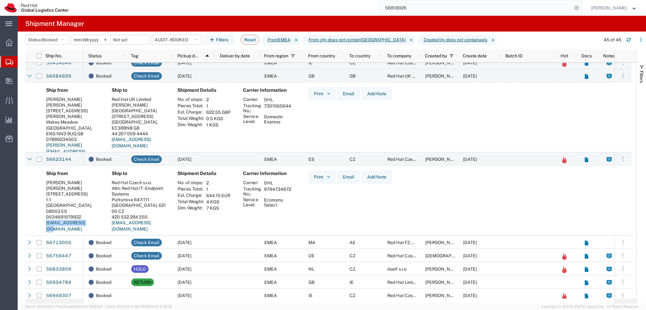
drag, startPoint x: 93, startPoint y: 223, endPoint x: 45, endPoint y: 228, distance: 48.2
click at [45, 228] on div "Ship from Ben Evans Ben Evans Carrer de les Basses de Sant Pere 9 1-1 Barcelona…" at bounding box center [74, 204] width 66 height 66
copy link "beevans@redhat.com"
click at [217, 159] on div at bounding box center [237, 158] width 44 height 13
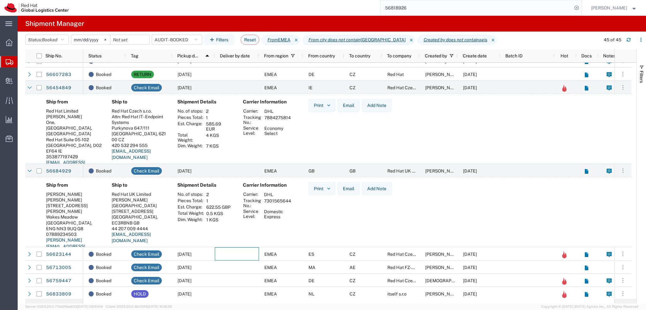
scroll to position [158, 0]
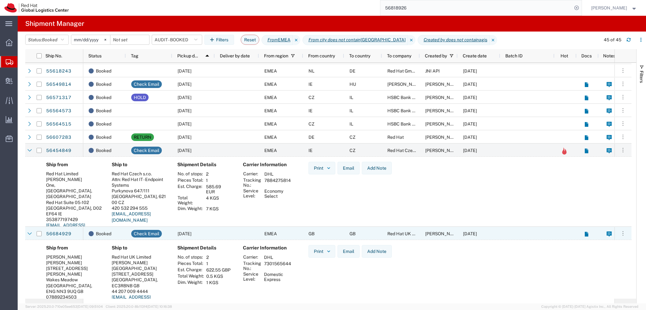
click at [227, 236] on div at bounding box center [237, 233] width 44 height 13
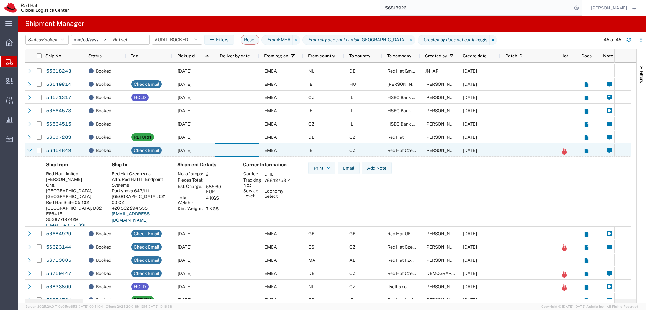
click at [223, 149] on div at bounding box center [237, 149] width 44 height 13
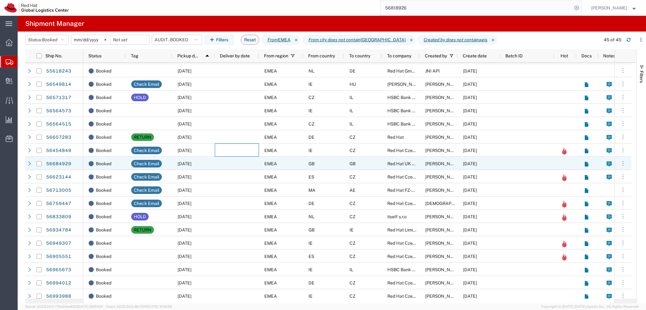
click at [224, 162] on div at bounding box center [237, 163] width 44 height 13
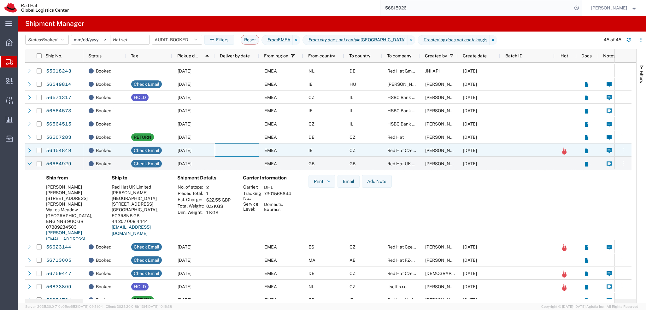
click at [229, 154] on div at bounding box center [237, 149] width 44 height 13
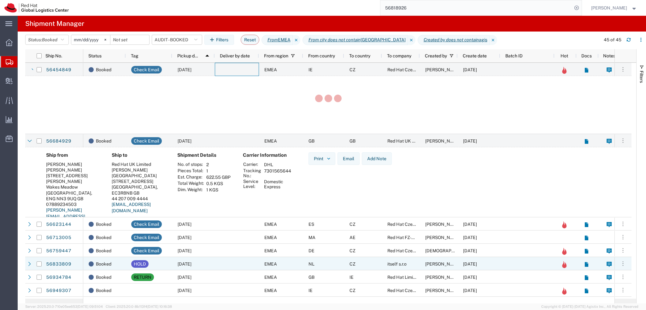
scroll to position [315, 0]
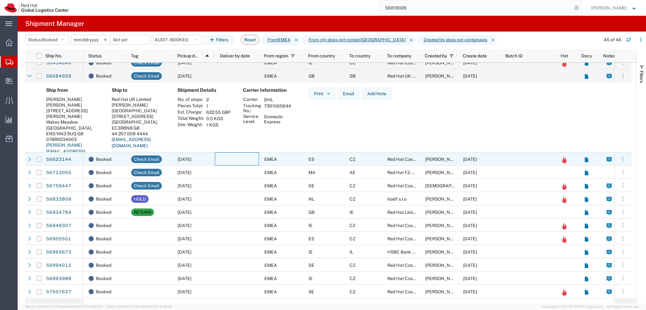
click at [218, 161] on div at bounding box center [237, 158] width 44 height 13
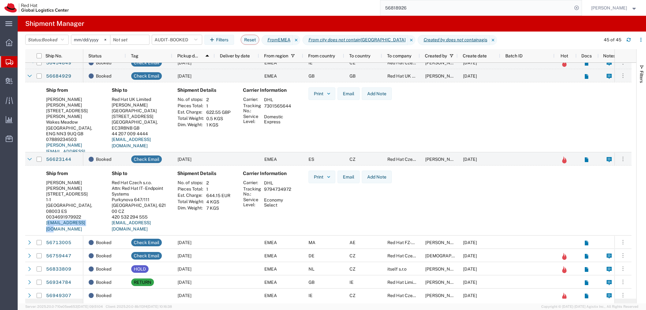
drag, startPoint x: 92, startPoint y: 225, endPoint x: 48, endPoint y: 224, distance: 44.1
click at [48, 224] on address "Ben Evans Ben Evans Carrer de les Basses de Sant Pere 9 1-1 Barcelona, 08003 ES…" at bounding box center [73, 206] width 55 height 53
click at [112, 224] on div "Ship to Red Hat Czech s.r.o. Attn: Red Hat IT - Endpoint Systems Purkynova 647/…" at bounding box center [140, 204] width 66 height 66
drag, startPoint x: 98, startPoint y: 225, endPoint x: 43, endPoint y: 226, distance: 55.5
click at [43, 226] on div "Ship from Ben Evans Ben Evans Carrer de les Basses de Sant Pere 9 1-1 Barcelona…" at bounding box center [74, 204] width 66 height 66
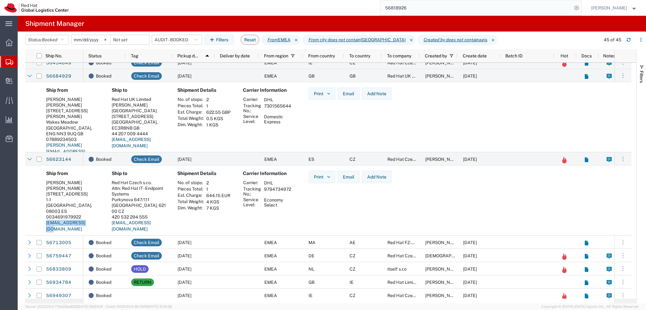
copy link "beevans@redhat.com"
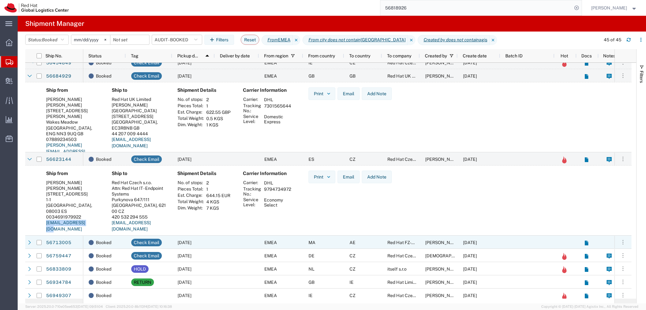
click at [223, 239] on div at bounding box center [237, 241] width 44 height 13
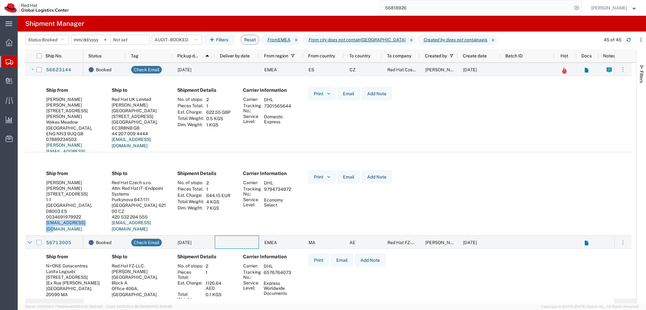
scroll to position [473, 0]
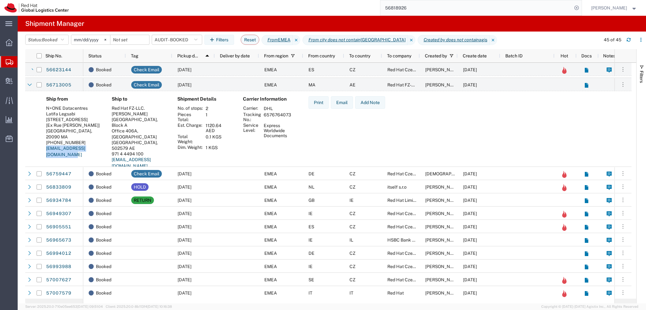
drag, startPoint x: 104, startPoint y: 145, endPoint x: 45, endPoint y: 146, distance: 59.3
click at [45, 146] on div "Ship from N+ONE Datacentres Latifa Legsabi 2 Rue Lakrari Hmida [Ex Rue Celli] C…" at bounding box center [74, 135] width 66 height 78
copy link "latifa.legsabi@nplusone.ma"
drag, startPoint x: 157, startPoint y: 153, endPoint x: 113, endPoint y: 156, distance: 43.3
click at [113, 156] on address "Red Hat FZ-LLC. Alessandro Filocca Office Park Building, Block A Office 406A, D…" at bounding box center [139, 137] width 55 height 64
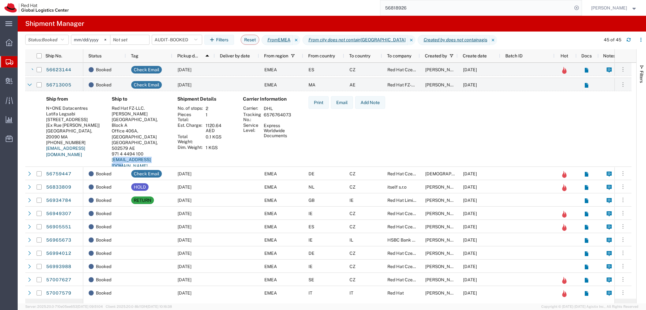
click at [162, 153] on address "Red Hat FZ-LLC. Alessandro Filocca Office Park Building, Block A Office 406A, D…" at bounding box center [139, 137] width 55 height 64
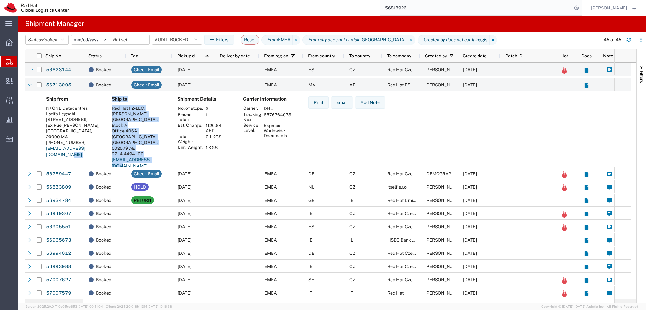
drag, startPoint x: 159, startPoint y: 153, endPoint x: 99, endPoint y: 154, distance: 59.6
click at [99, 154] on div "Ship from N+ONE Datacentres Latifa Legsabi 2 Rue Lakrari Hmida [Ex Rue Celli] C…" at bounding box center [333, 135] width 585 height 78
click at [151, 160] on div "Ship to Red Hat FZ-LLC. Alessandro Filocca Office Park Building, Block A Office…" at bounding box center [140, 135] width 66 height 78
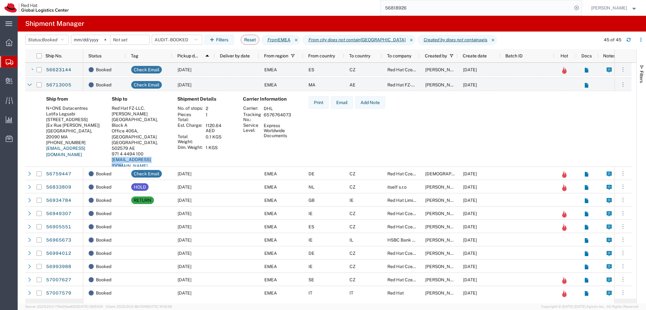
drag, startPoint x: 161, startPoint y: 154, endPoint x: 109, endPoint y: 155, distance: 51.4
click at [109, 155] on div "Ship to Red Hat FZ-LLC. Alessandro Filocca Office Park Building, Block A Office…" at bounding box center [140, 135] width 66 height 78
copy link "afilocca@redhat.com"
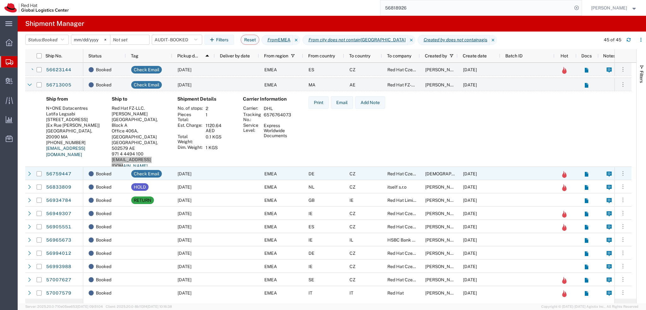
click at [231, 167] on div at bounding box center [237, 173] width 44 height 13
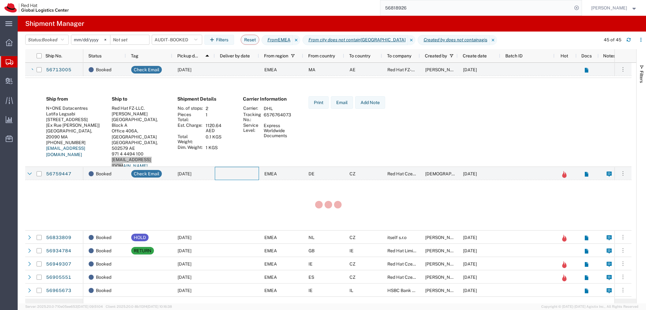
scroll to position [536, 0]
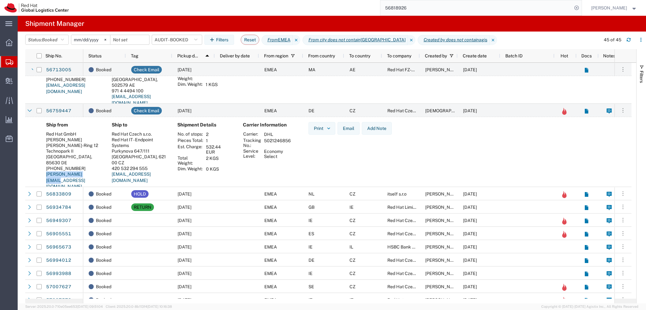
drag, startPoint x: 92, startPoint y: 176, endPoint x: 45, endPoint y: 177, distance: 47.0
click at [45, 177] on div "Ship from Red Hat GmbH Ingrid Schaller Werner-von-Siemens-Ring 12 Technopark II…" at bounding box center [74, 158] width 66 height 72
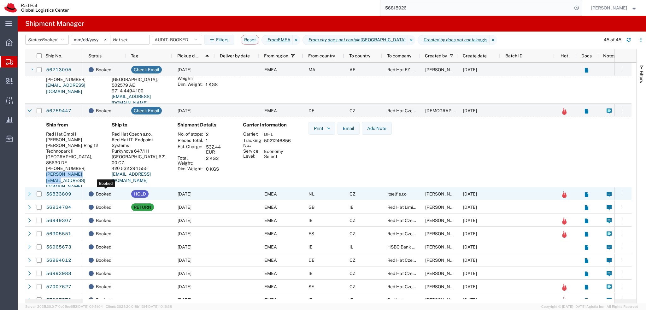
copy link "schaller@redhat.com"
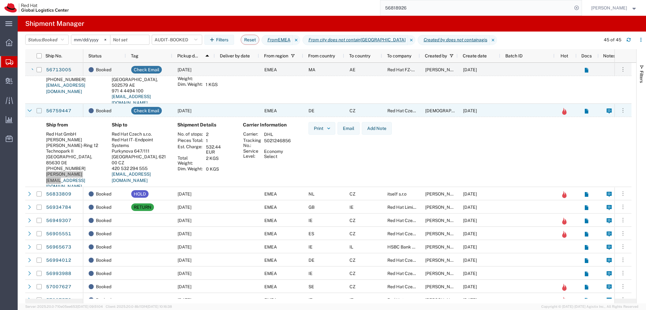
click at [40, 112] on input "Press Space to toggle row selection (unchecked)" at bounding box center [39, 110] width 5 height 5
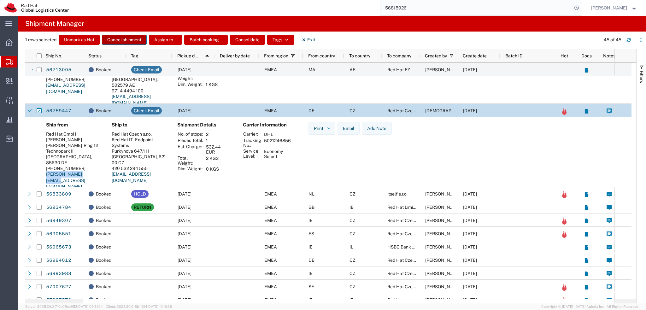
click at [129, 42] on button "Cancel shipment" at bounding box center [124, 40] width 45 height 10
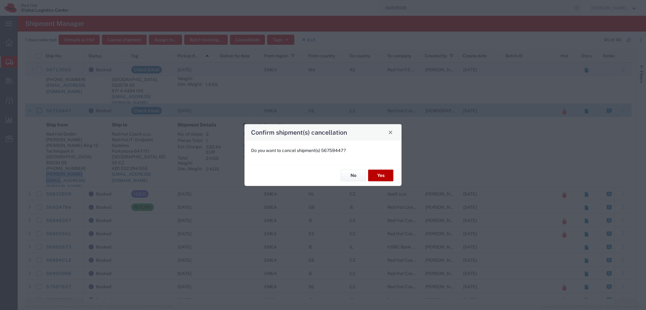
click at [384, 177] on button "Yes" at bounding box center [380, 176] width 25 height 12
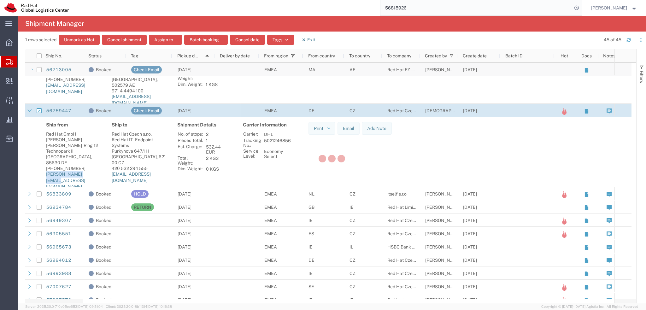
checkbox input "false"
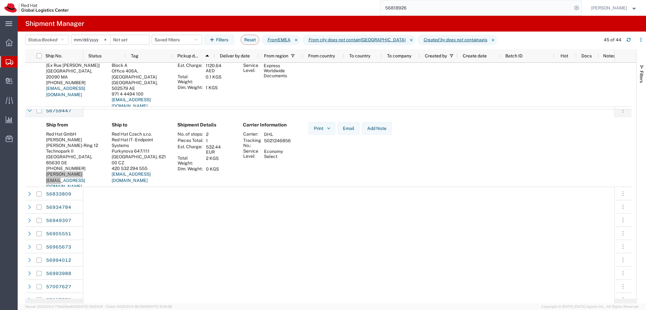
scroll to position [233, 0]
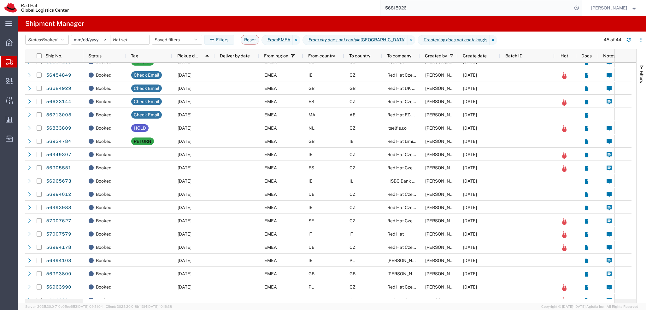
click at [452, 11] on input "56818926" at bounding box center [476, 7] width 192 height 15
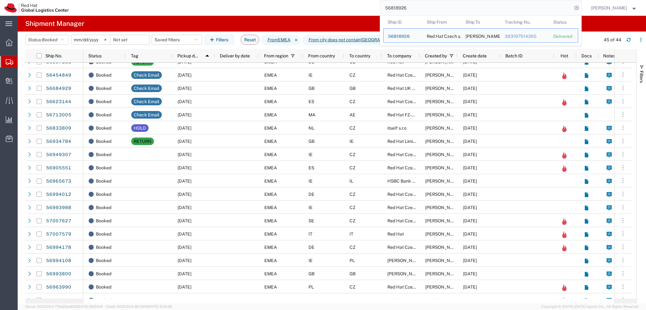
click at [452, 11] on input "56818926" at bounding box center [476, 7] width 192 height 15
paste input "393377253092"
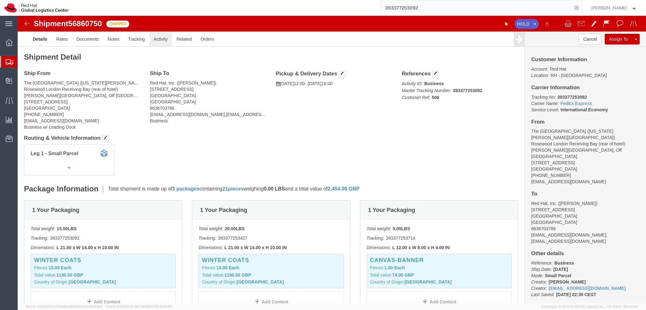
click link "Activity"
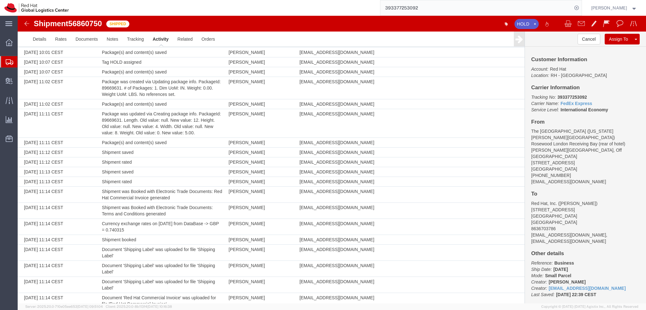
scroll to position [315, 0]
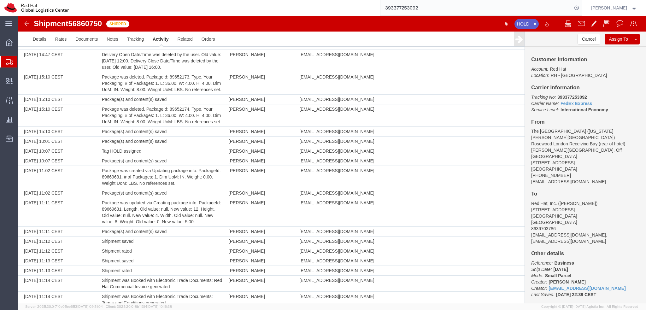
click at [26, 23] on img at bounding box center [27, 24] width 8 height 8
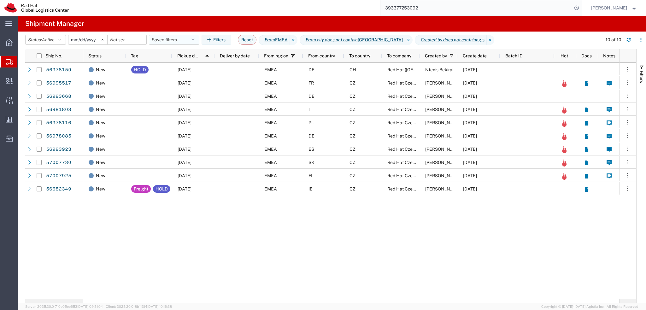
click at [168, 40] on button "Saved filters" at bounding box center [174, 40] width 50 height 10
click at [342, 275] on div "New HOLD 09/30/2025 EMEA DE CH Red Hat (Switzerland) SARL Ntenis Bekirai 09/30/…" at bounding box center [351, 181] width 536 height 236
click at [190, 39] on button "Saved filters" at bounding box center [174, 40] width 50 height 10
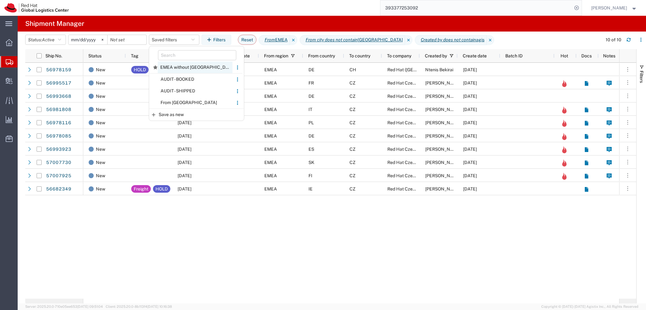
click at [187, 67] on span "EMEA without Brno" at bounding box center [195, 67] width 75 height 12
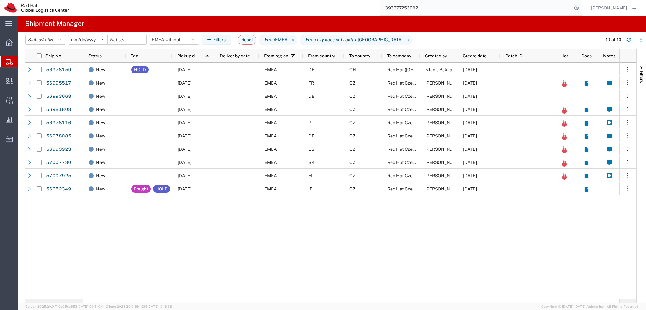
click at [440, 7] on input "393377253092" at bounding box center [476, 7] width 192 height 15
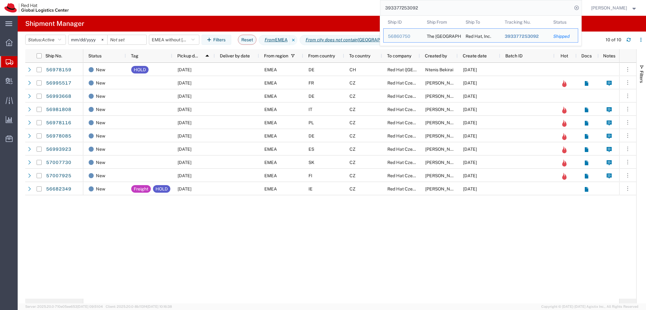
click at [440, 7] on input "393377253092" at bounding box center [476, 7] width 192 height 15
paste input "56905935"
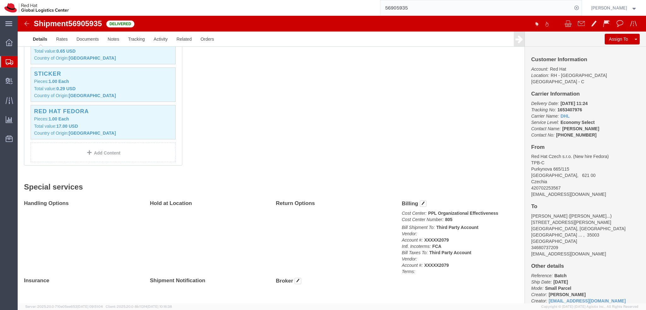
scroll to position [232, 0]
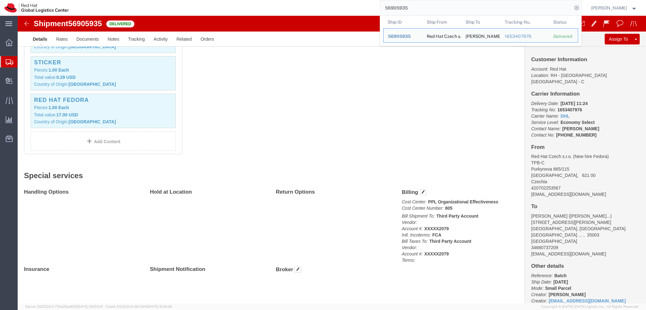
click at [433, 0] on input "56905935" at bounding box center [476, 7] width 192 height 15
click at [435, 9] on input "56905935" at bounding box center [476, 7] width 192 height 15
paste input "304631150"
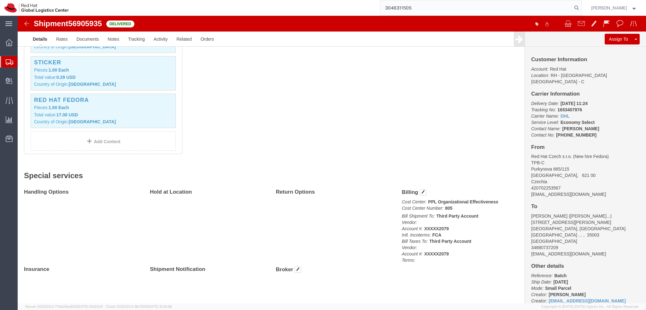
type input "3046311505"
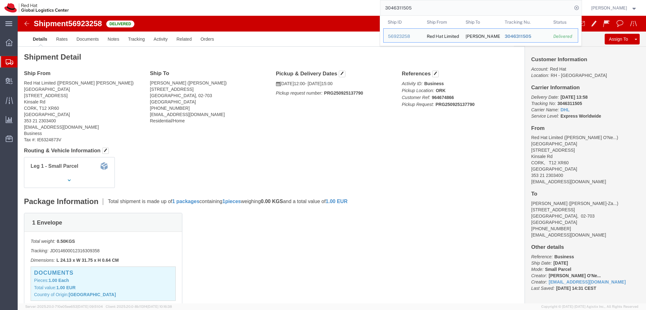
click div "Shipment 56923258 Delivered"
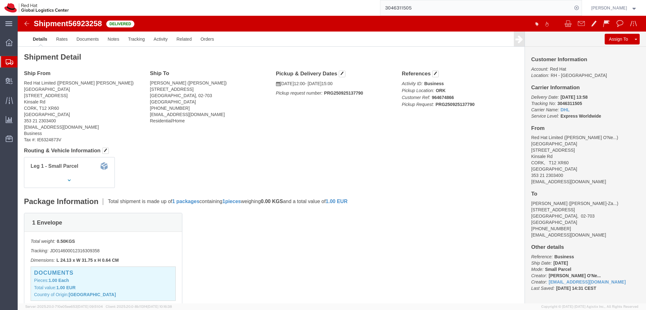
click img
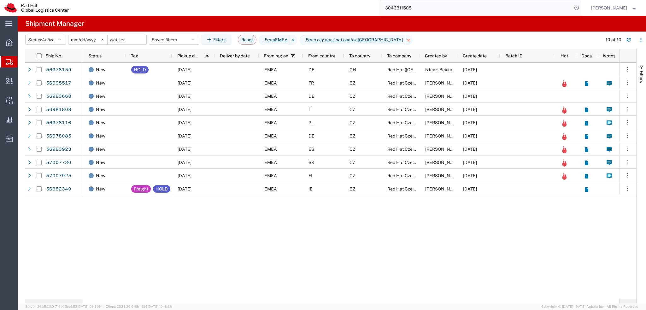
click at [405, 40] on icon at bounding box center [409, 40] width 8 height 10
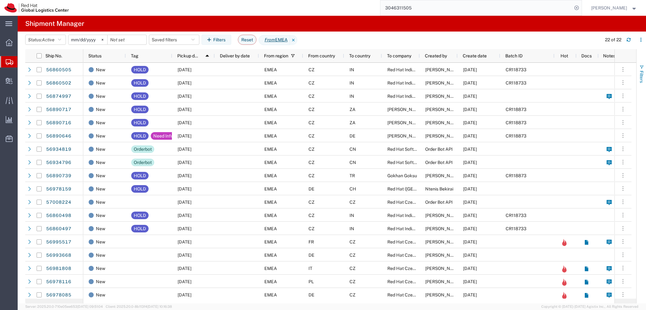
click at [639, 78] on span "Filters" at bounding box center [641, 77] width 5 height 12
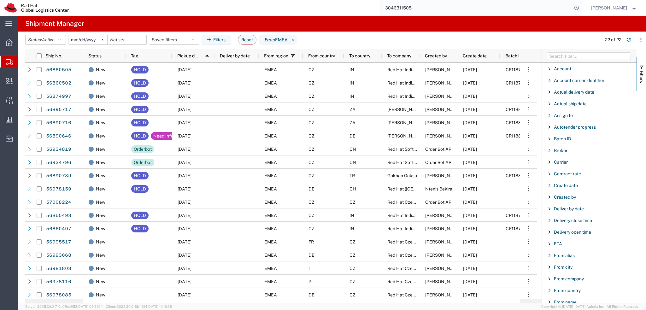
click at [559, 137] on span "Batch ID" at bounding box center [561, 138] width 17 height 5
click at [580, 166] on input "Filter Value" at bounding box center [591, 165] width 83 height 8
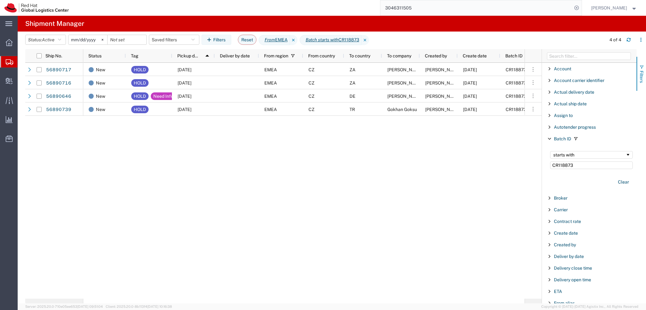
type input "CR118873"
click at [641, 79] on span "Filters" at bounding box center [641, 77] width 5 height 12
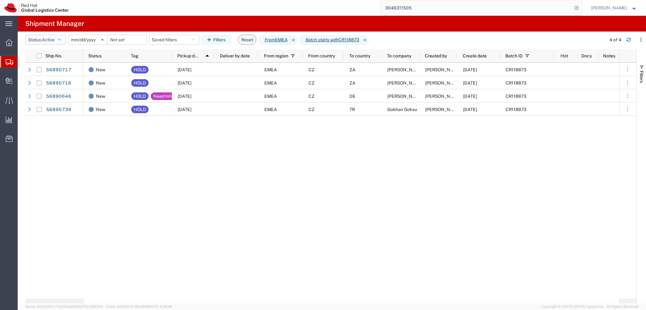
click at [51, 40] on span "Active" at bounding box center [48, 39] width 13 height 5
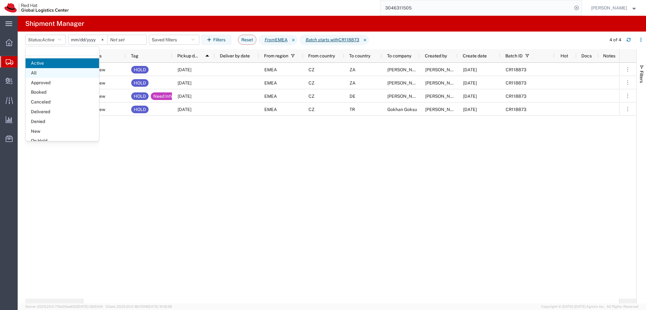
click at [52, 71] on span "All" at bounding box center [62, 73] width 73 height 10
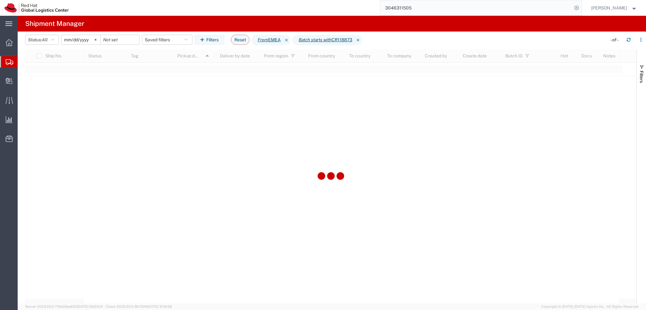
click at [74, 37] on input "2025-01-05" at bounding box center [80, 39] width 39 height 9
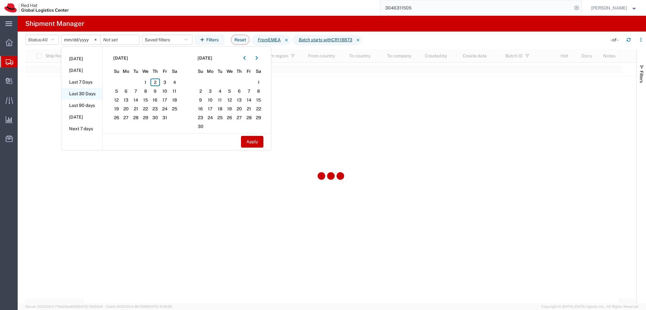
click at [84, 90] on li "Last 30 Days" at bounding box center [81, 94] width 41 height 12
type input "2025-09-03"
type input "2025-10-02"
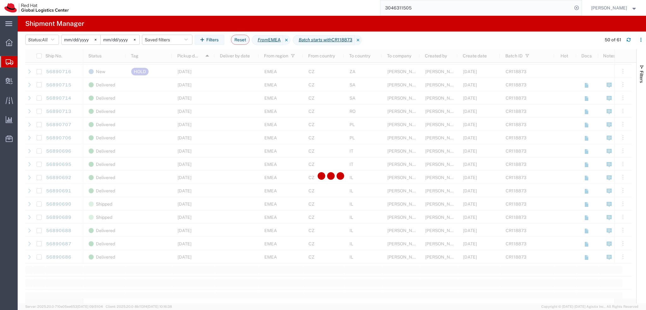
scroll to position [473, 0]
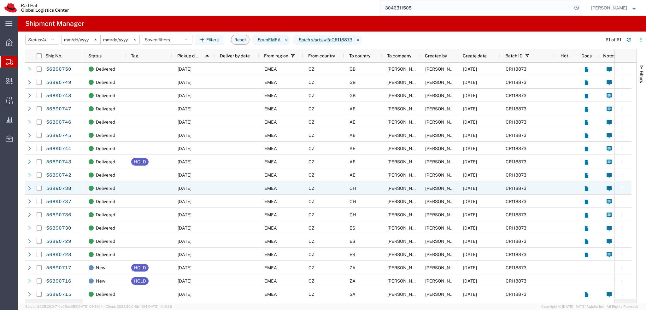
scroll to position [284, 0]
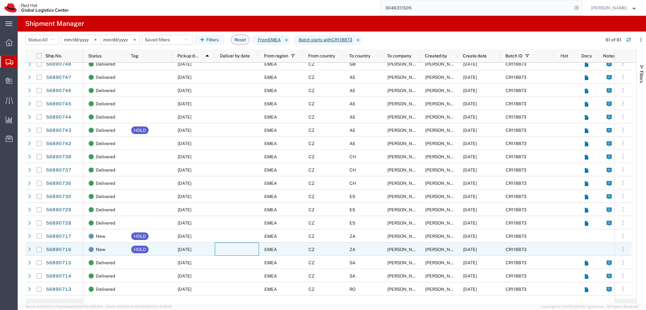
click at [229, 253] on div at bounding box center [237, 248] width 44 height 13
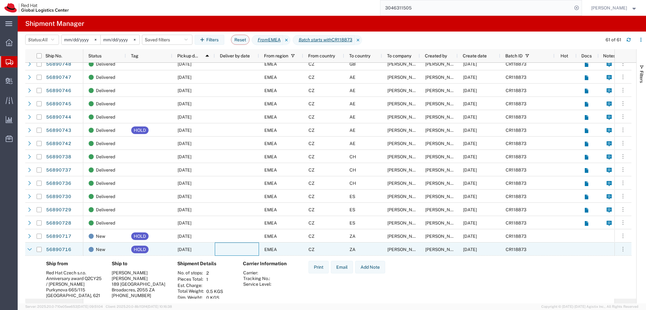
click at [229, 253] on div at bounding box center [237, 248] width 44 height 13
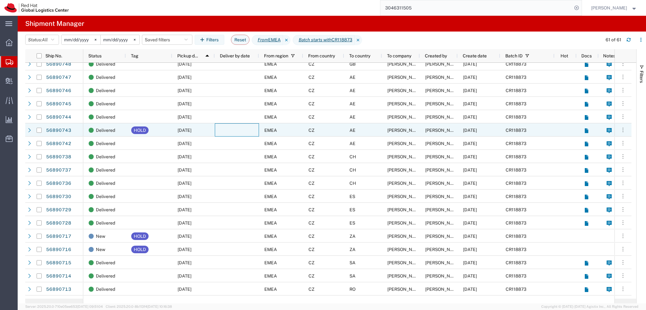
click at [233, 131] on div at bounding box center [237, 129] width 44 height 13
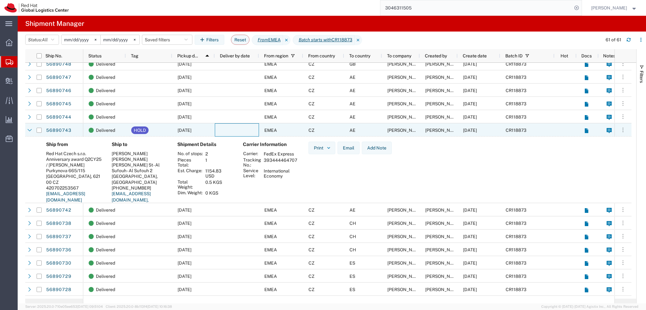
click at [233, 131] on div at bounding box center [237, 129] width 44 height 13
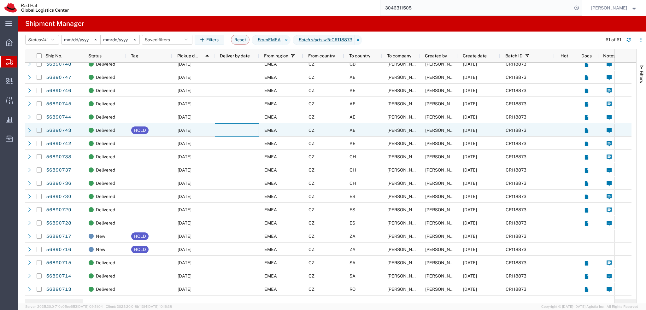
click at [38, 131] on input "Press Space to toggle row selection (unchecked)" at bounding box center [39, 130] width 5 height 5
checkbox input "true"
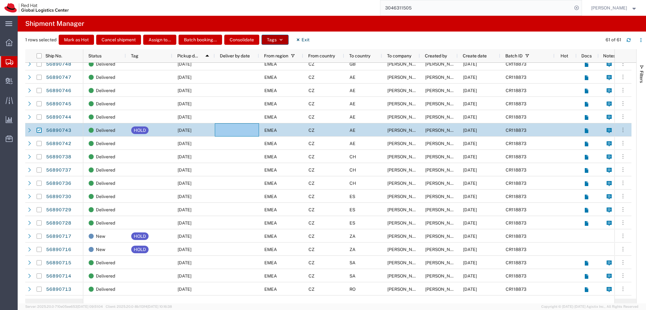
click at [275, 40] on button "Tags" at bounding box center [274, 40] width 27 height 10
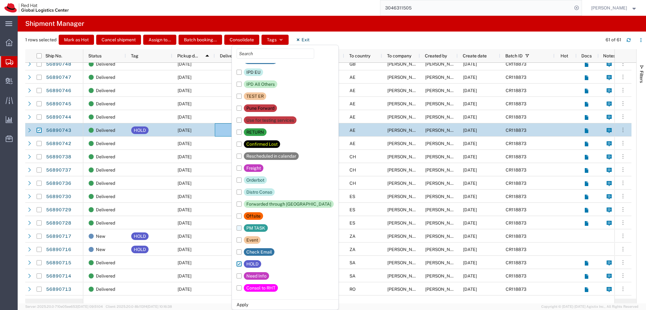
scroll to position [0, 0]
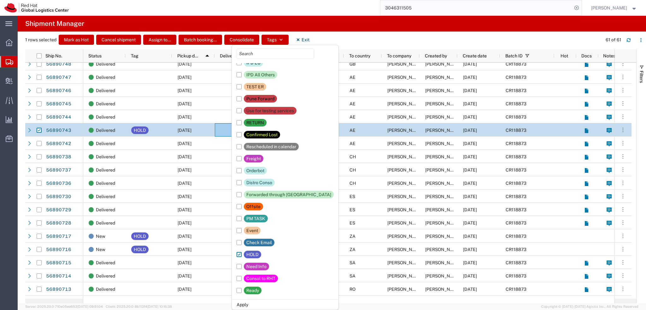
click at [235, 255] on div "Select all Consol: CZ/IN IPD EU IPD All Others TEST ER Pune Forward Use for tes…" at bounding box center [285, 172] width 107 height 254
click at [237, 254] on label "HOLD" at bounding box center [248, 254] width 25 height 12
click at [0, 0] on input "HOLD" at bounding box center [0, 0] width 0 height 0
click at [245, 304] on li "Apply" at bounding box center [285, 304] width 107 height 10
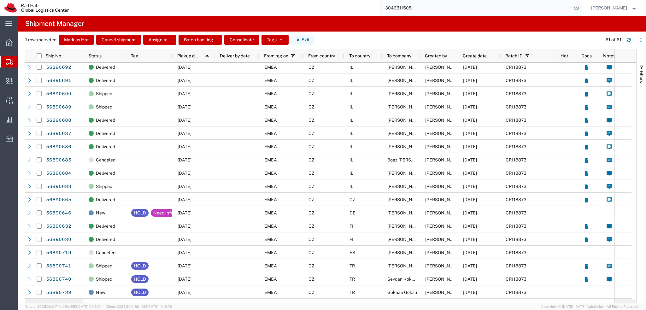
click at [304, 39] on button "Exit" at bounding box center [303, 40] width 24 height 10
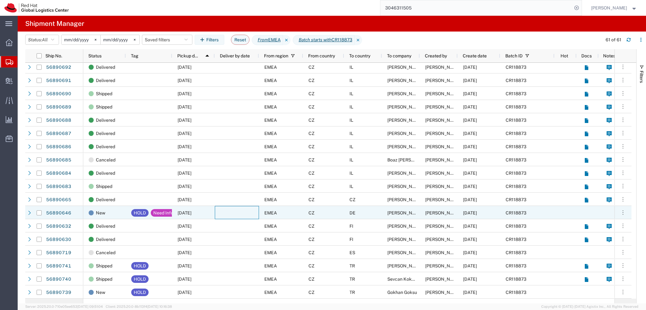
click at [228, 212] on div at bounding box center [237, 212] width 44 height 13
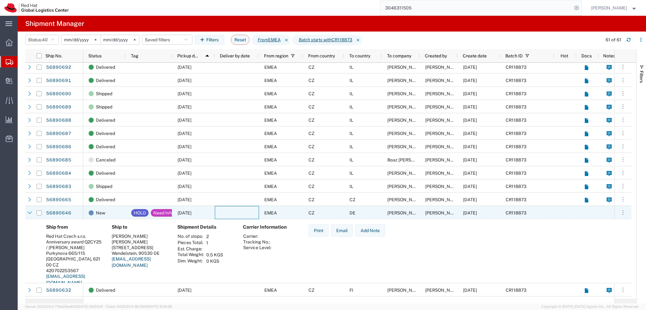
click at [228, 212] on div at bounding box center [237, 212] width 44 height 13
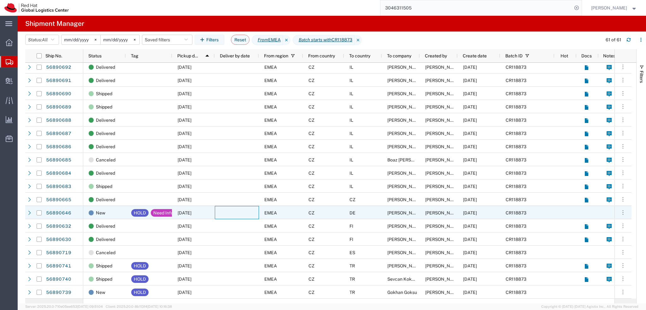
click at [228, 212] on div at bounding box center [237, 212] width 44 height 13
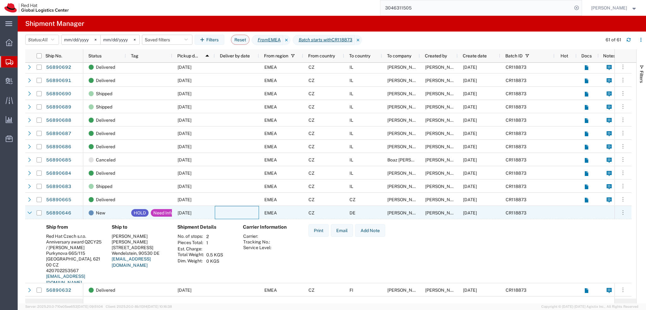
click at [223, 213] on div at bounding box center [237, 212] width 44 height 13
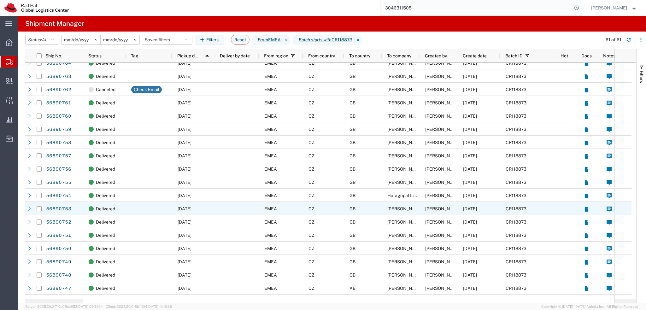
scroll to position [67, 0]
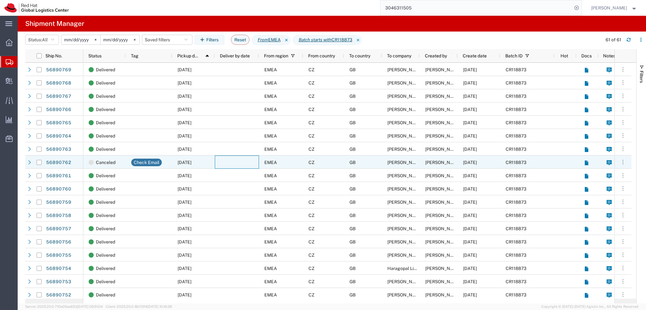
click at [221, 166] on div at bounding box center [237, 161] width 44 height 13
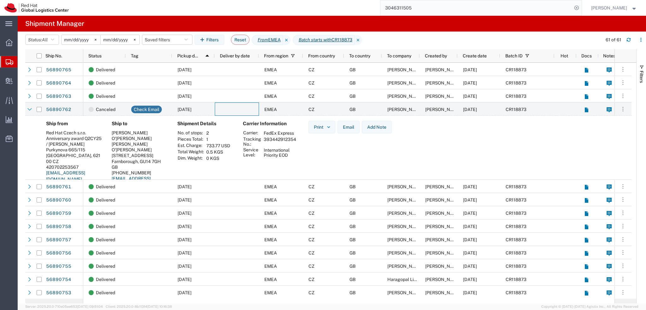
scroll to position [64, 0]
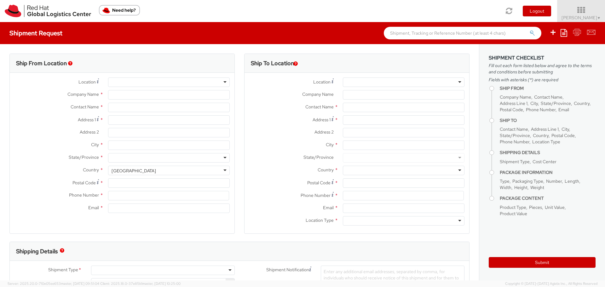
select select "901"
select select
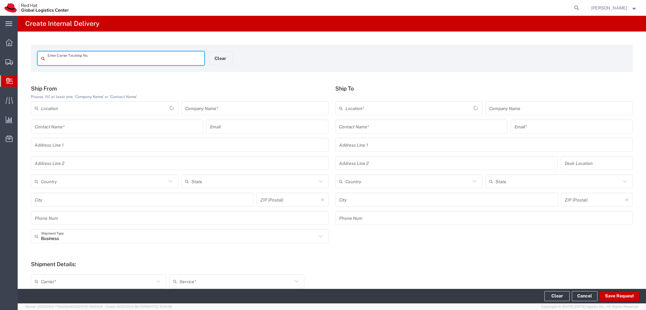
click at [93, 56] on input "text" at bounding box center [124, 58] width 153 height 11
type input "020154511"
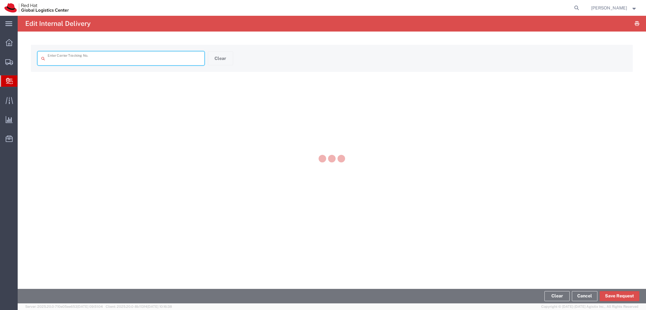
type input "020154511"
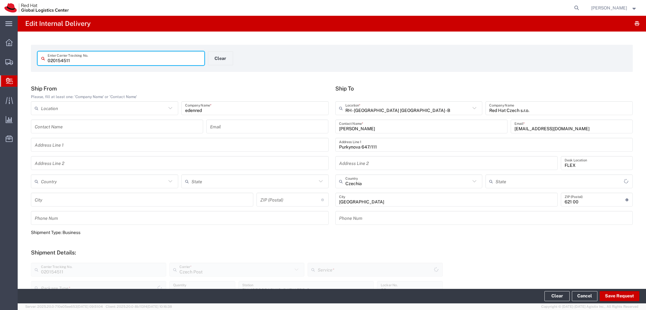
type input "Envelope"
type input "Ground"
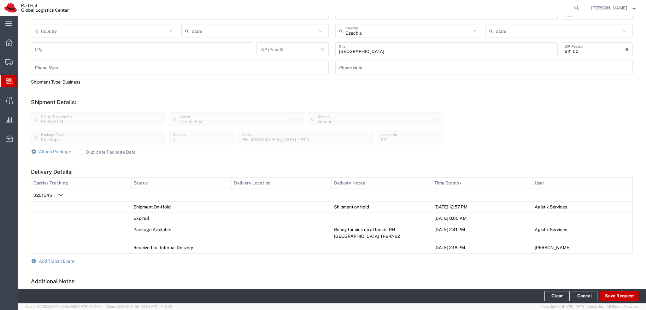
scroll to position [211, 0]
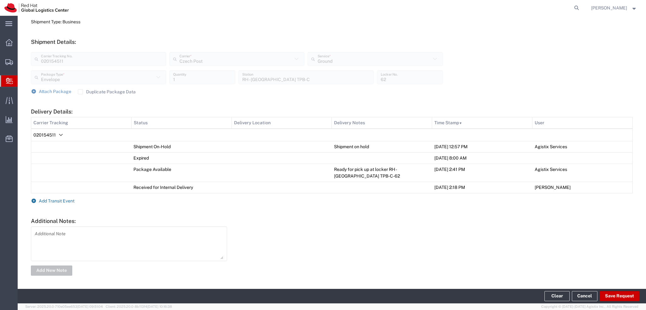
click at [64, 198] on span "Add Transit Event" at bounding box center [57, 200] width 36 height 5
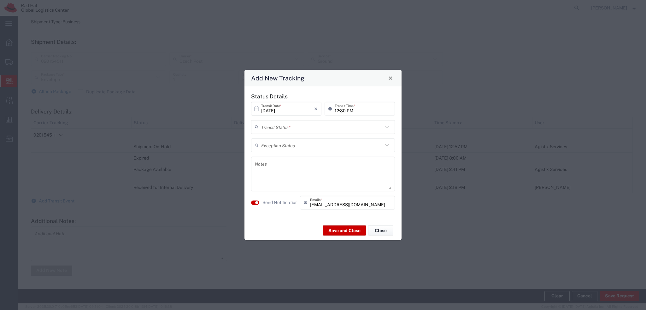
click at [274, 127] on input "text" at bounding box center [322, 126] width 122 height 11
click at [281, 139] on span "Delivery Confirmation" at bounding box center [323, 141] width 142 height 10
type input "Delivery Confirmation"
click at [255, 200] on button "button" at bounding box center [255, 202] width 8 height 4
click at [344, 230] on button "Save and Close" at bounding box center [344, 230] width 43 height 10
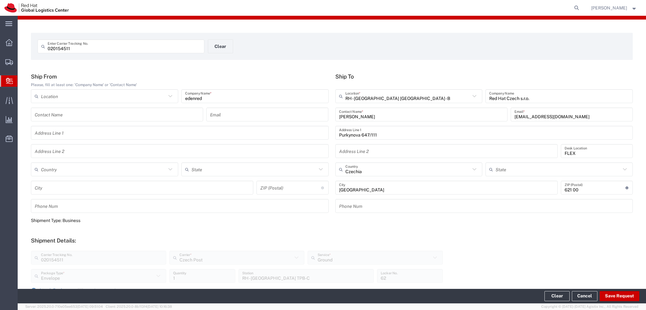
scroll to position [0, 0]
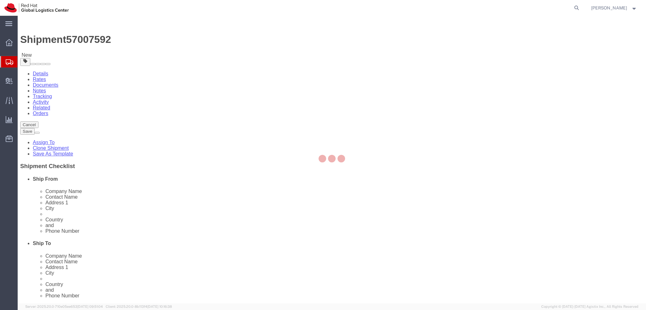
select select "38036"
select select "37952"
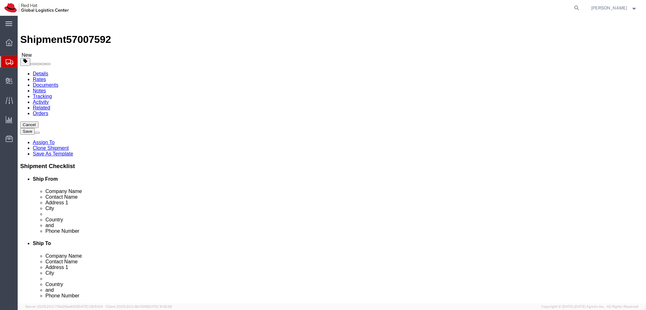
click input "[EMAIL_ADDRESS][DOMAIN_NAME]"
drag, startPoint x: 451, startPoint y: 227, endPoint x: 391, endPoint y: 233, distance: 60.8
click div "Location [GEOGRAPHIC_DATA] - [GEOGRAPHIC_DATA] My Profile Location [GEOGRAPHIC_…"
type input "[EMAIL_ADDRESS][DOMAIN_NAME], [EMAIL_ADDRESS][DOMAIN_NAME]"
click label
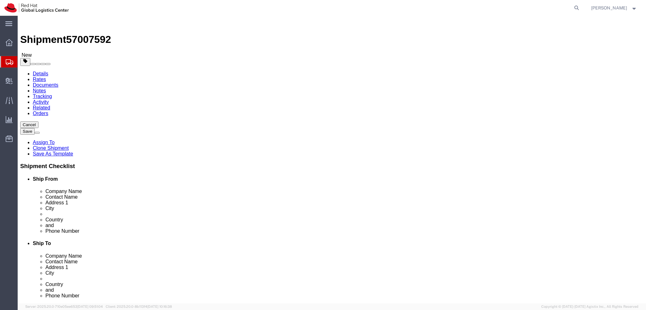
click input "checkbox"
click label
click input "checkbox"
checkbox input "true"
click icon
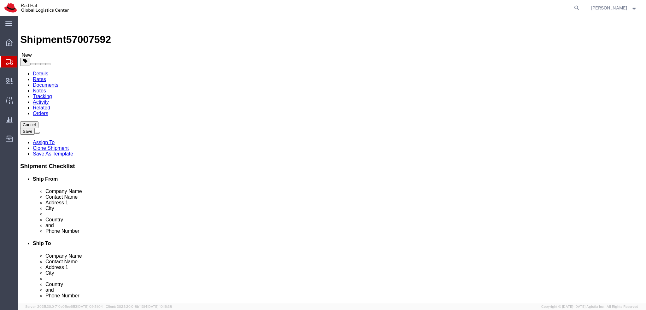
click dd "1.00 Each"
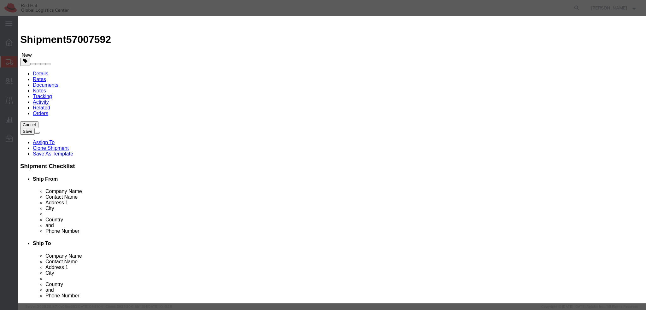
type input "8471.30"
click button
type input "8517.62"
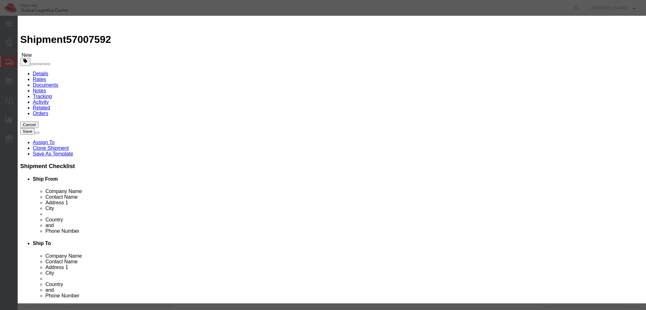
click button "Save & Close"
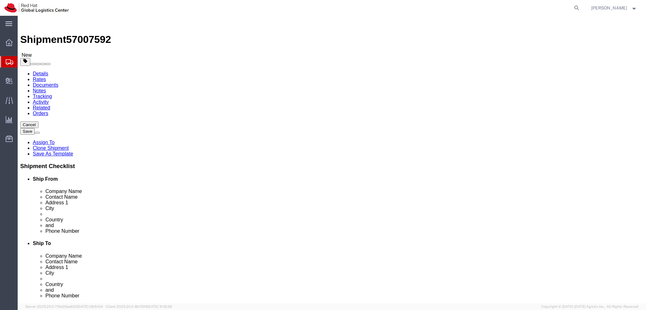
click icon
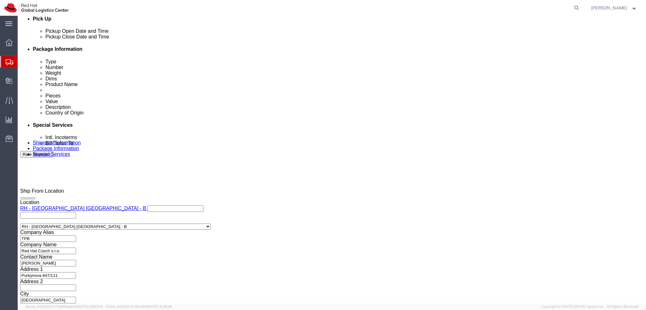
scroll to position [291, 0]
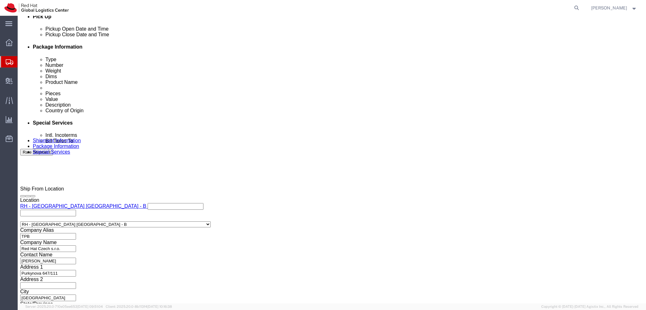
type input "dubai"
click input "text"
type input "emealogistics@redhat.com"
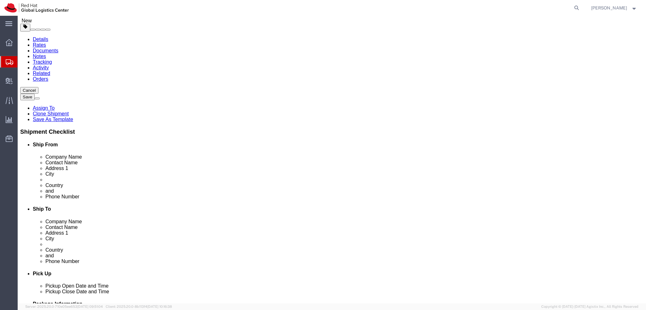
scroll to position [0, 0]
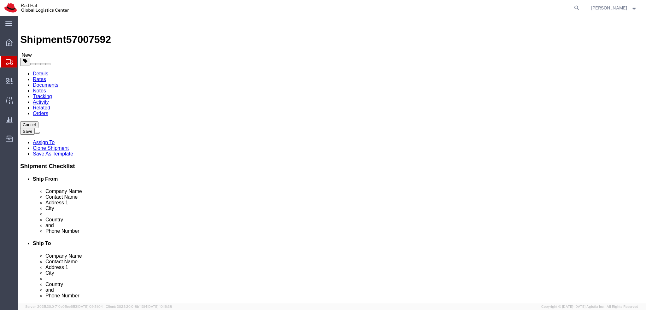
click icon
click input "0000"
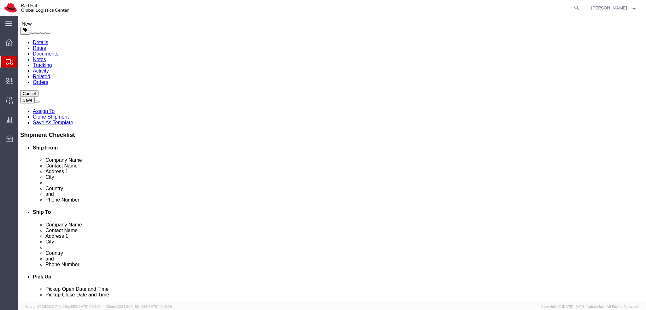
scroll to position [32, 0]
type input "00000"
select select
click label "City"
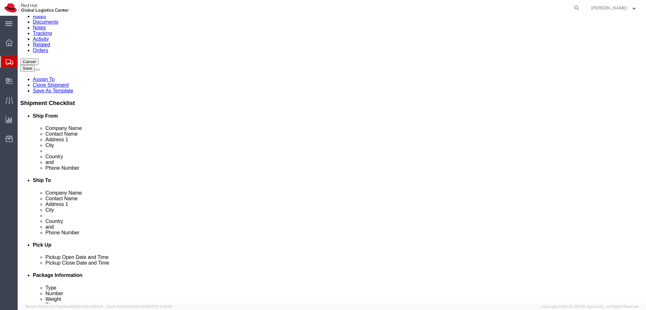
scroll to position [0, 0]
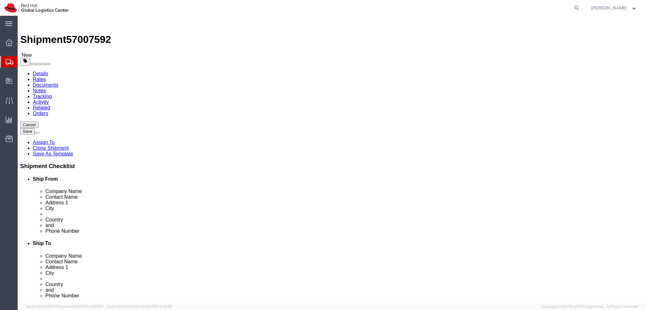
drag, startPoint x: 81, startPoint y: 45, endPoint x: 90, endPoint y: 44, distance: 8.8
click link "Package Information"
click icon
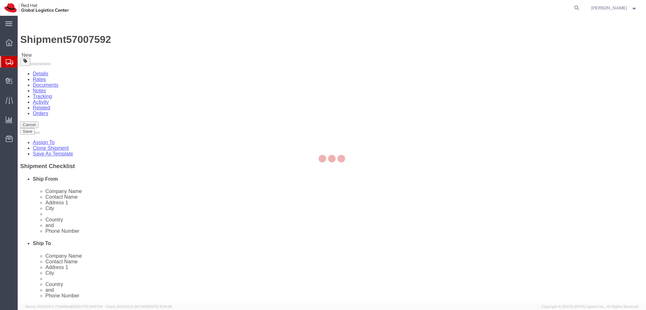
select select "COSTCENTER"
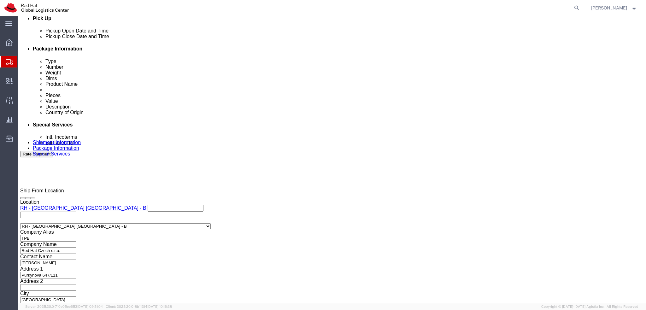
scroll to position [291, 0]
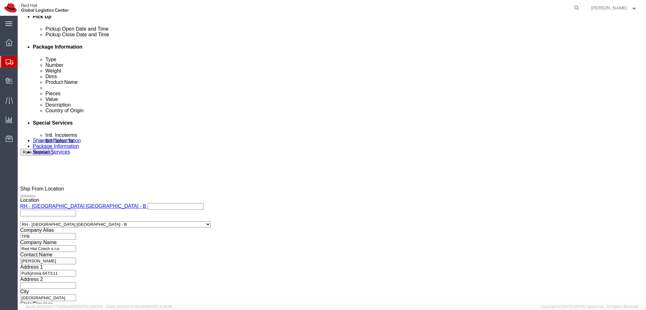
click button "Rate Shipment"
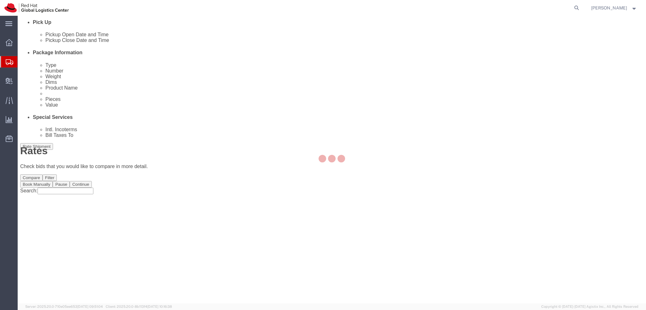
scroll to position [0, 0]
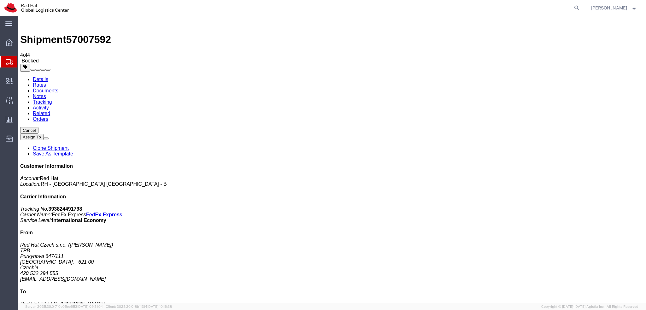
click at [40, 77] on link "Details" at bounding box center [40, 79] width 15 height 5
click link "Documents"
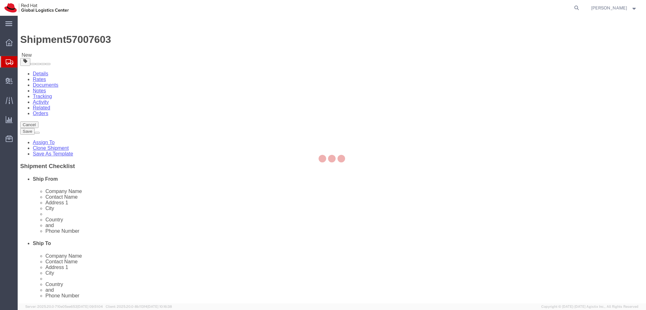
select select "38036"
select select "37952"
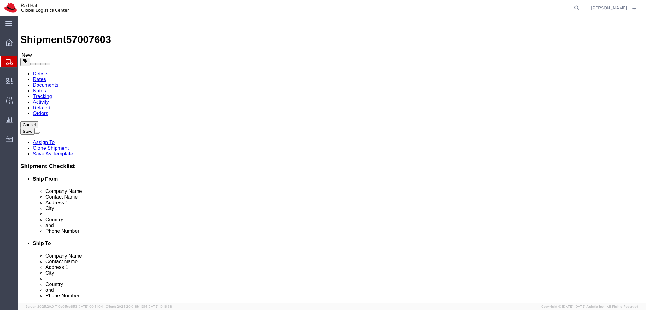
click input "[EMAIL_ADDRESS][DOMAIN_NAME]"
paste input ", [EMAIL_ADDRESS][DOMAIN_NAME]"
type input "[EMAIL_ADDRESS][DOMAIN_NAME], [EMAIL_ADDRESS][DOMAIN_NAME]"
click icon
click dd "1134.10 EUR"
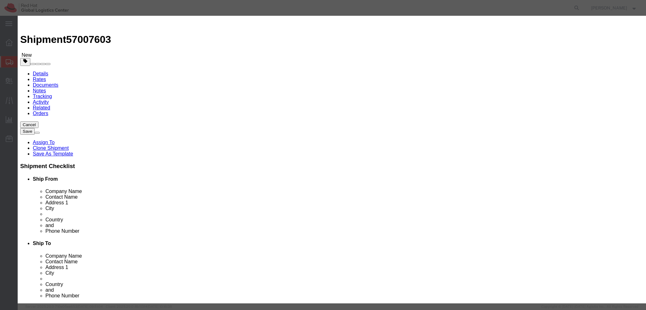
type input "8471.30"
click button "Save & Close"
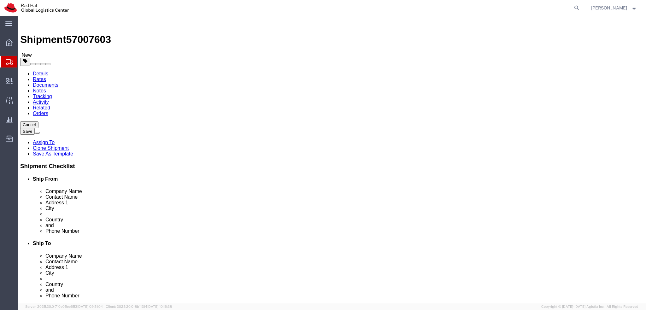
click dd "1.00 Each"
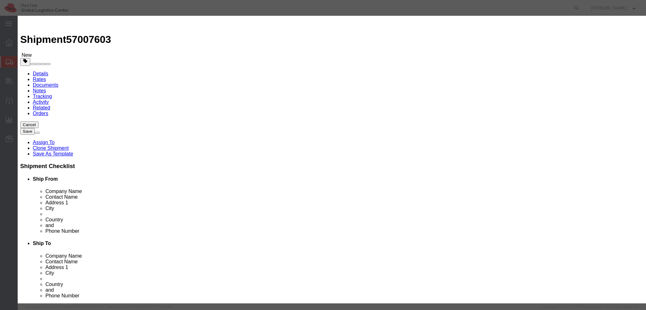
type input "8517.62"
click button "Save & Close"
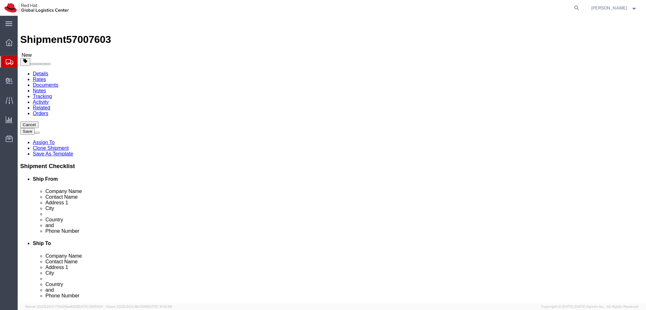
click icon
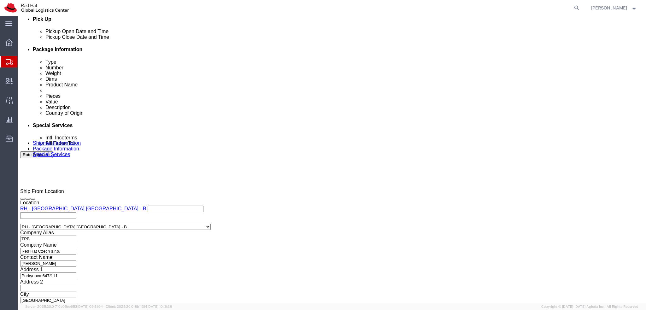
scroll to position [291, 0]
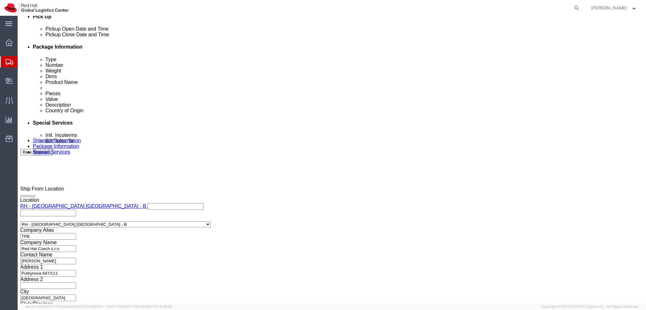
type input "duba"
click input "text"
type input "[EMAIL_ADDRESS][DOMAIN_NAME]"
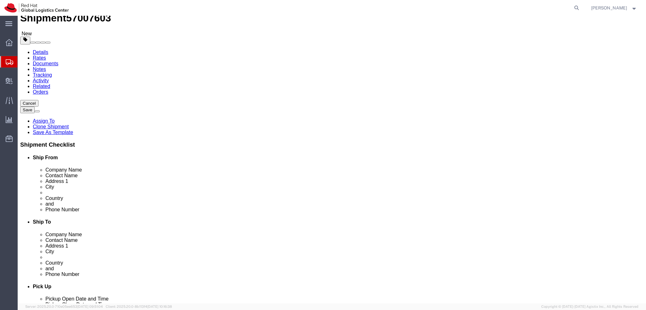
scroll to position [0, 0]
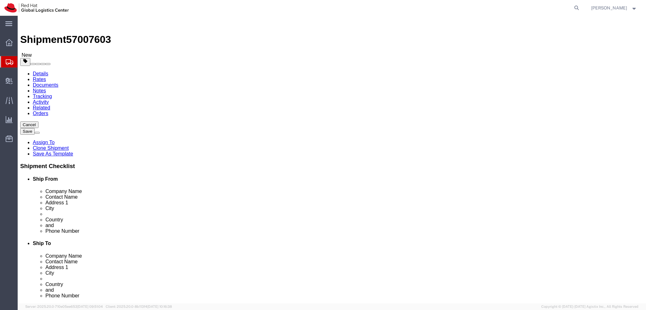
click button "Rate Shipment"
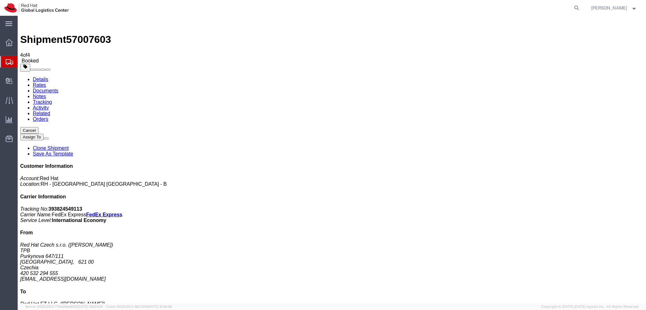
click at [43, 77] on link "Details" at bounding box center [40, 79] width 15 height 5
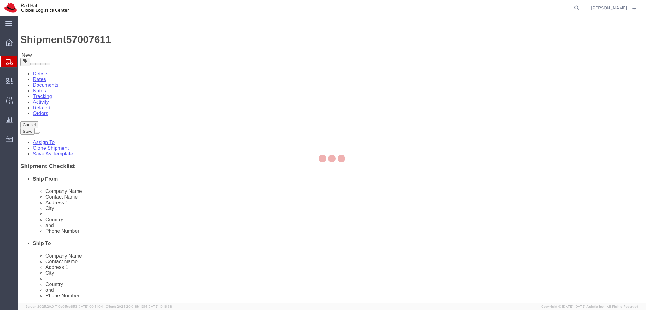
select select "38036"
select select "37952"
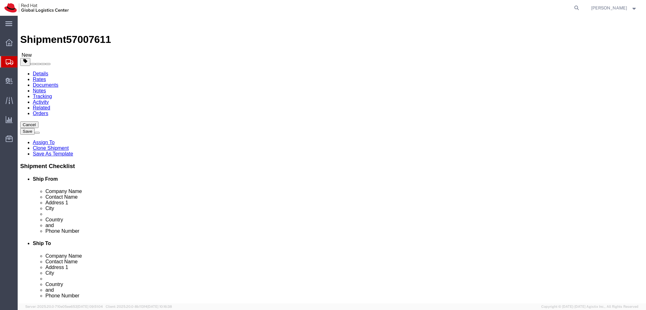
click input "Purkynova 647/111"
click div "Location [GEOGRAPHIC_DATA] - [GEOGRAPHIC_DATA] [GEOGRAPHIC_DATA] - B My Profile…"
click input "0000"
type input "00000"
select select
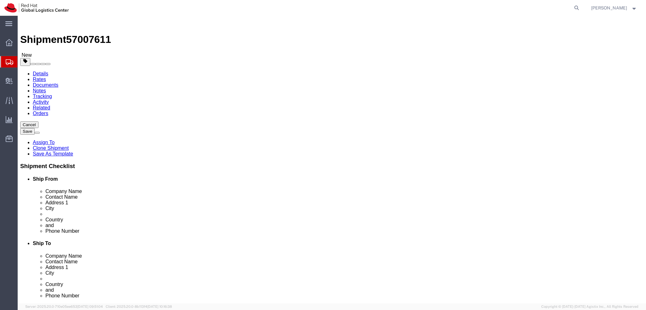
click input "[EMAIL_ADDRESS][DOMAIN_NAME]"
paste input ", [EMAIL_ADDRESS][DOMAIN_NAME]"
type input "[EMAIL_ADDRESS][DOMAIN_NAME], [EMAIL_ADDRESS][DOMAIN_NAME]"
click label "City"
click link "Package Information"
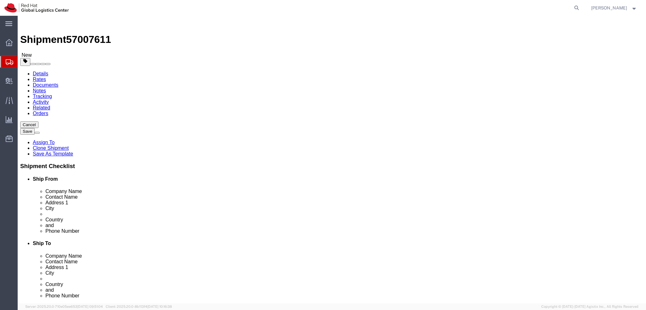
click dd "1.00 Each"
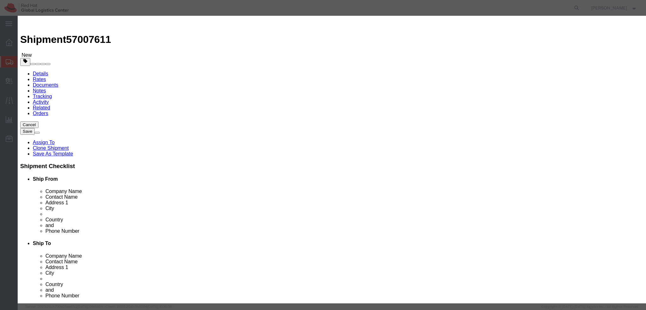
type input "8471.30"
click icon
type input "8517.62"
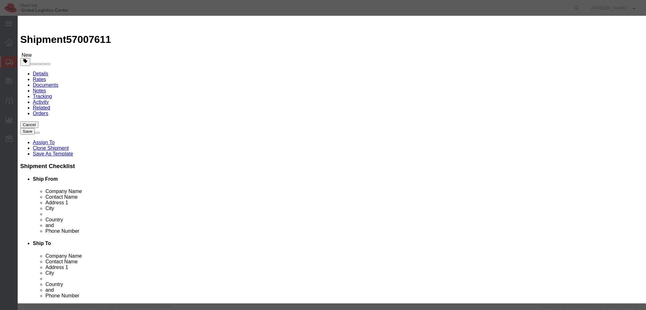
click button "Save & Close"
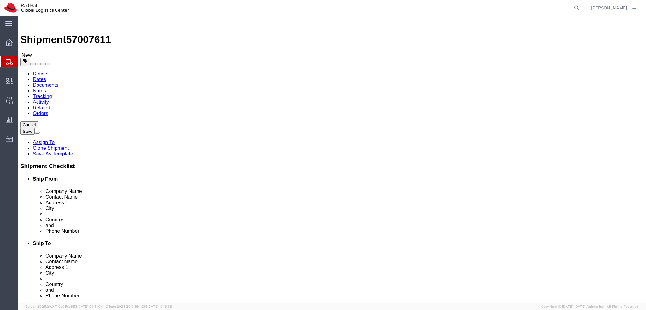
click icon
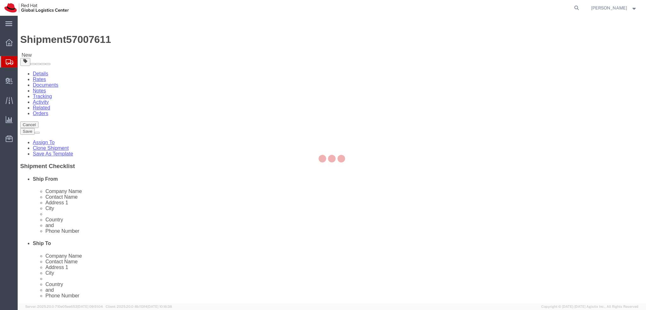
select select "COSTCENTER"
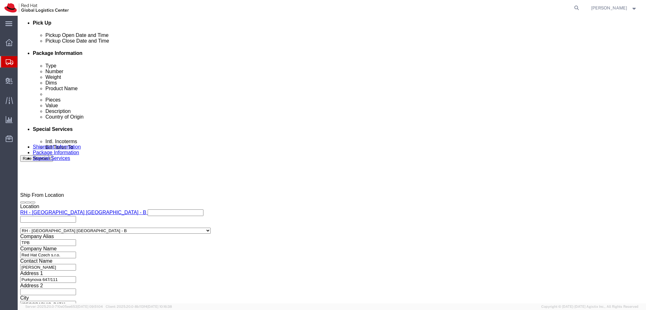
scroll to position [291, 0]
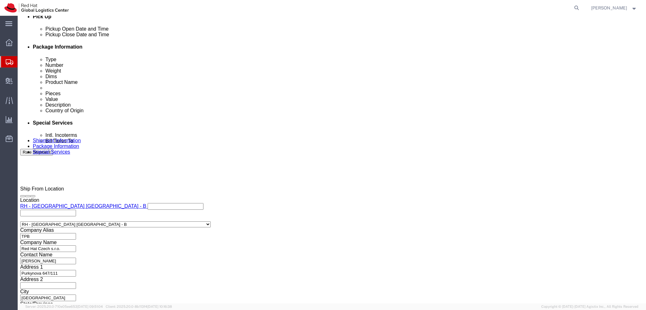
type input "[GEOGRAPHIC_DATA]"
select select "37952"
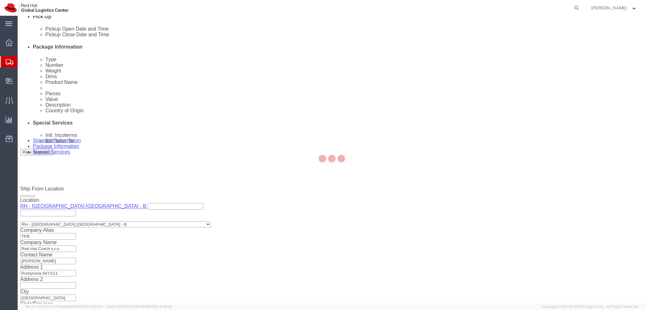
type input "Red Hat FZ-LLC."
type input "[GEOGRAPHIC_DATA], Block A"
select select "AE"
type input "971 4 4494 100"
type input "Office 406A, [GEOGRAPHIC_DATA]"
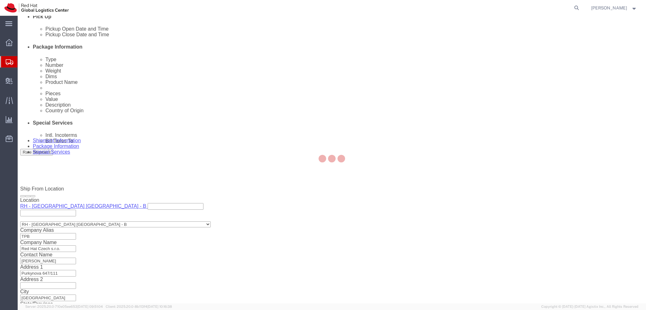
type input "[GEOGRAPHIC_DATA]"
type input "100258132800003"
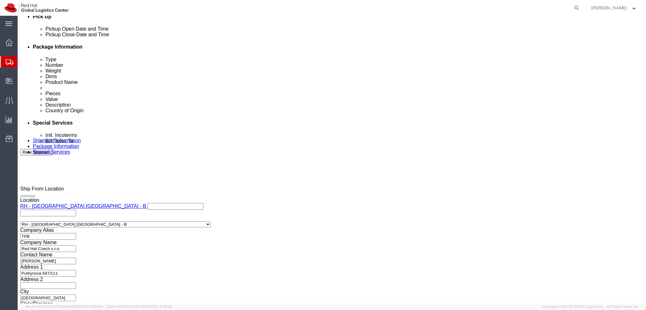
click input "text"
type input "[EMAIL_ADDRESS][DOMAIN_NAME]"
click label "Phone Number"
click label "Address 2"
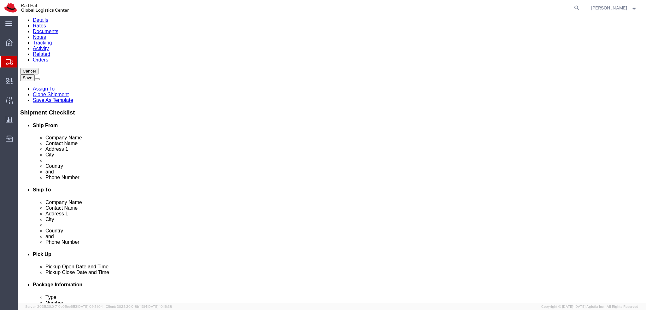
scroll to position [0, 0]
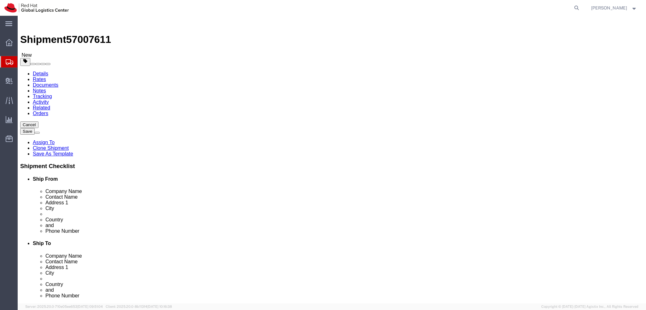
click icon
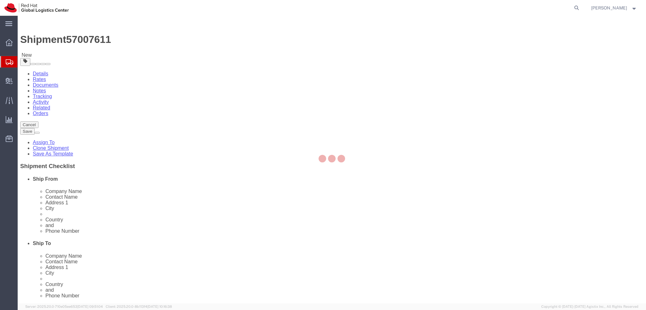
select select "COSTCENTER"
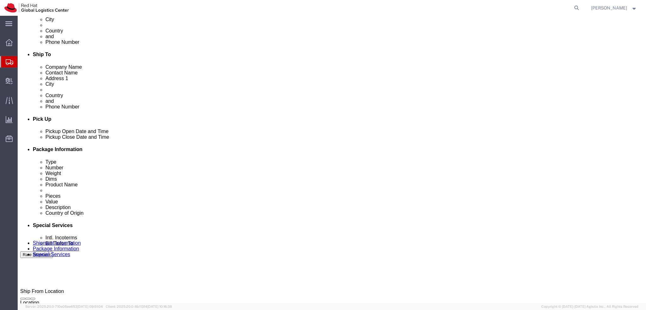
scroll to position [189, 0]
click button "Rate Shipment"
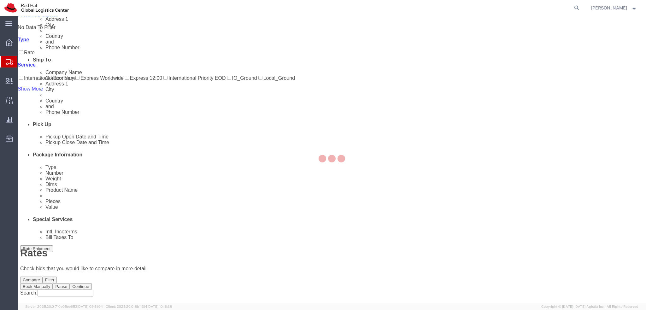
scroll to position [0, 0]
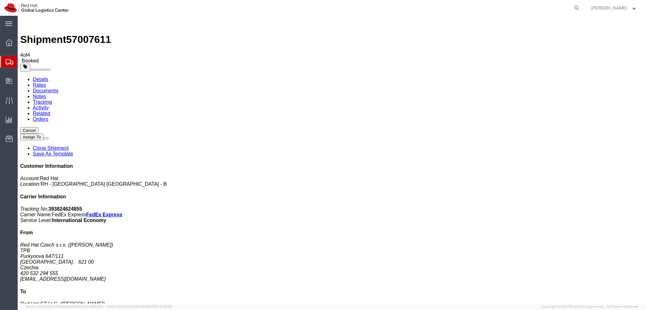
click at [42, 77] on link "Details" at bounding box center [40, 79] width 15 height 5
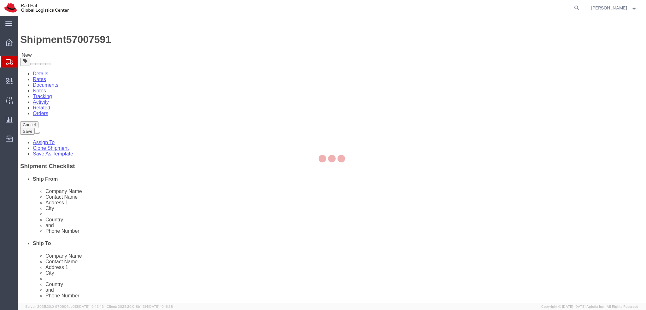
select select "38036"
select select
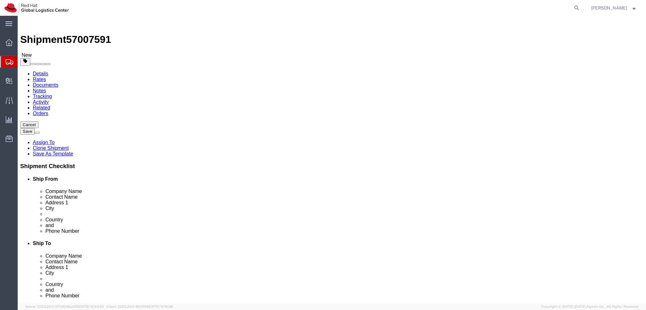
click input "[EMAIL_ADDRESS][DOMAIN_NAME]"
type input "[EMAIL_ADDRESS][DOMAIN_NAME], [EMAIL_ADDRESS][DOMAIN_NAME]"
click label "Country"
drag, startPoint x: 195, startPoint y: 187, endPoint x: 18, endPoint y: 189, distance: 177.2
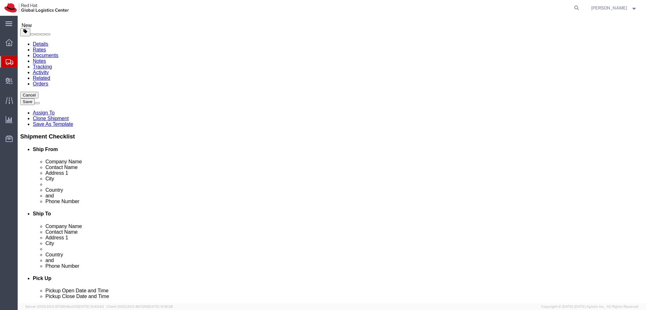
scroll to position [0, 0]
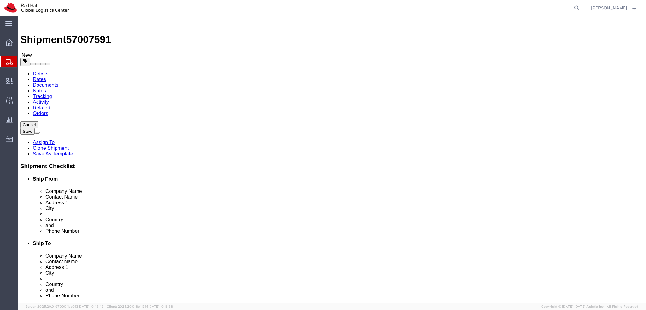
click link "Package Information"
click dd "1.00 Each"
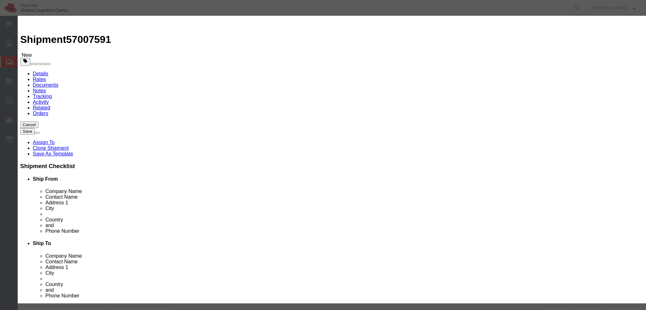
click textarea
type textarea "Documents"
click button "Save & Close"
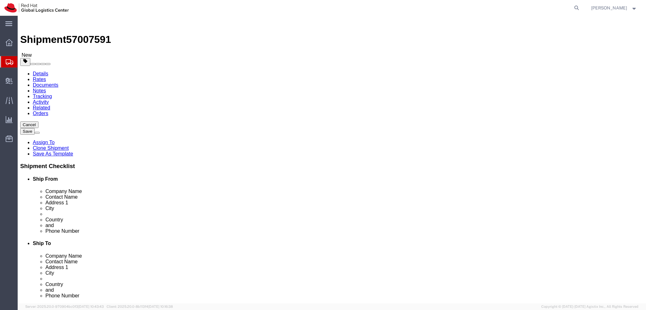
click icon
click dd "1.00 Each"
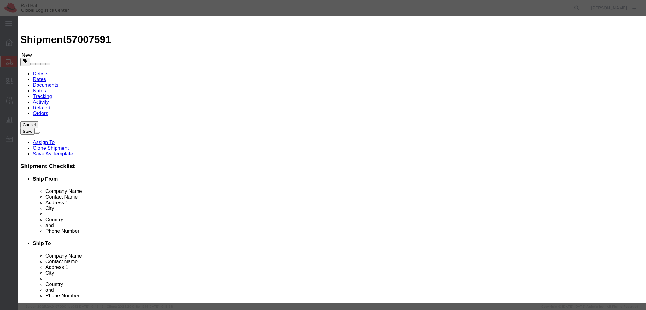
click button "Save & Close"
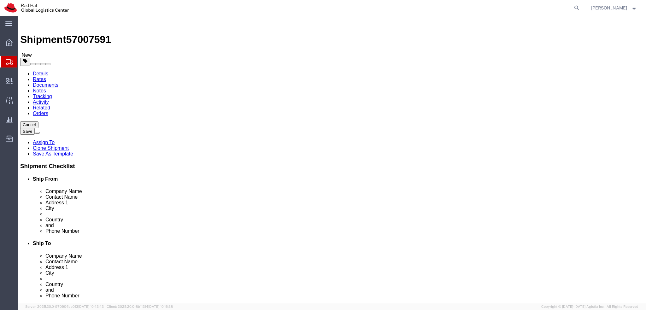
click link "Special Services"
click button "Rate Shipment"
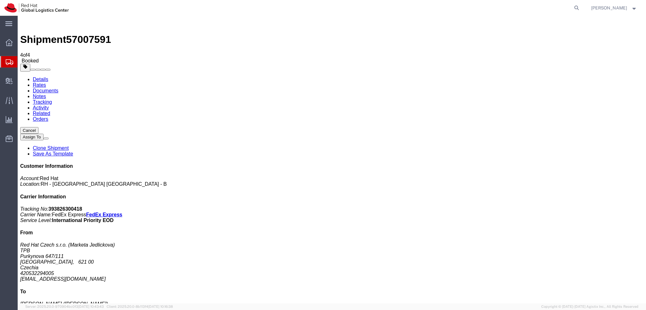
drag, startPoint x: 70, startPoint y: 111, endPoint x: 202, endPoint y: 216, distance: 169.1
click at [38, 77] on link "Details" at bounding box center [40, 79] width 15 height 5
click link "Documents"
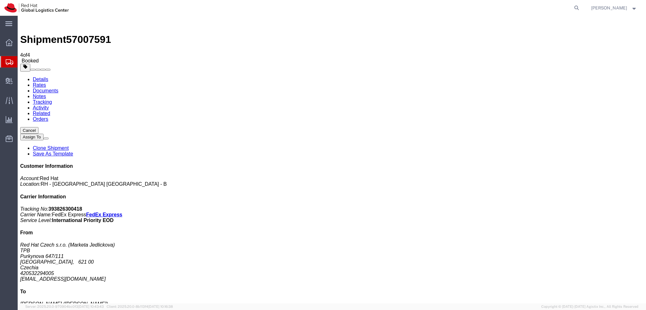
drag, startPoint x: 71, startPoint y: 99, endPoint x: 264, endPoint y: 188, distance: 213.0
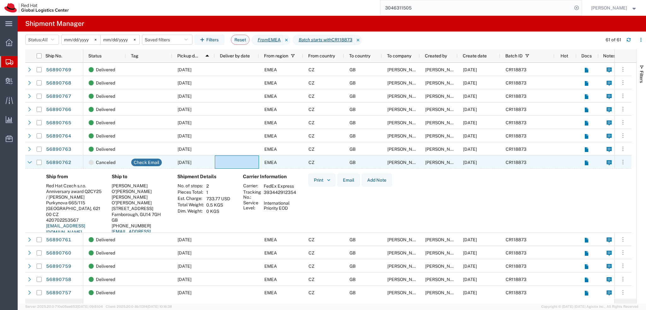
click at [300, 163] on div "EMEA" at bounding box center [281, 161] width 44 height 13
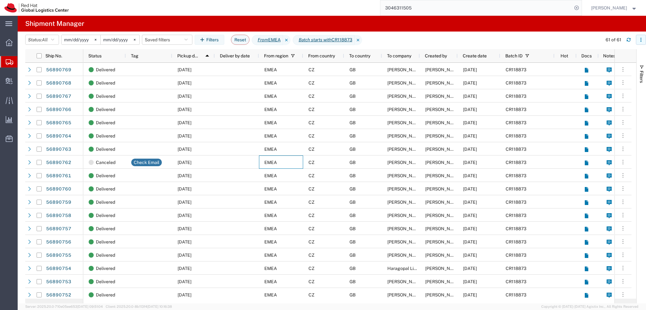
click at [640, 39] on icon "button" at bounding box center [640, 39] width 1 height 1
click at [609, 56] on div "Download" at bounding box center [607, 56] width 35 height 13
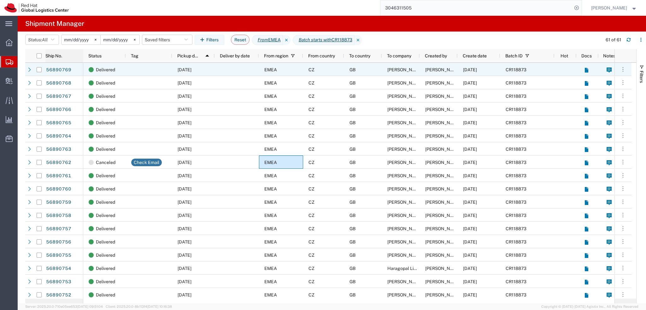
drag, startPoint x: 58, startPoint y: 71, endPoint x: 78, endPoint y: 54, distance: 26.8
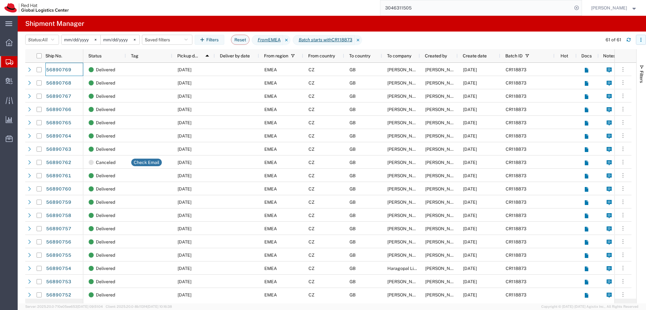
click at [638, 39] on icon "button" at bounding box center [640, 40] width 4 height 4
click at [640, 39] on icon "button" at bounding box center [640, 40] width 4 height 4
click at [442, 5] on input "3046311505" at bounding box center [476, 7] width 192 height 15
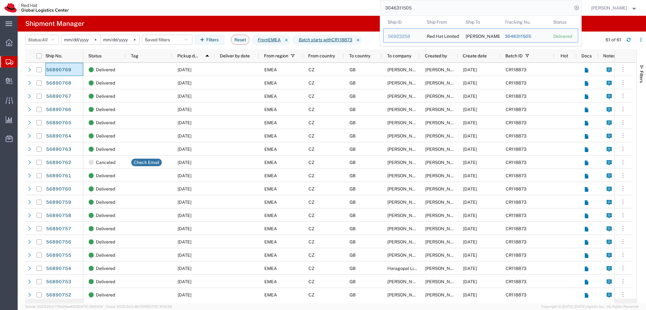
click at [442, 5] on input "3046311505" at bounding box center [476, 7] width 192 height 15
paste input "93442695146"
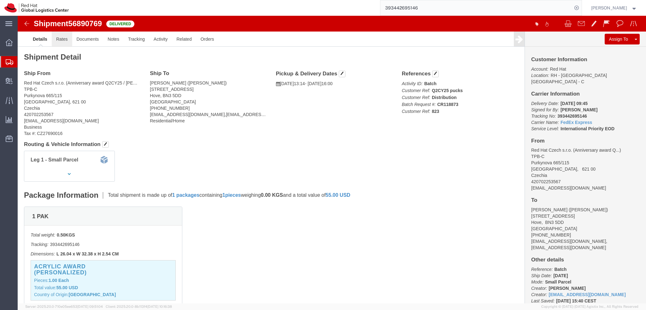
click link "Rates"
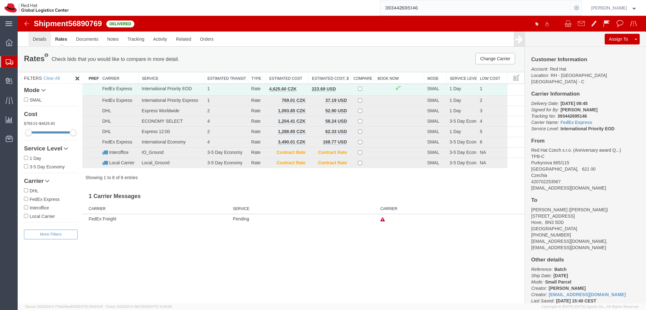
click at [36, 40] on link "Details" at bounding box center [39, 39] width 22 height 15
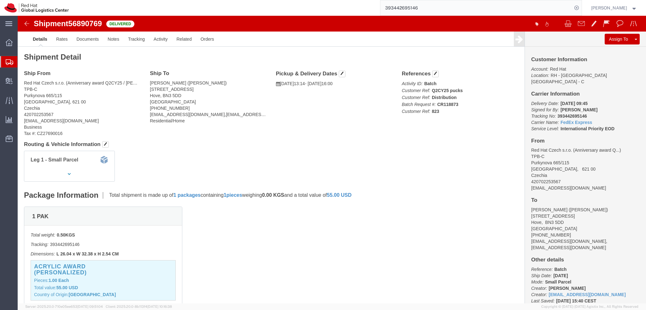
click at [442, 10] on input "393442695146" at bounding box center [476, 7] width 192 height 15
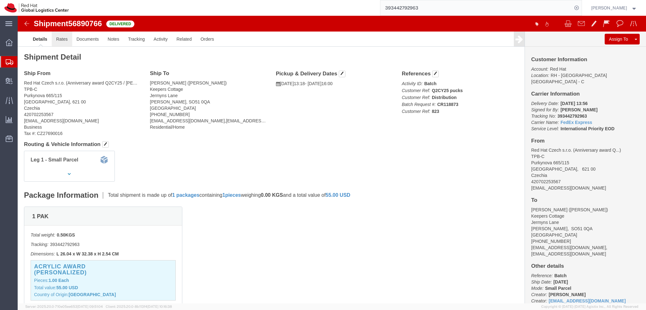
click link "Rates"
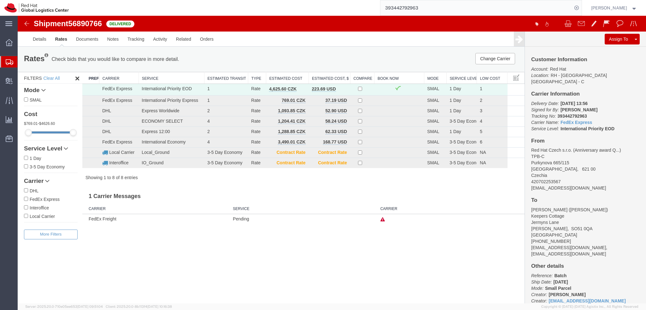
click at [441, 11] on input "393442792963" at bounding box center [476, 7] width 192 height 15
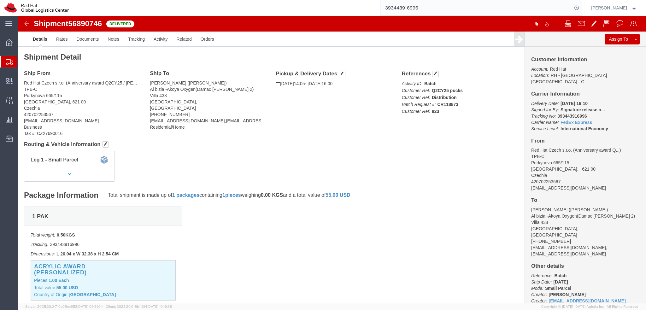
click link "Details"
click link "Rates"
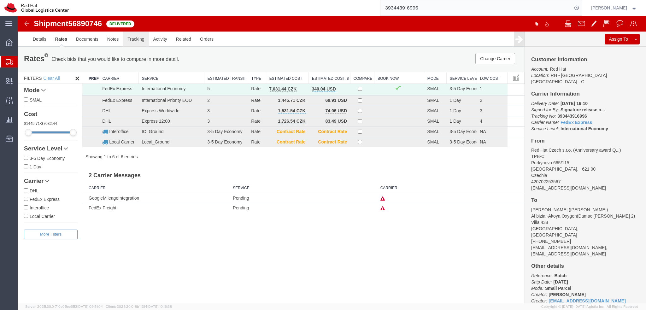
click at [137, 39] on link "Tracking" at bounding box center [136, 39] width 26 height 15
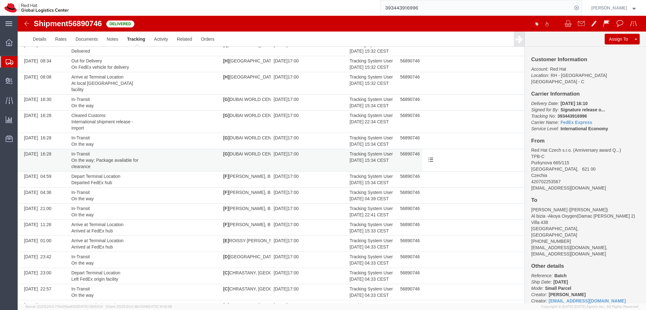
scroll to position [159, 0]
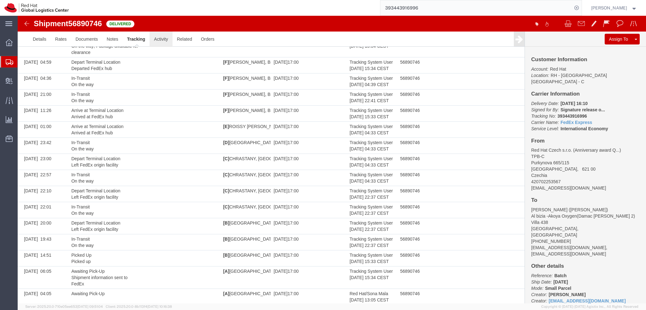
click at [164, 37] on link "Activity" at bounding box center [160, 39] width 23 height 15
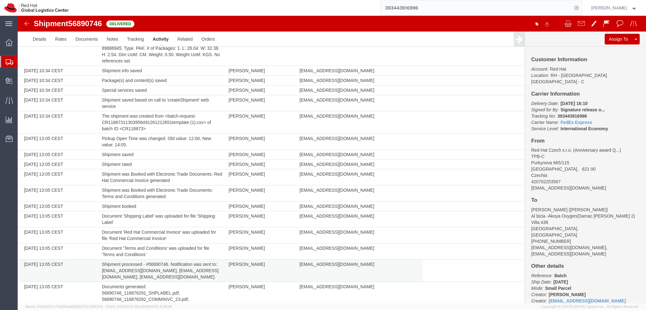
scroll to position [103, 0]
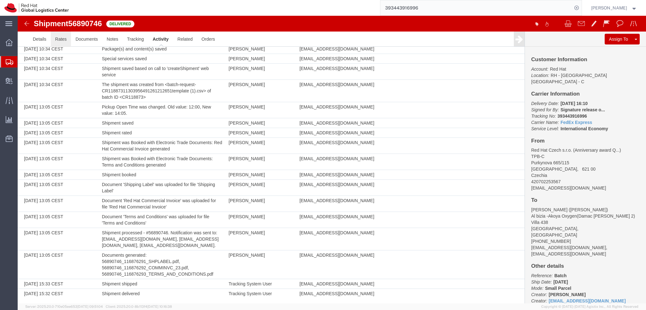
click at [66, 39] on link "Rates" at bounding box center [61, 39] width 20 height 15
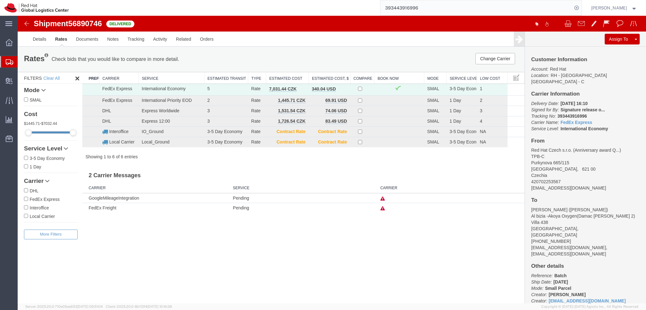
click at [440, 6] on input "393443916996" at bounding box center [476, 7] width 192 height 15
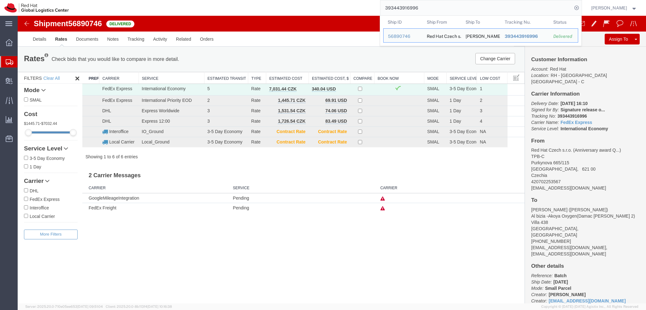
click at [440, 6] on input "393443916996" at bounding box center [476, 7] width 192 height 15
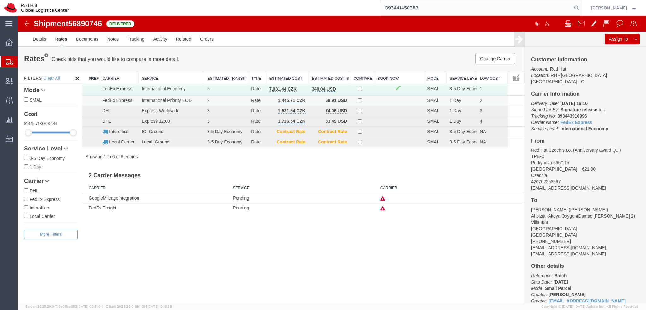
type input "393441450388"
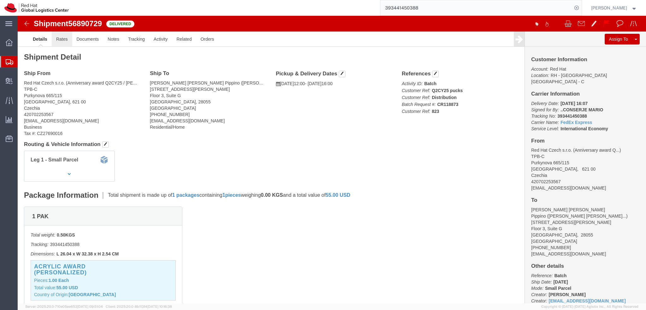
click link "Rates"
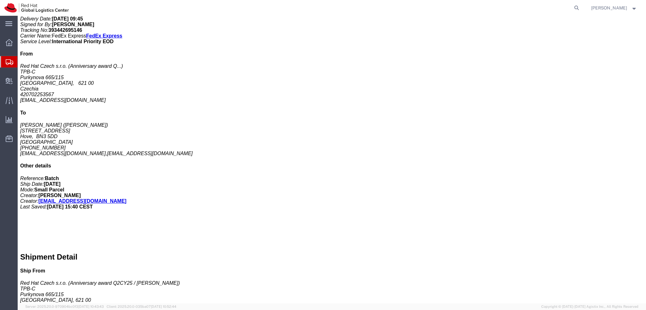
scroll to position [188, 0]
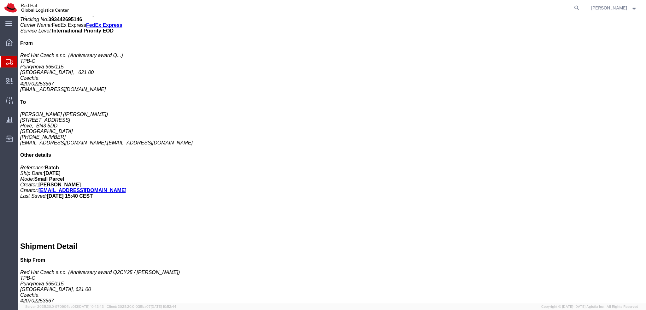
click link "Rates"
